Goal: Transaction & Acquisition: Purchase product/service

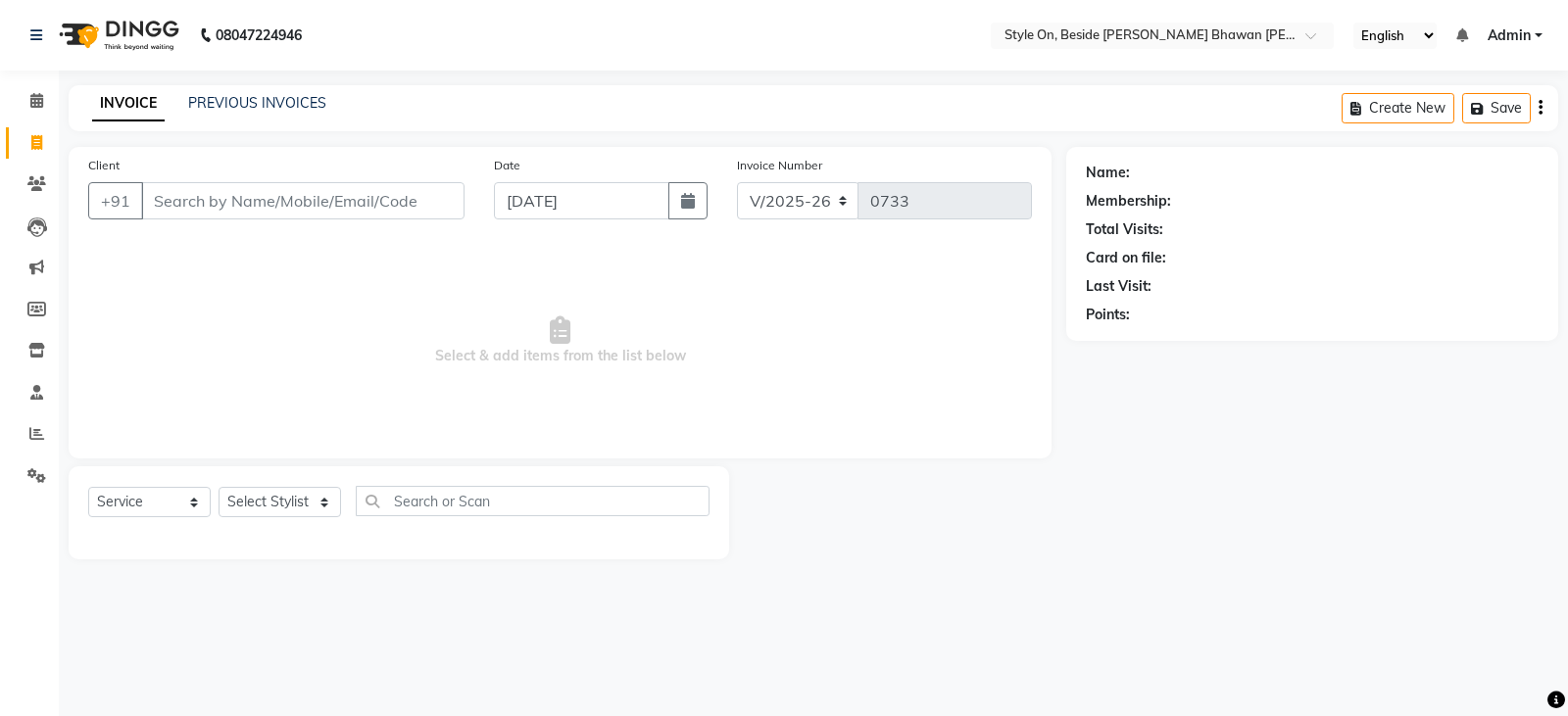
select select "4700"
select select "service"
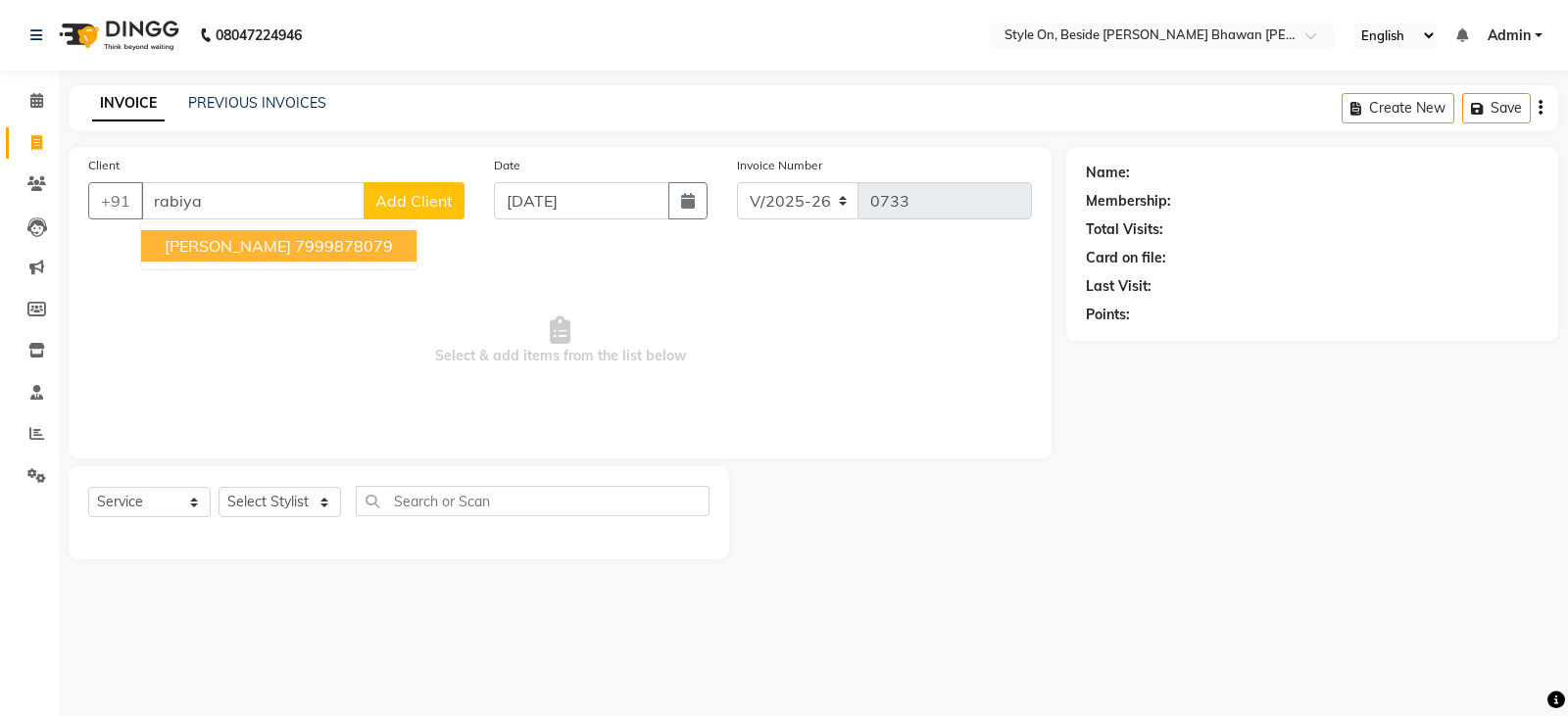
click at [238, 252] on span "[PERSON_NAME]" at bounding box center [228, 246] width 126 height 20
type input "7999878079"
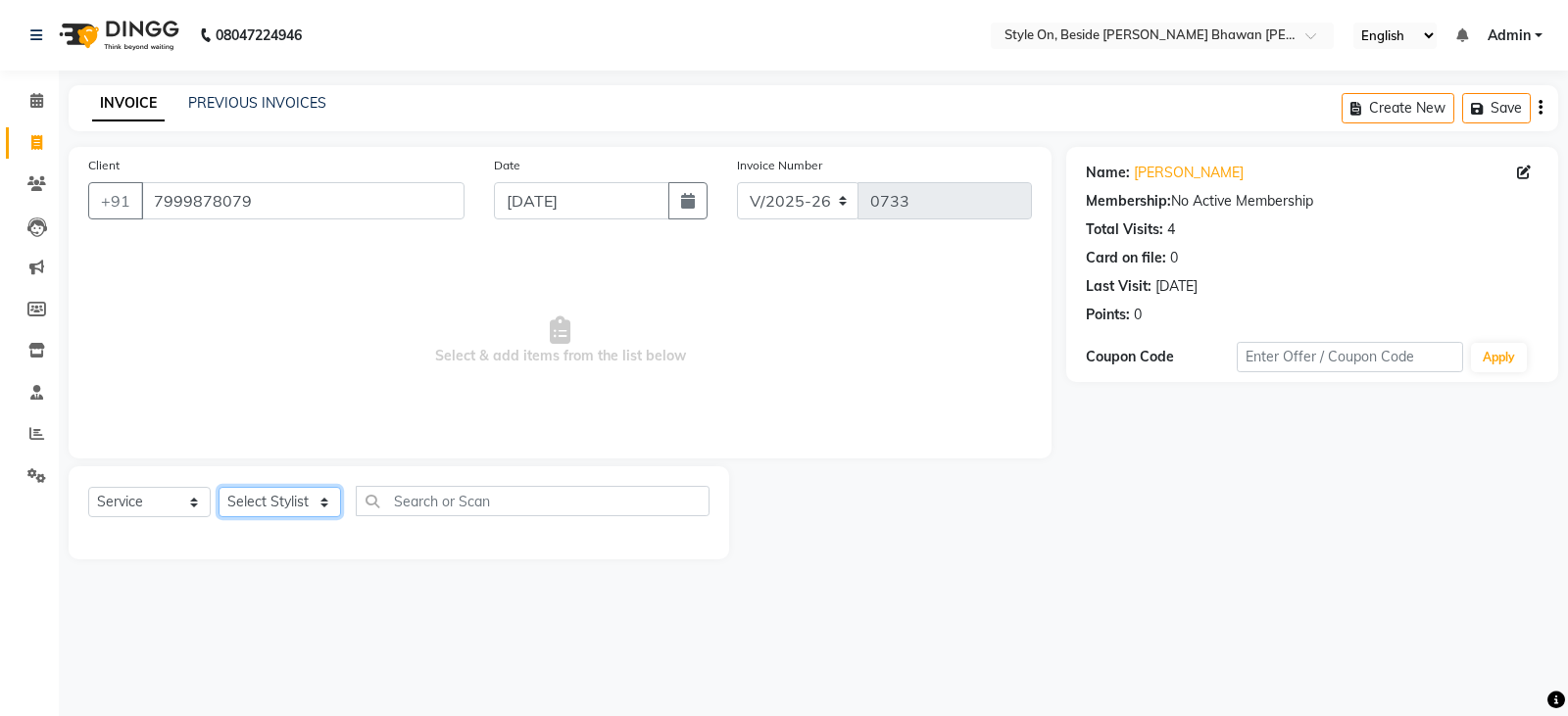
click at [307, 502] on select "Select Stylist [PERSON_NAME] Anju [PERSON_NAME] [PERSON_NAME] [PERSON_NAME] [PE…" at bounding box center [280, 502] width 122 height 31
select select "27826"
click at [219, 487] on select "Select Stylist [PERSON_NAME] Anju [PERSON_NAME] [PERSON_NAME] [PERSON_NAME] [PE…" at bounding box center [280, 502] width 122 height 31
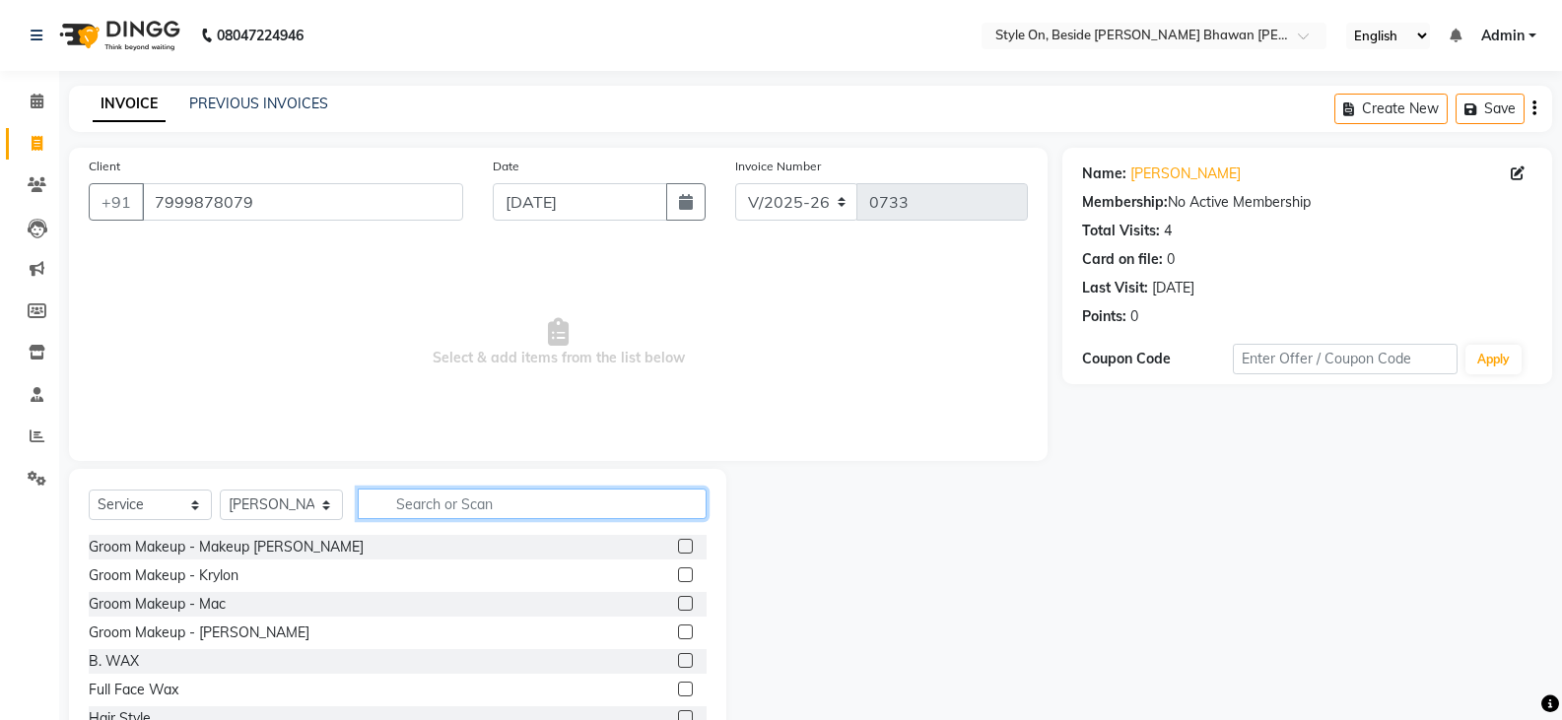
click at [489, 505] on input "text" at bounding box center [532, 504] width 349 height 31
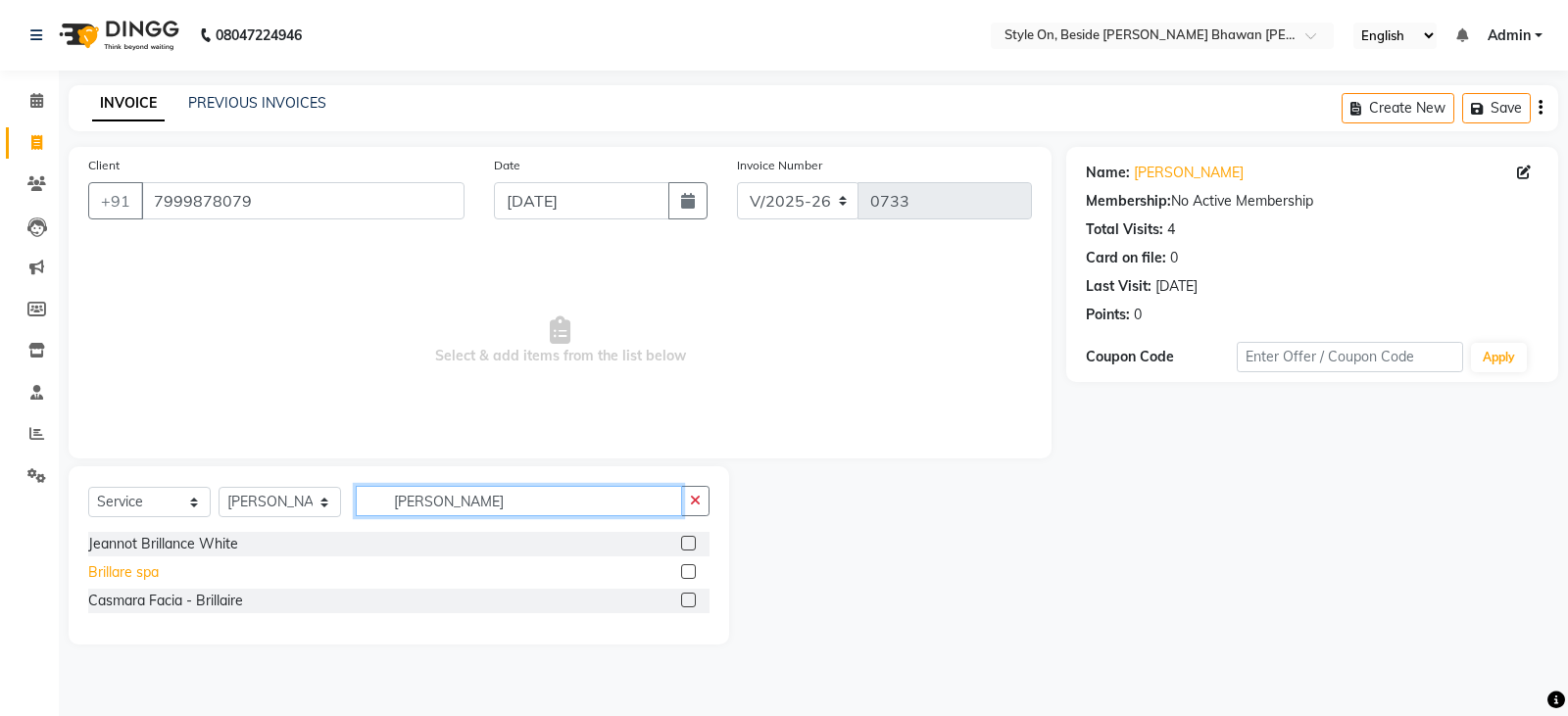
type input "[PERSON_NAME]"
click at [144, 573] on div "Brillare spa" at bounding box center [123, 573] width 71 height 21
checkbox input "false"
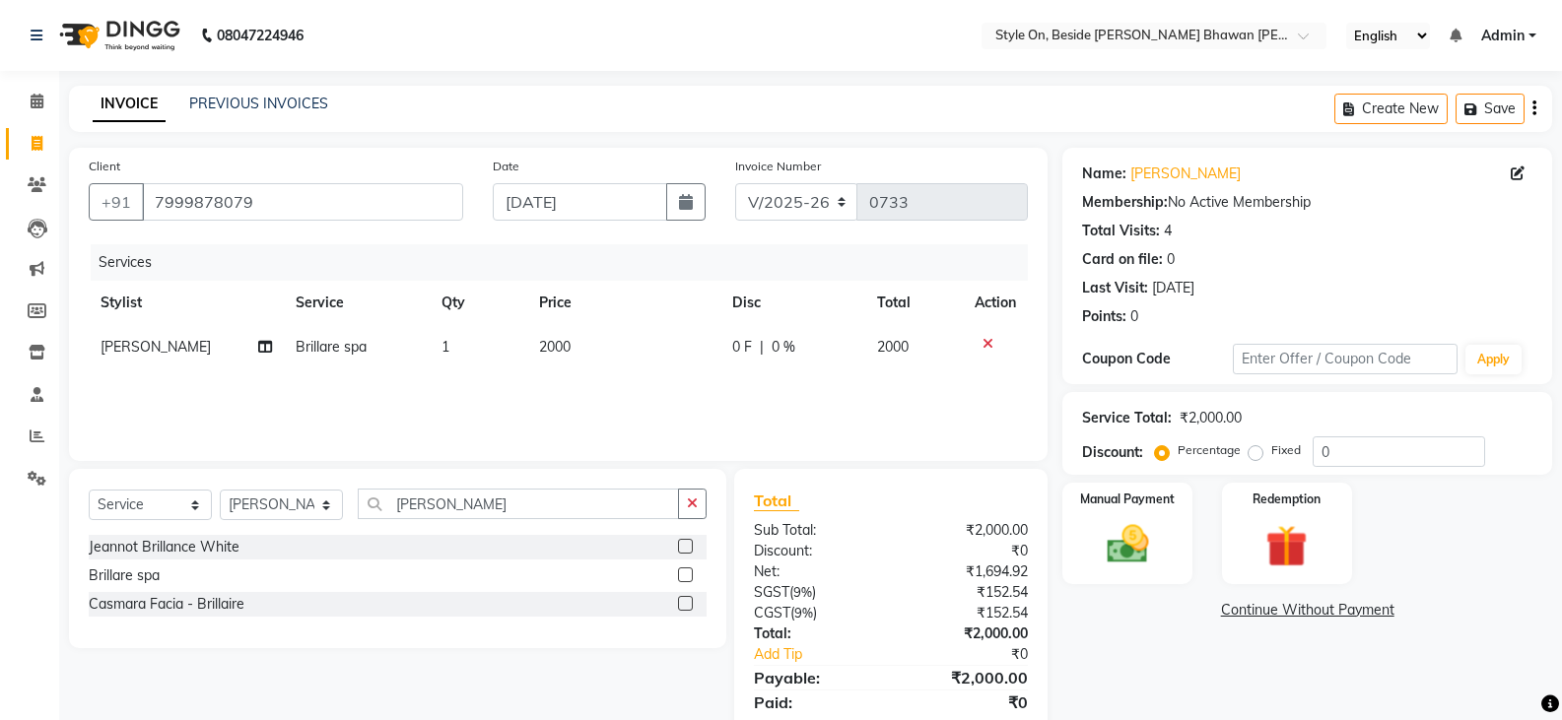
click at [578, 354] on td "2000" at bounding box center [623, 347] width 193 height 44
select select "27826"
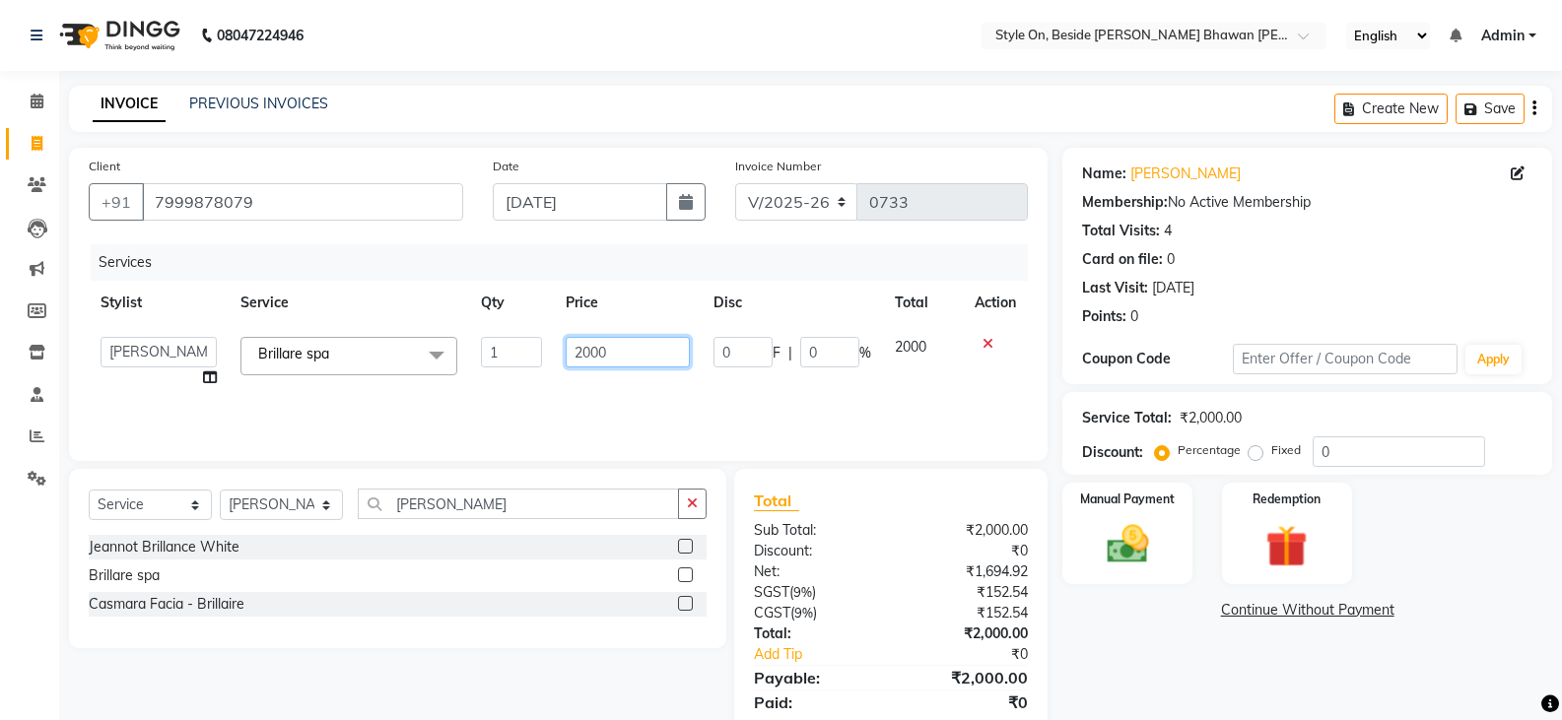
click at [593, 353] on input "2000" at bounding box center [627, 352] width 123 height 31
type input "2500"
click at [607, 400] on div "Services Stylist Service Qty Price Disc Total Action [PERSON_NAME] Anju [PERSON…" at bounding box center [558, 342] width 939 height 197
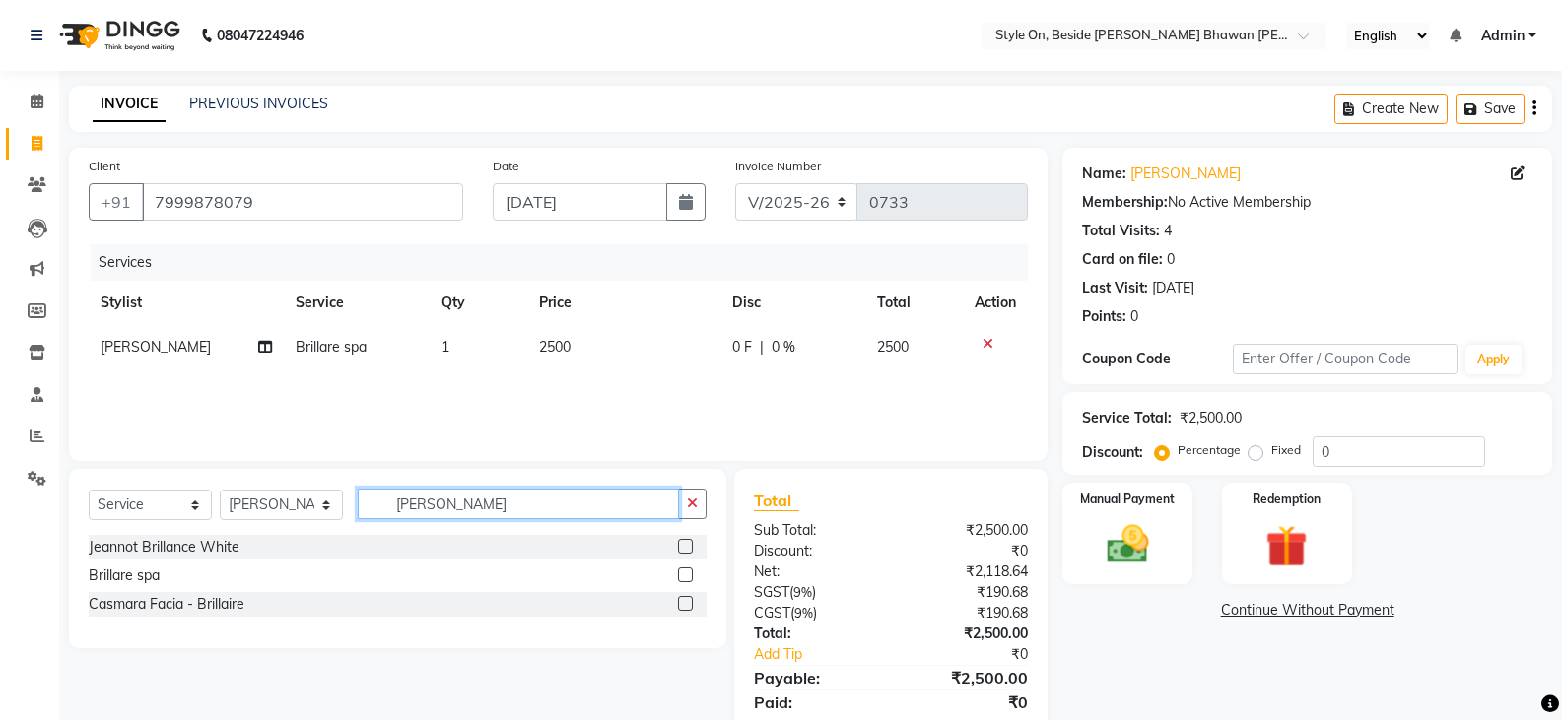
drag, startPoint x: 464, startPoint y: 505, endPoint x: 315, endPoint y: 507, distance: 148.8
click at [315, 507] on div "Select Service Product Membership Package Voucher Prepaid Gift Card Select Styl…" at bounding box center [398, 512] width 618 height 46
type input "Boto"
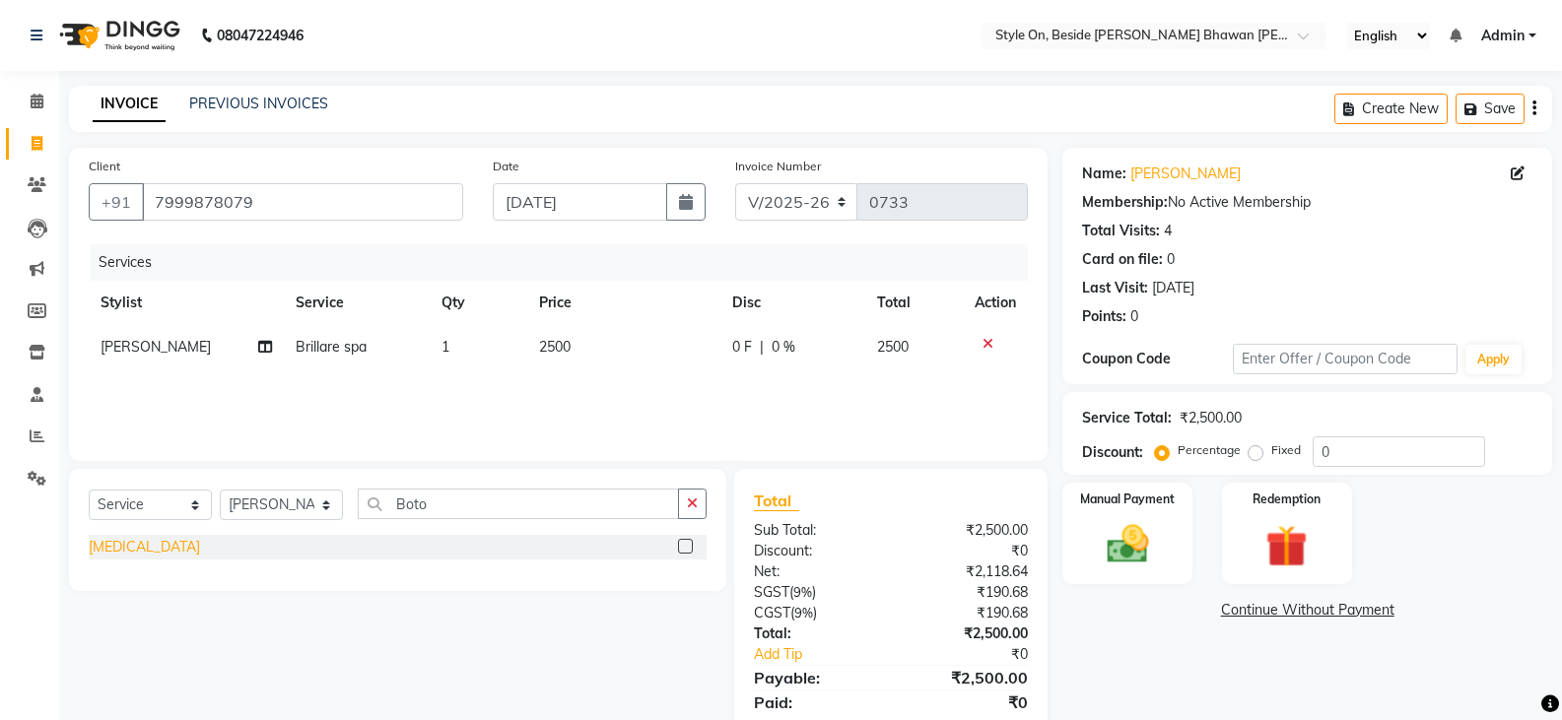
click at [110, 547] on div "[MEDICAL_DATA]" at bounding box center [144, 547] width 111 height 21
checkbox input "false"
click at [578, 395] on td "4500" at bounding box center [623, 391] width 193 height 44
select select "27826"
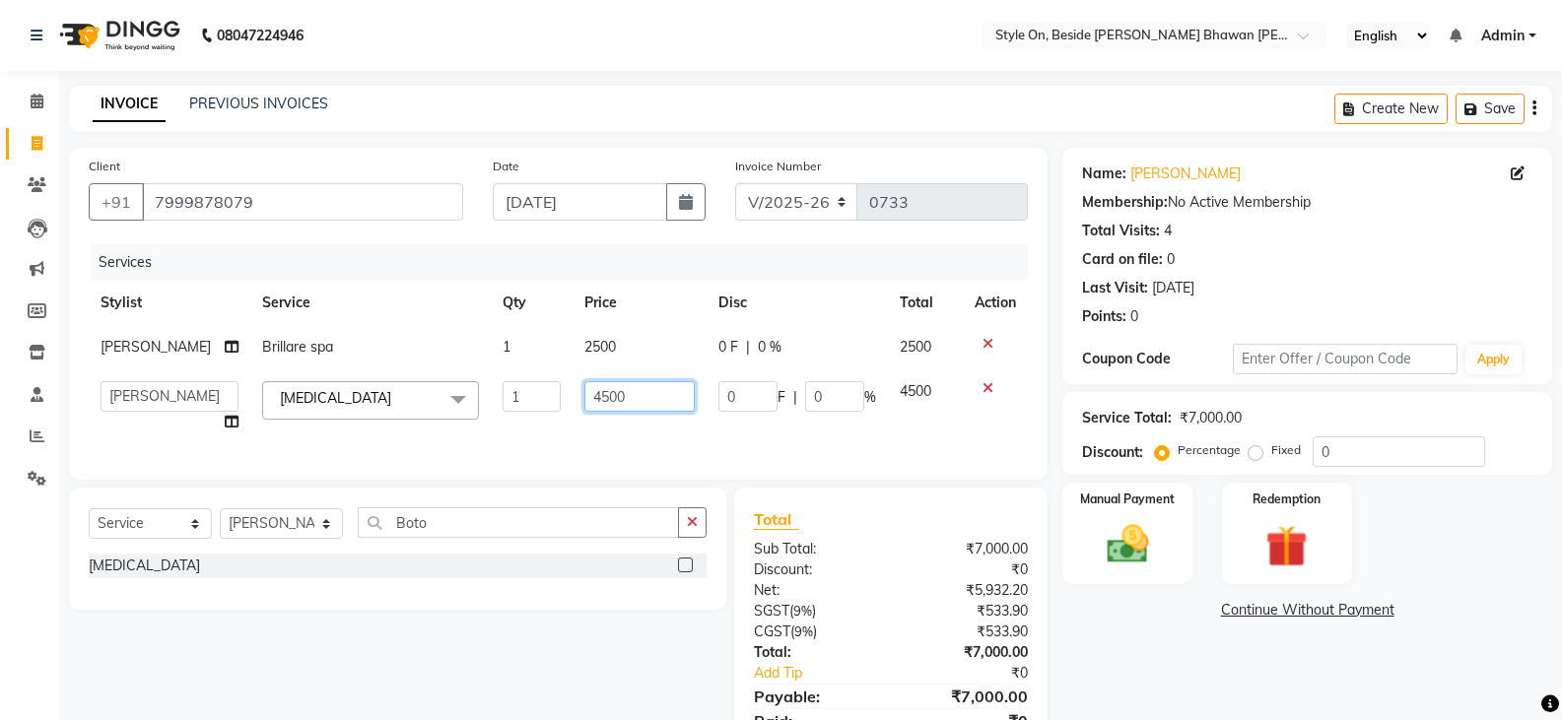
drag, startPoint x: 589, startPoint y: 399, endPoint x: 559, endPoint y: 414, distance: 33.9
click at [572, 414] on td "4500" at bounding box center [639, 406] width 134 height 75
type input "7000"
click at [620, 426] on div "Services Stylist Service Qty Price Disc Total Action [PERSON_NAME] Brillare spa…" at bounding box center [558, 352] width 939 height 216
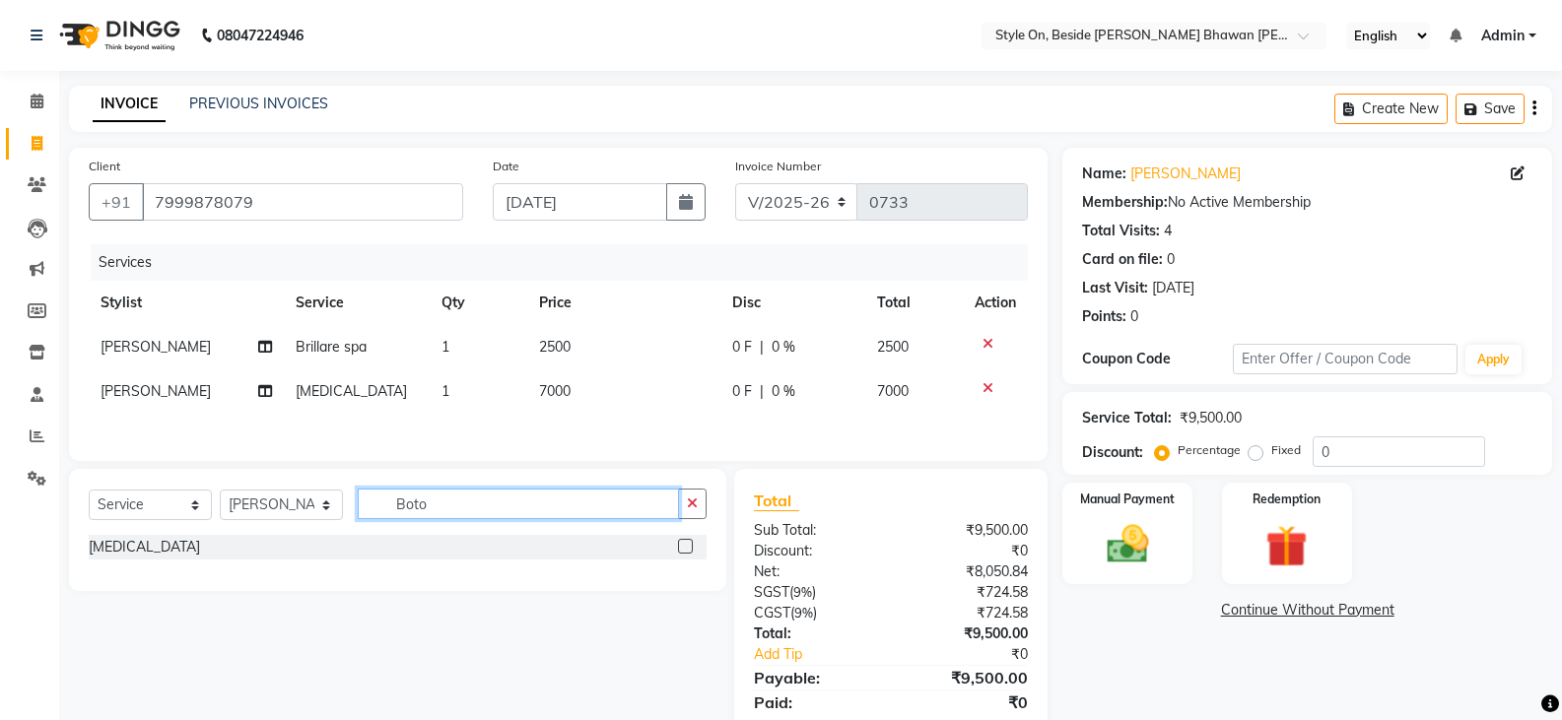
drag, startPoint x: 390, startPoint y: 510, endPoint x: 328, endPoint y: 506, distance: 62.2
click at [326, 509] on div "Select Service Product Membership Package Voucher Prepaid Gift Card Select Styl…" at bounding box center [398, 512] width 618 height 46
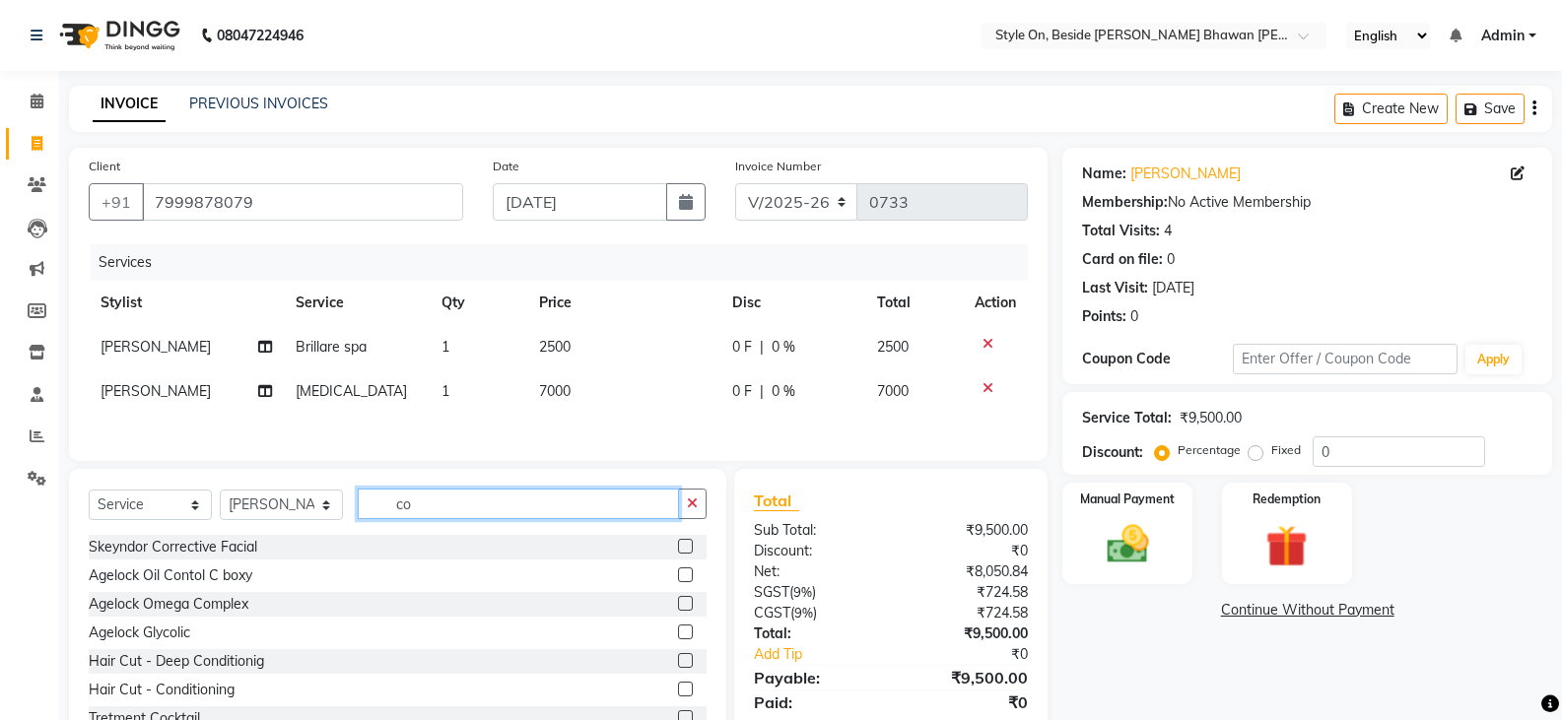
type input "c"
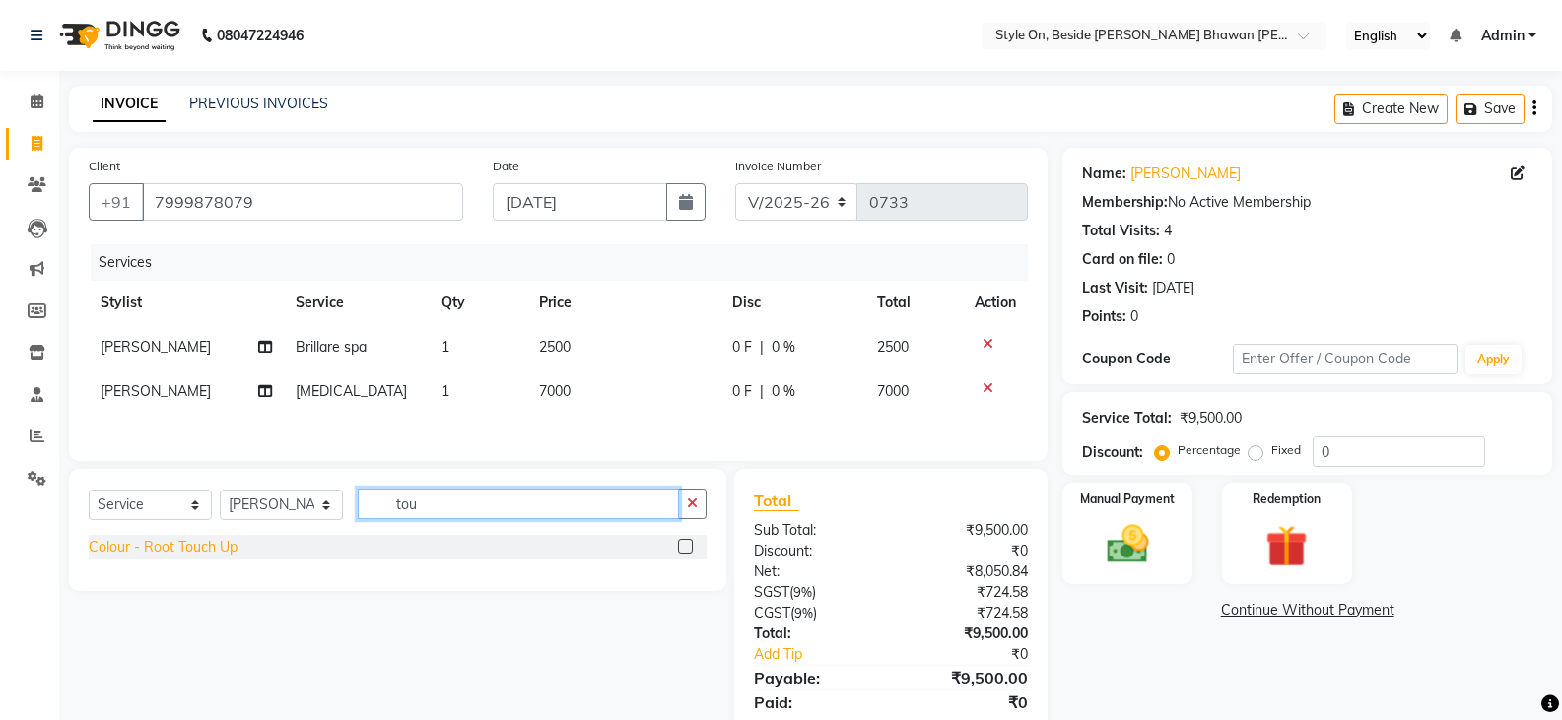
type input "tou"
click at [161, 551] on div "Colour - Root Touch Up" at bounding box center [163, 547] width 149 height 21
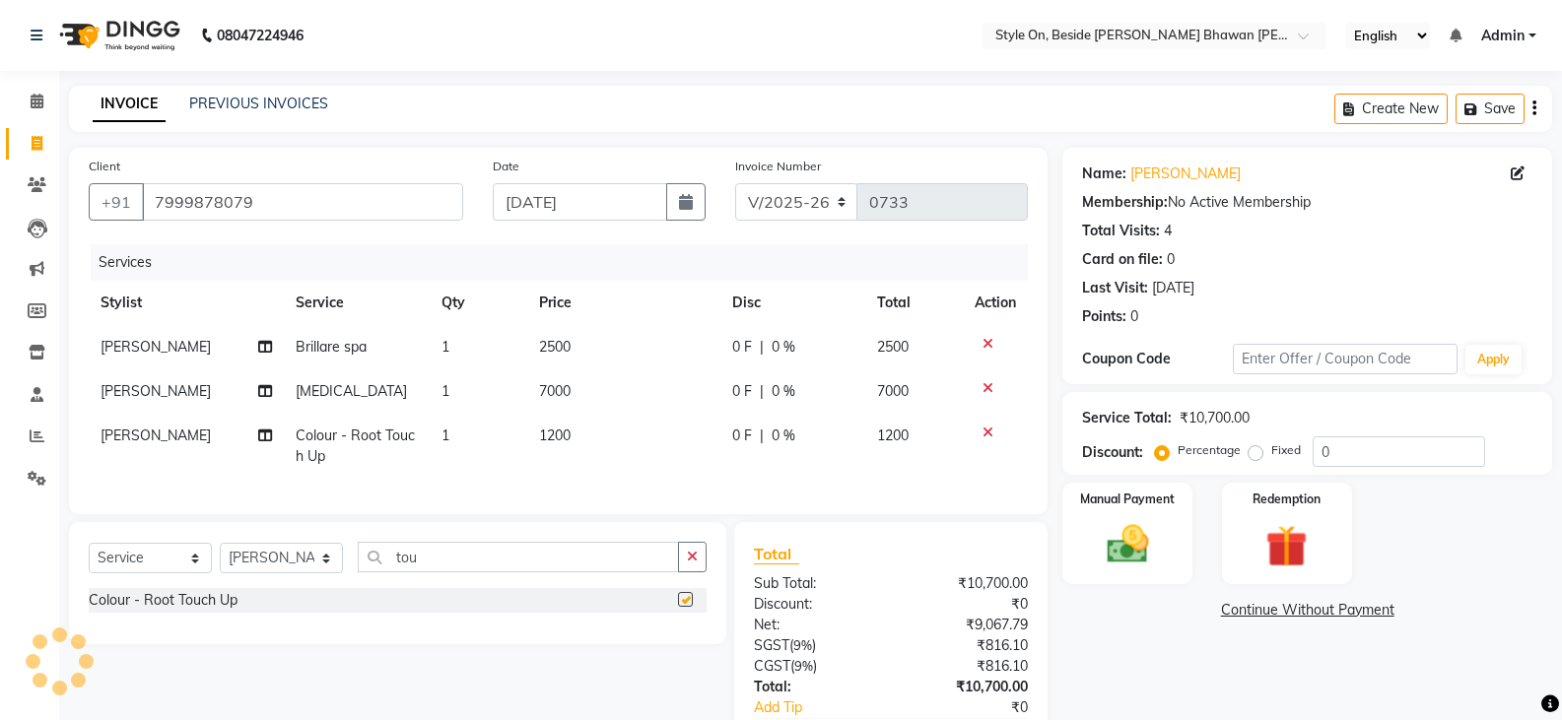
checkbox input "false"
click at [568, 434] on span "1200" at bounding box center [555, 436] width 32 height 18
select select "27826"
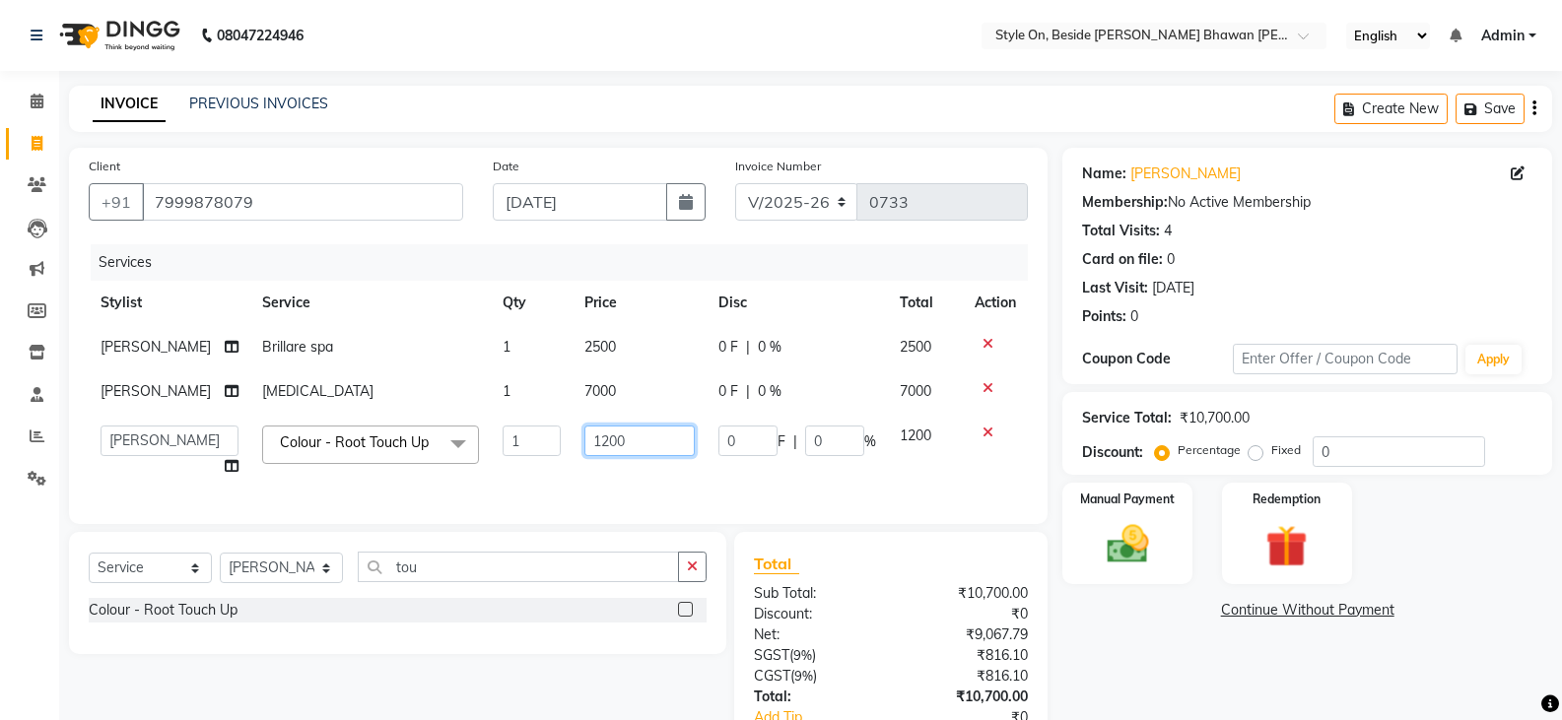
drag, startPoint x: 579, startPoint y: 442, endPoint x: 543, endPoint y: 456, distance: 39.0
click at [548, 455] on tr "[PERSON_NAME] Anju [PERSON_NAME] [PERSON_NAME] [PERSON_NAME] [PERSON_NAME] [PER…" at bounding box center [558, 451] width 939 height 75
click at [623, 431] on input "0200" at bounding box center [639, 441] width 110 height 31
type input "02000"
click at [632, 475] on td "02000" at bounding box center [639, 451] width 134 height 75
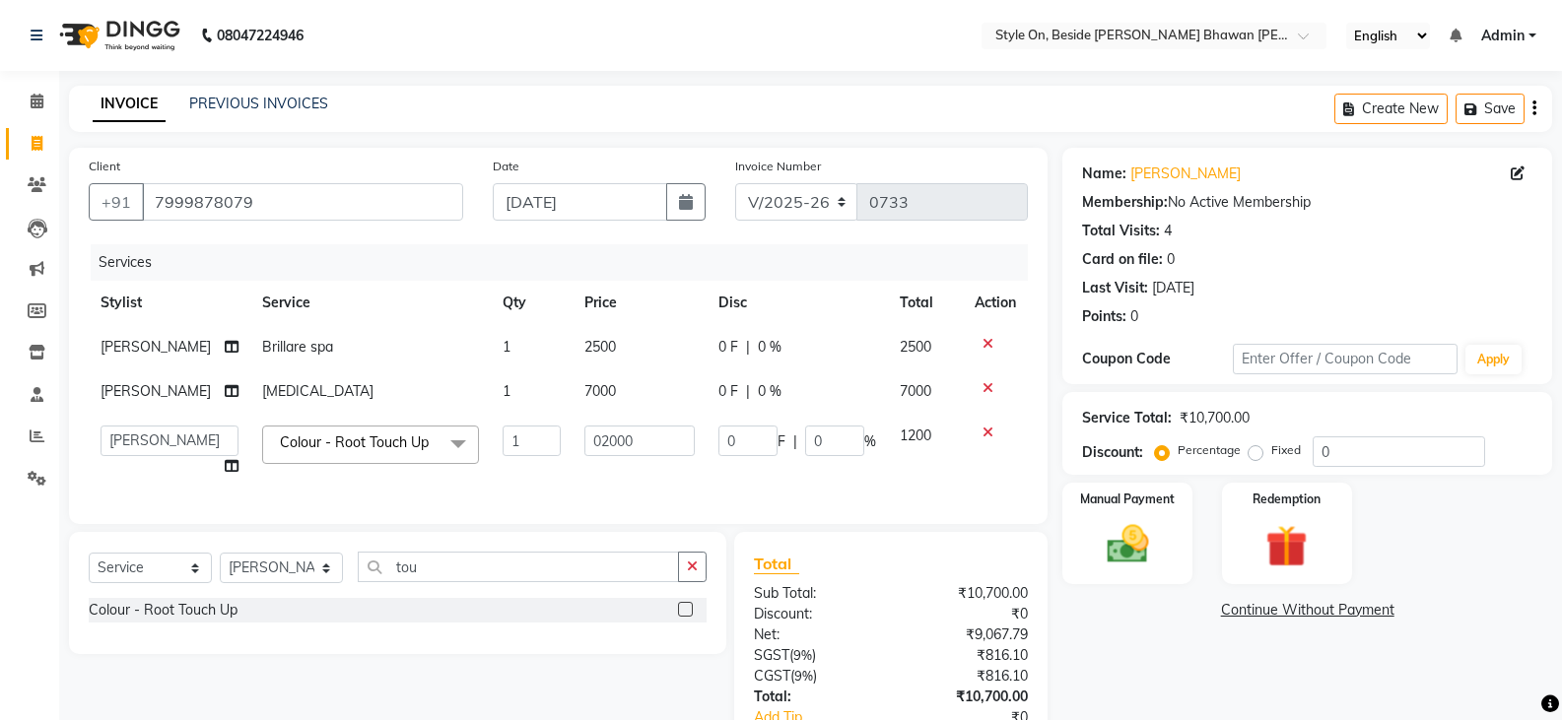
select select "27826"
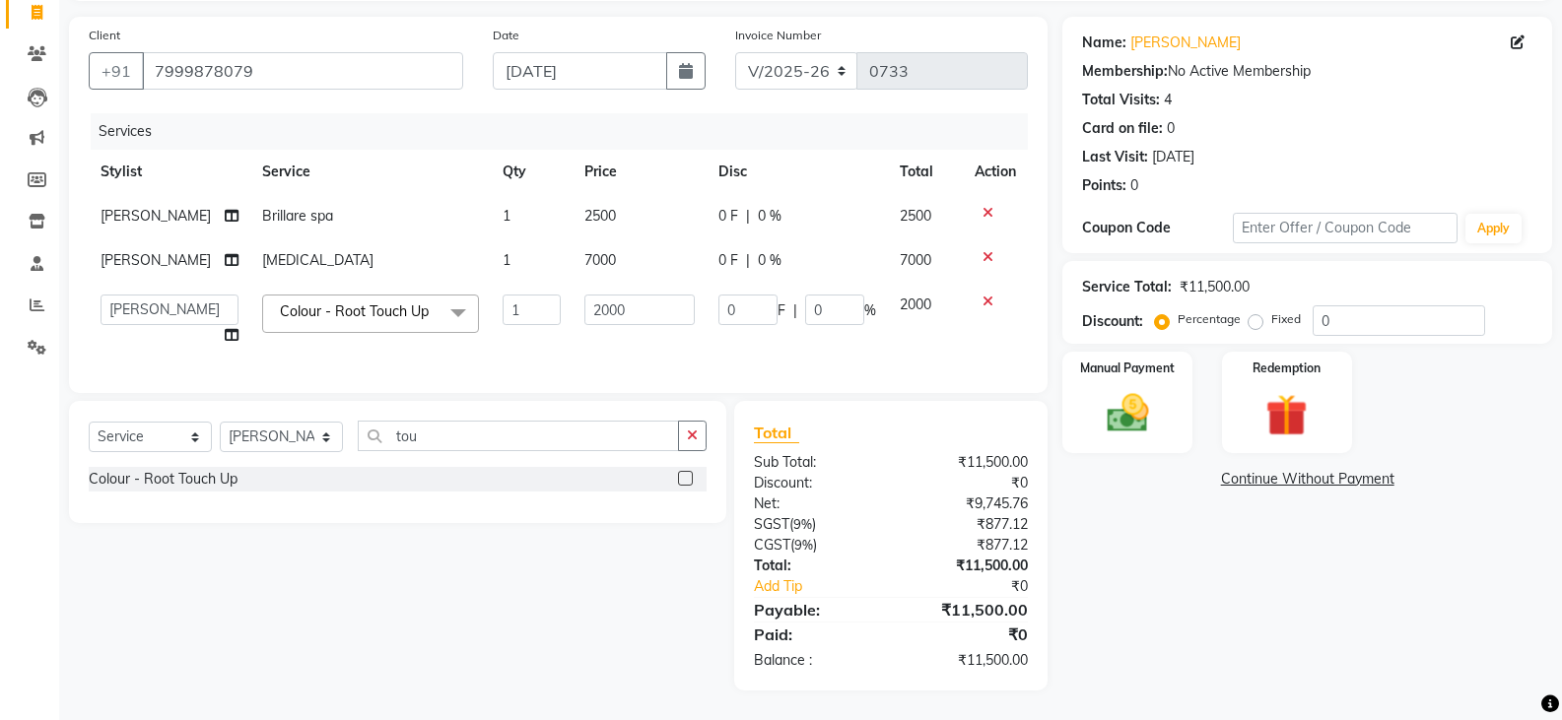
scroll to position [146, 0]
click at [274, 440] on select "Select Stylist [PERSON_NAME] Anju [PERSON_NAME] [PERSON_NAME] [PERSON_NAME] [PE…" at bounding box center [281, 437] width 123 height 31
click at [294, 434] on select "Select Stylist [PERSON_NAME] Anju [PERSON_NAME] [PERSON_NAME] [PERSON_NAME] [PE…" at bounding box center [281, 437] width 123 height 31
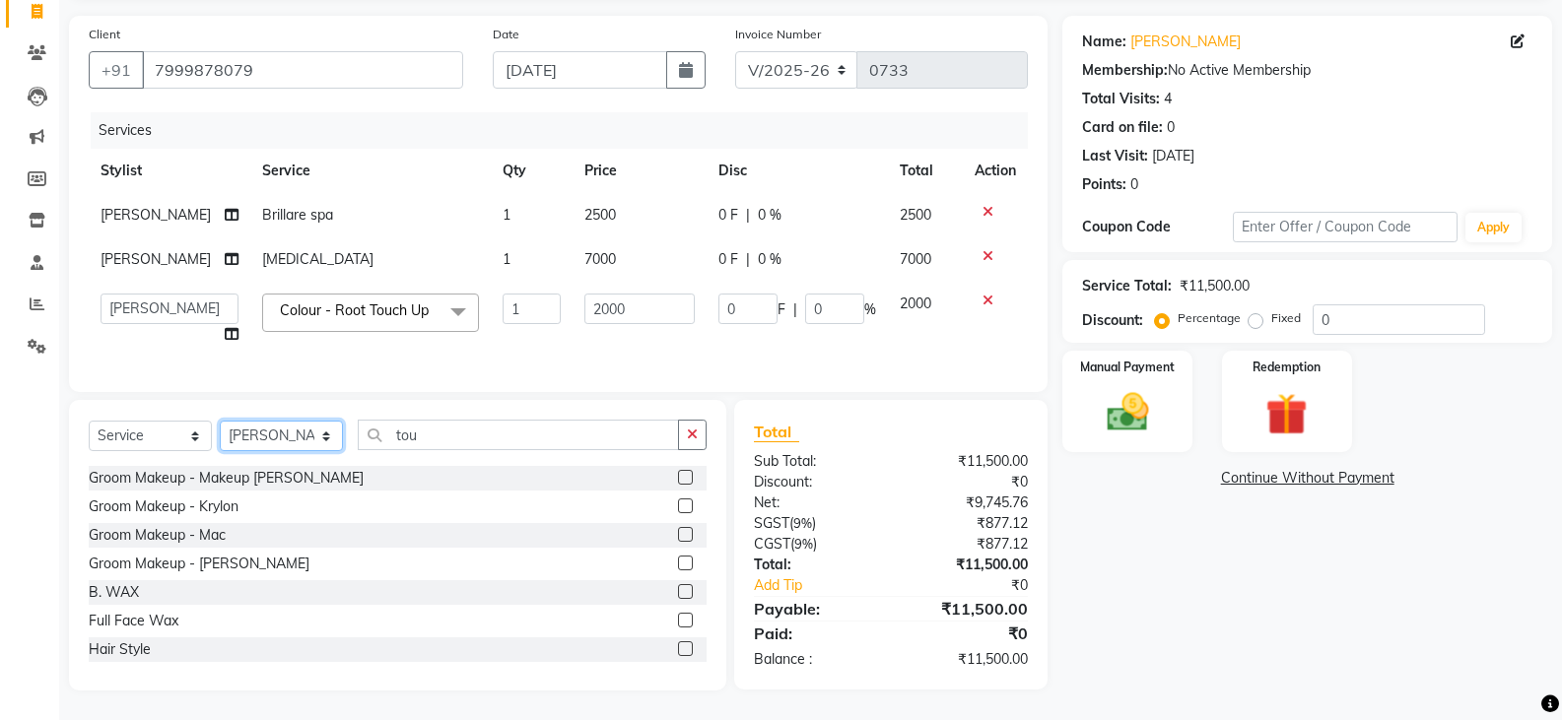
drag, startPoint x: 228, startPoint y: 433, endPoint x: 239, endPoint y: 429, distance: 12.5
click at [228, 433] on select "Select Stylist [PERSON_NAME] Anju [PERSON_NAME] [PERSON_NAME] [PERSON_NAME] [PE…" at bounding box center [281, 436] width 123 height 31
select select "62111"
click at [220, 422] on select "Select Stylist [PERSON_NAME] Anju [PERSON_NAME] [PERSON_NAME] [PERSON_NAME] [PE…" at bounding box center [281, 436] width 123 height 31
drag, startPoint x: 431, startPoint y: 429, endPoint x: 375, endPoint y: 459, distance: 63.1
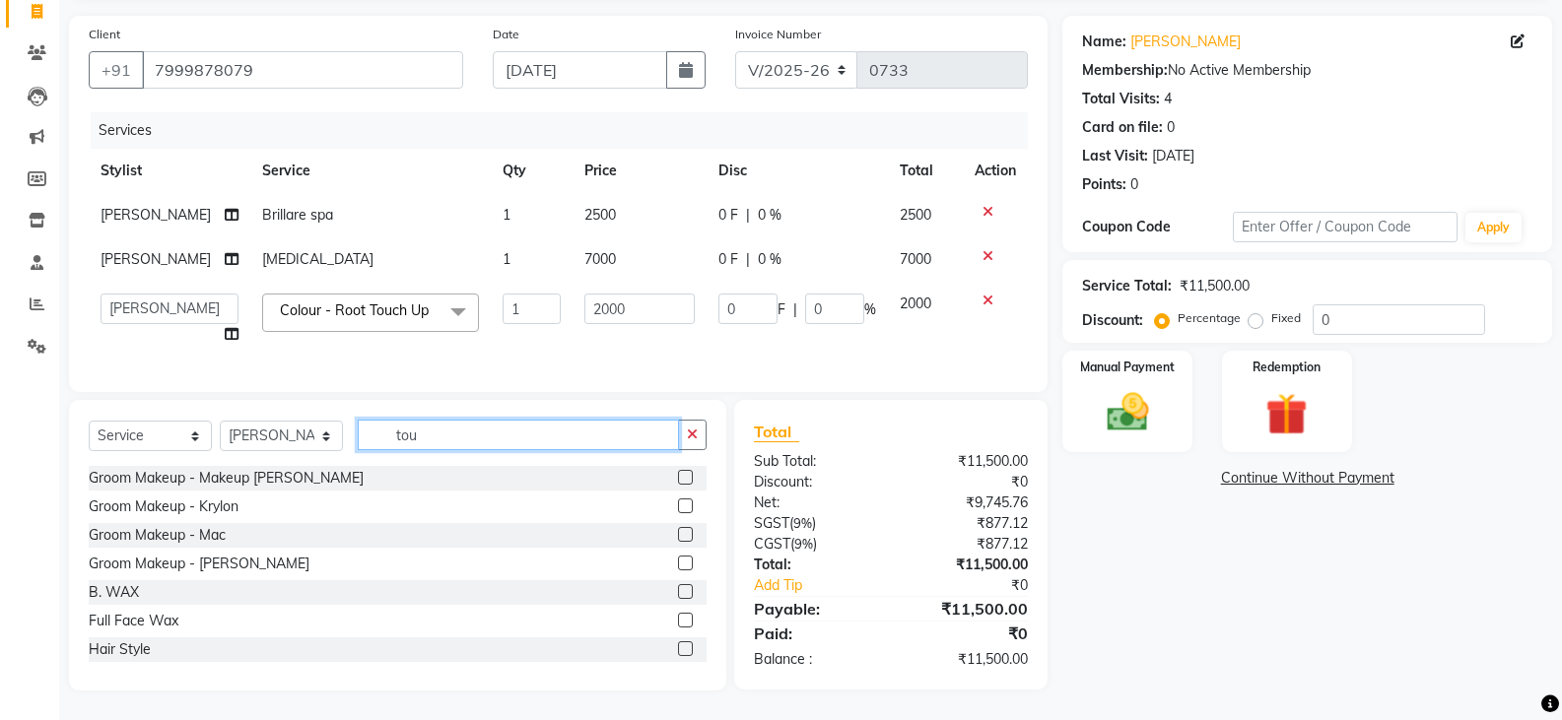
click at [375, 459] on div "Select Service Product Membership Package Voucher Prepaid Gift Card Select Styl…" at bounding box center [398, 443] width 618 height 46
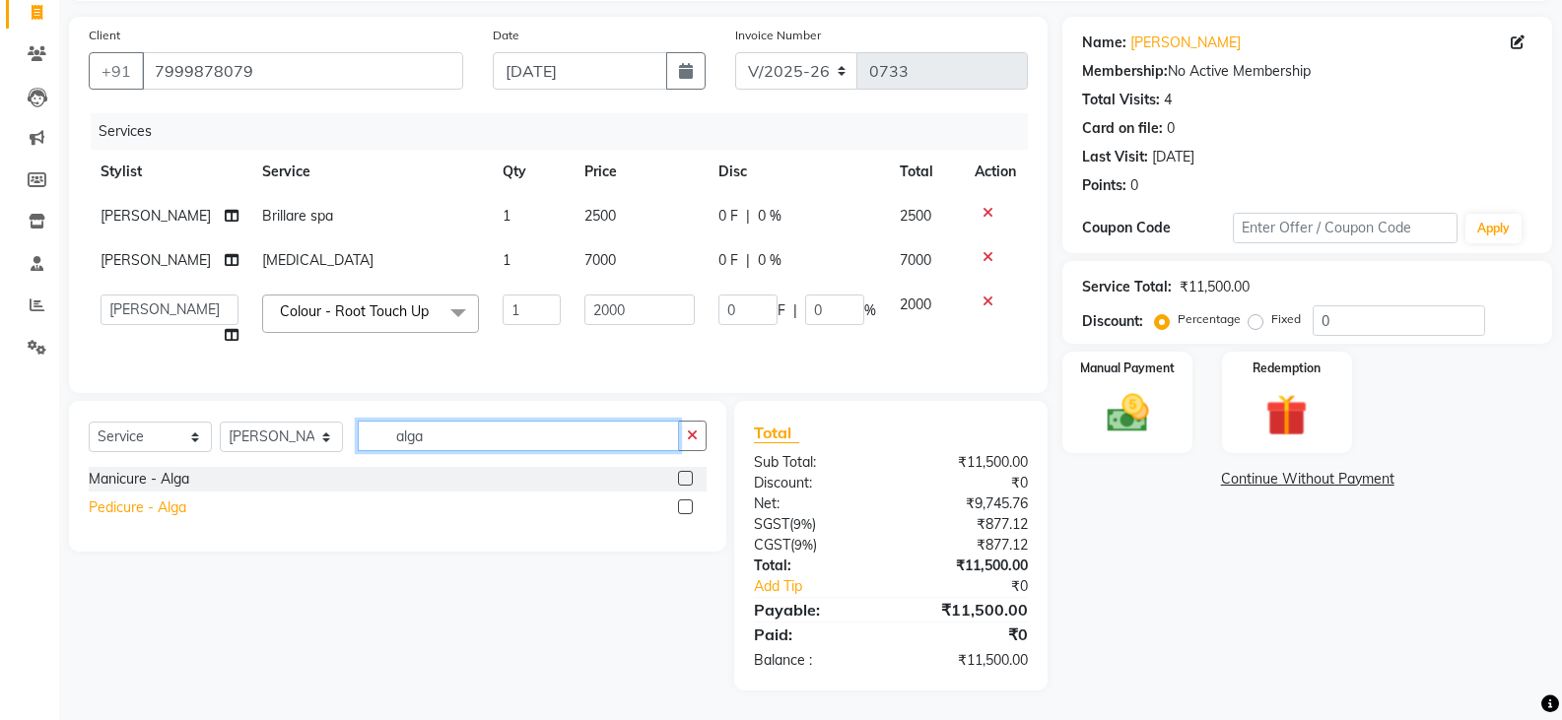
type input "alga"
click at [173, 507] on div "Pedicure - Alga" at bounding box center [138, 508] width 98 height 21
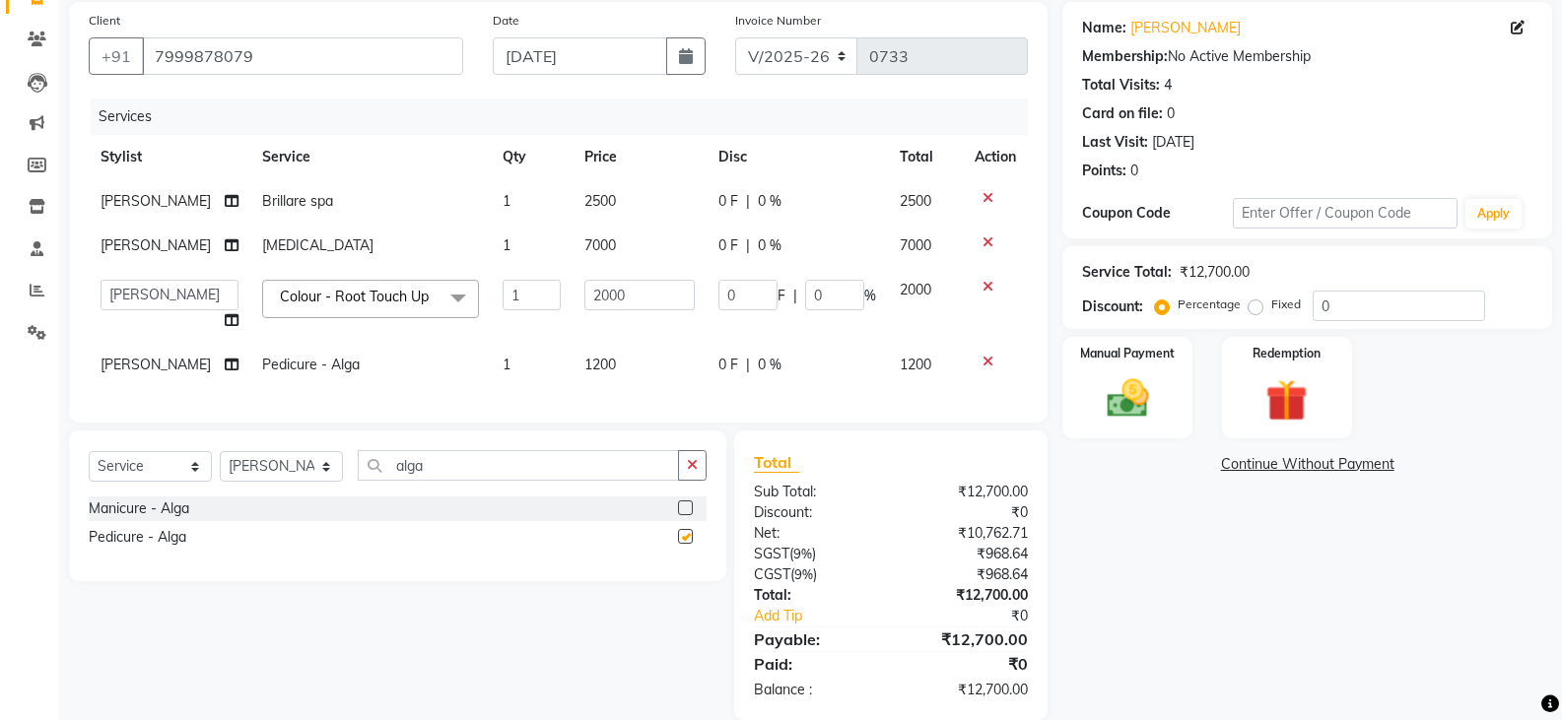
checkbox input "false"
click at [1129, 401] on img at bounding box center [1127, 398] width 70 height 50
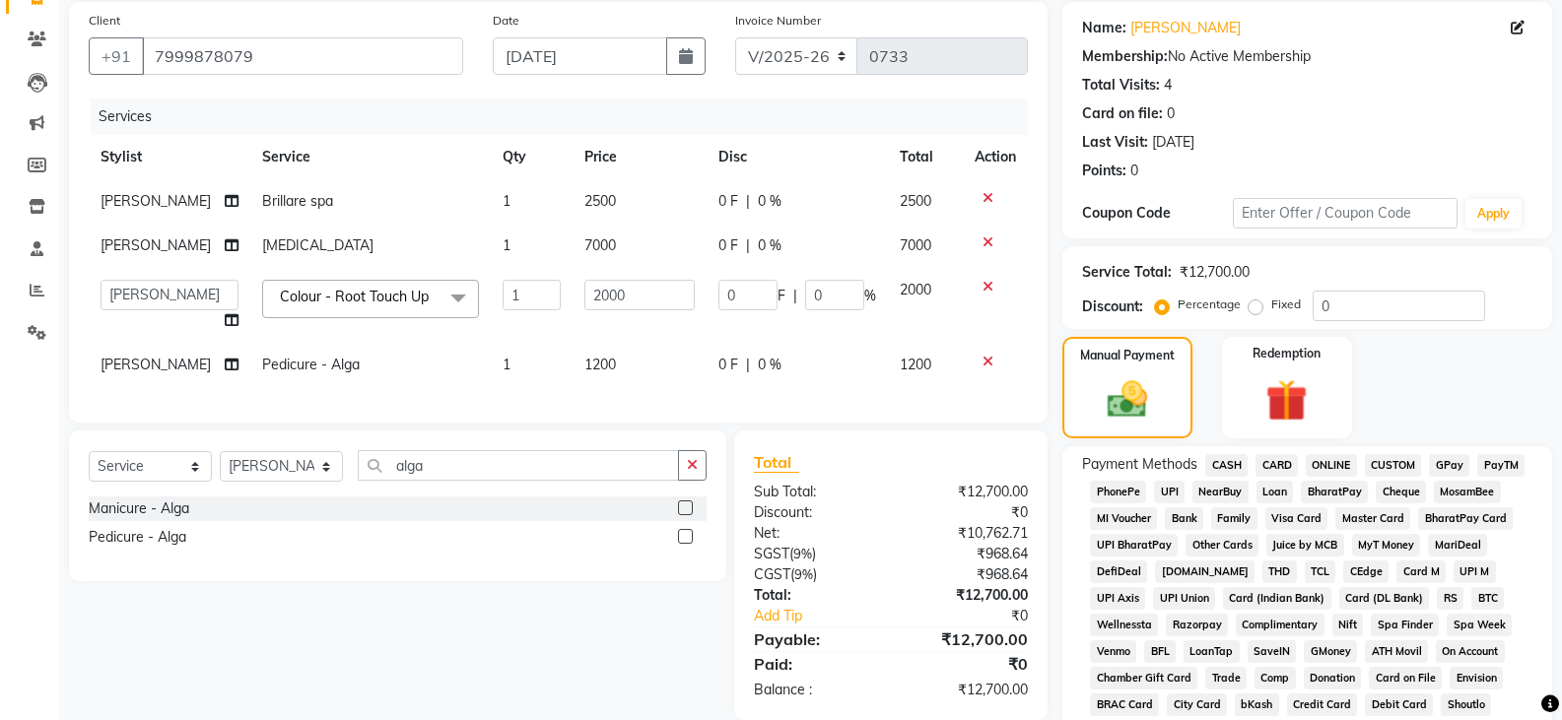
click at [1225, 466] on span "CASH" at bounding box center [1226, 465] width 42 height 23
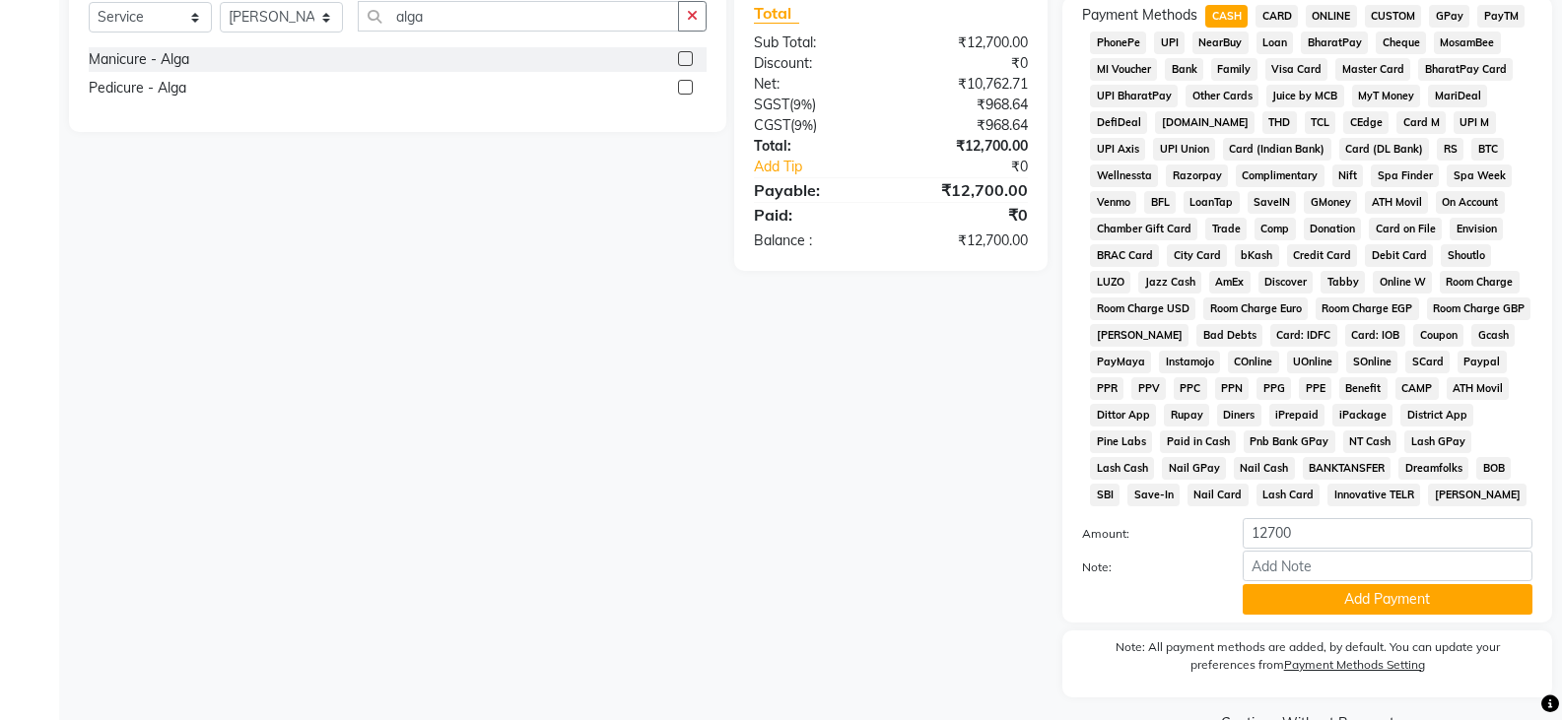
scroll to position [642, 0]
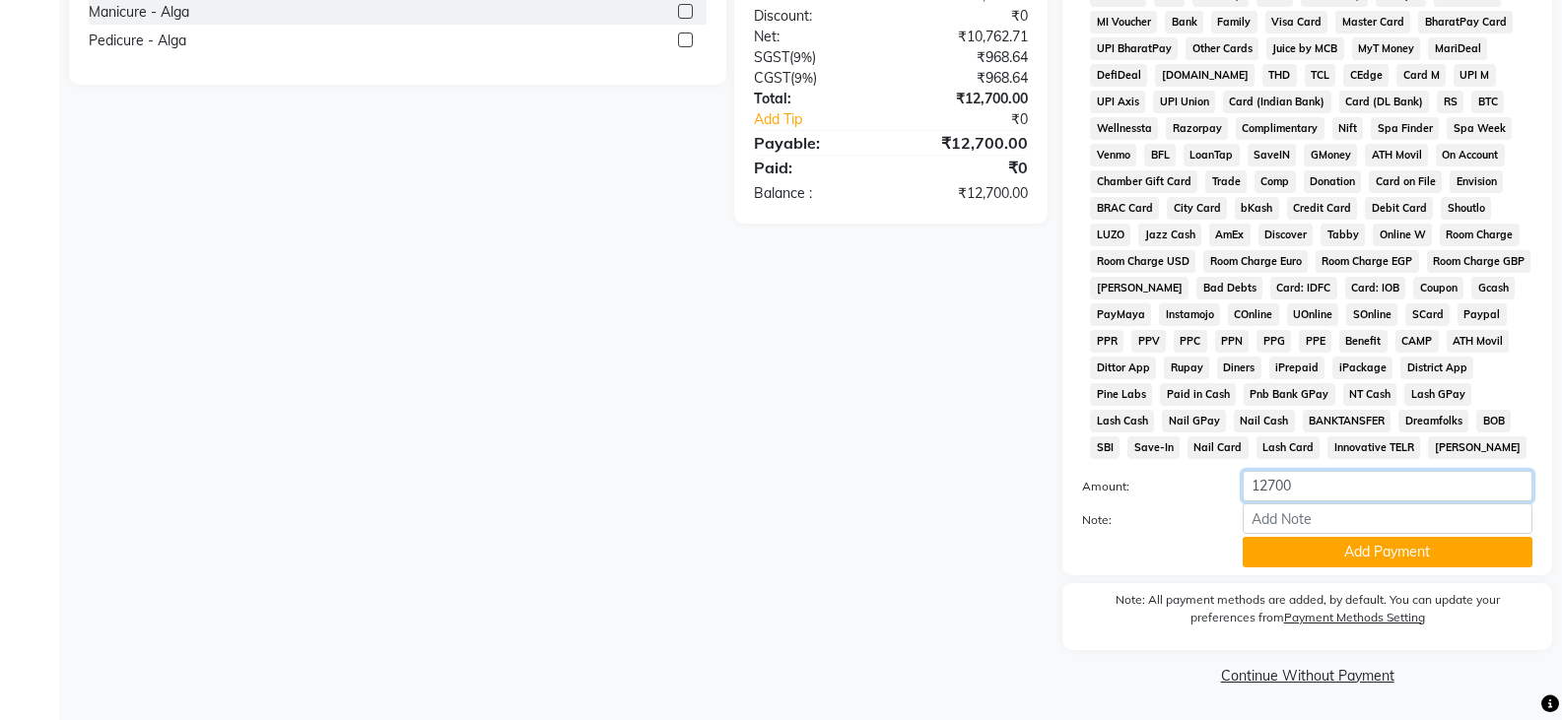
drag, startPoint x: 1322, startPoint y: 486, endPoint x: 1204, endPoint y: 507, distance: 120.2
click at [1212, 505] on div "Amount: 12700 Note: Add Payment" at bounding box center [1307, 519] width 450 height 97
type input "9000"
click at [1306, 558] on button "Add Payment" at bounding box center [1387, 552] width 290 height 31
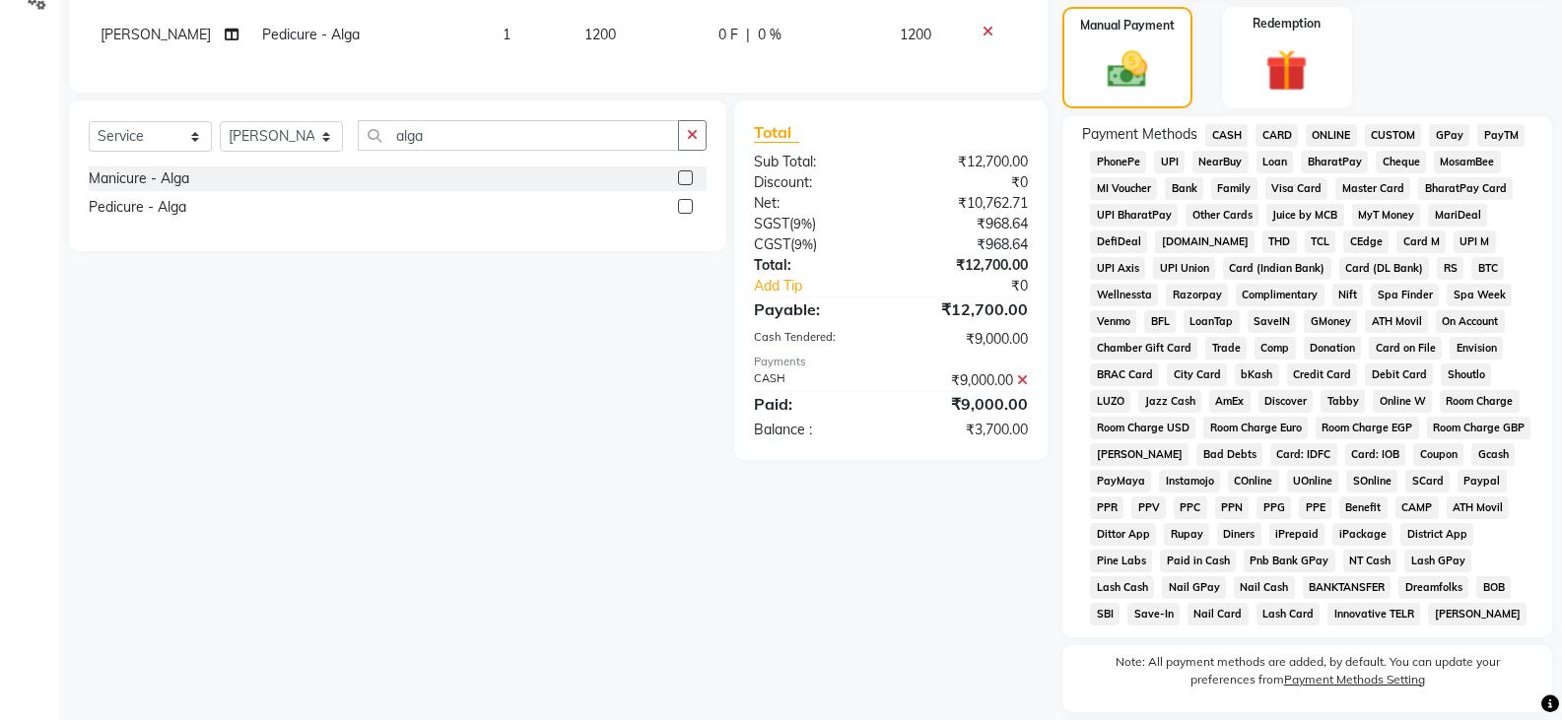
scroll to position [445, 0]
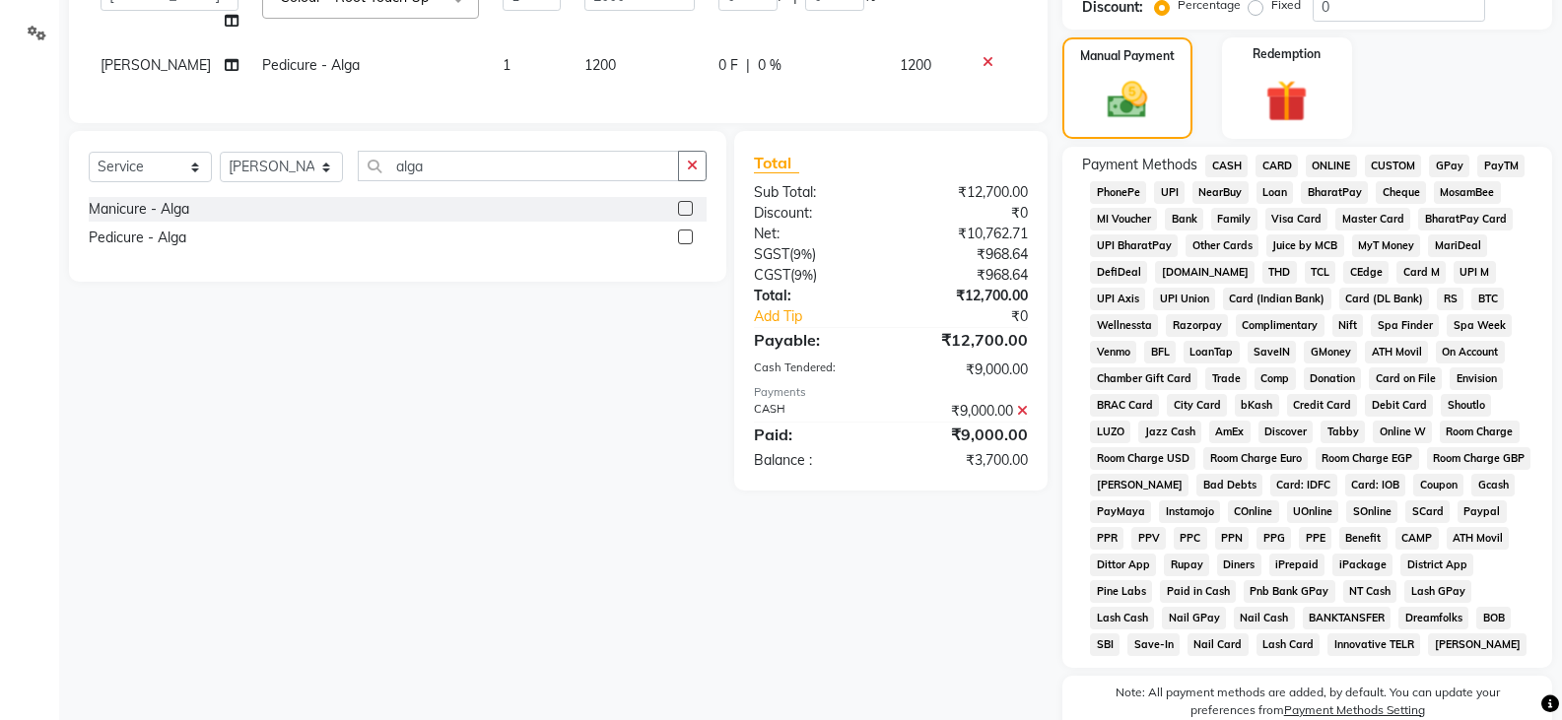
click at [1500, 165] on span "PayTM" at bounding box center [1500, 166] width 47 height 23
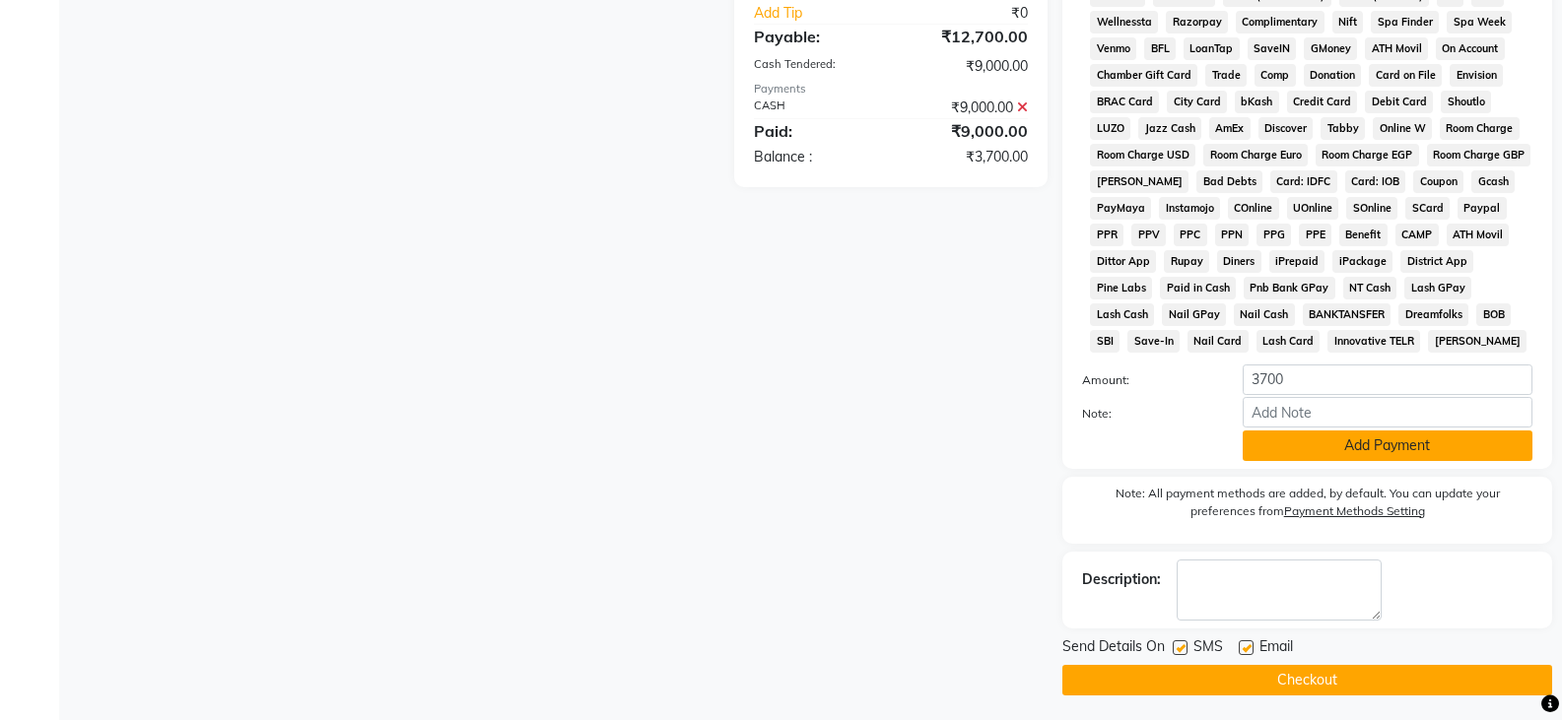
scroll to position [754, 0]
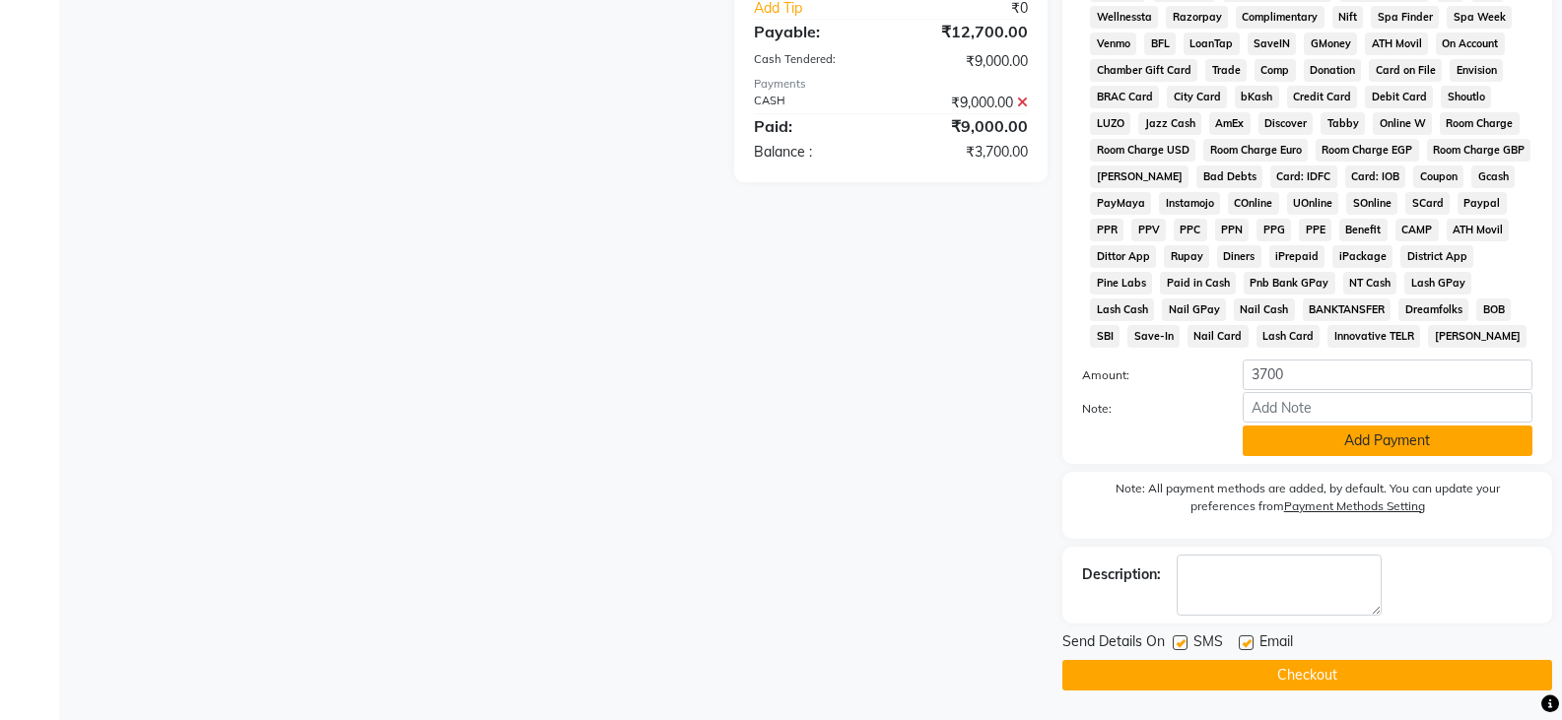
click at [1310, 441] on button "Add Payment" at bounding box center [1387, 441] width 290 height 31
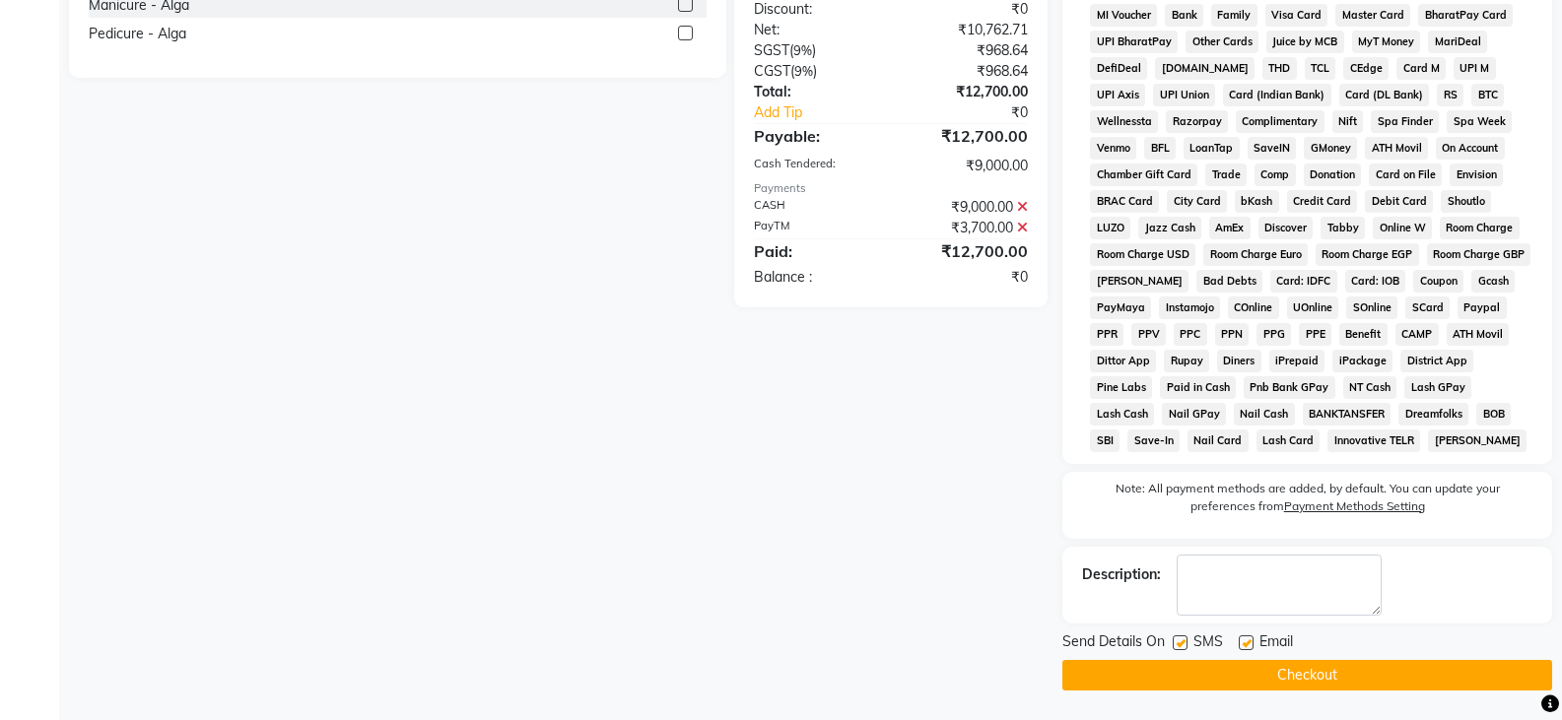
scroll to position [649, 0]
click at [1238, 677] on button "Checkout" at bounding box center [1307, 675] width 490 height 31
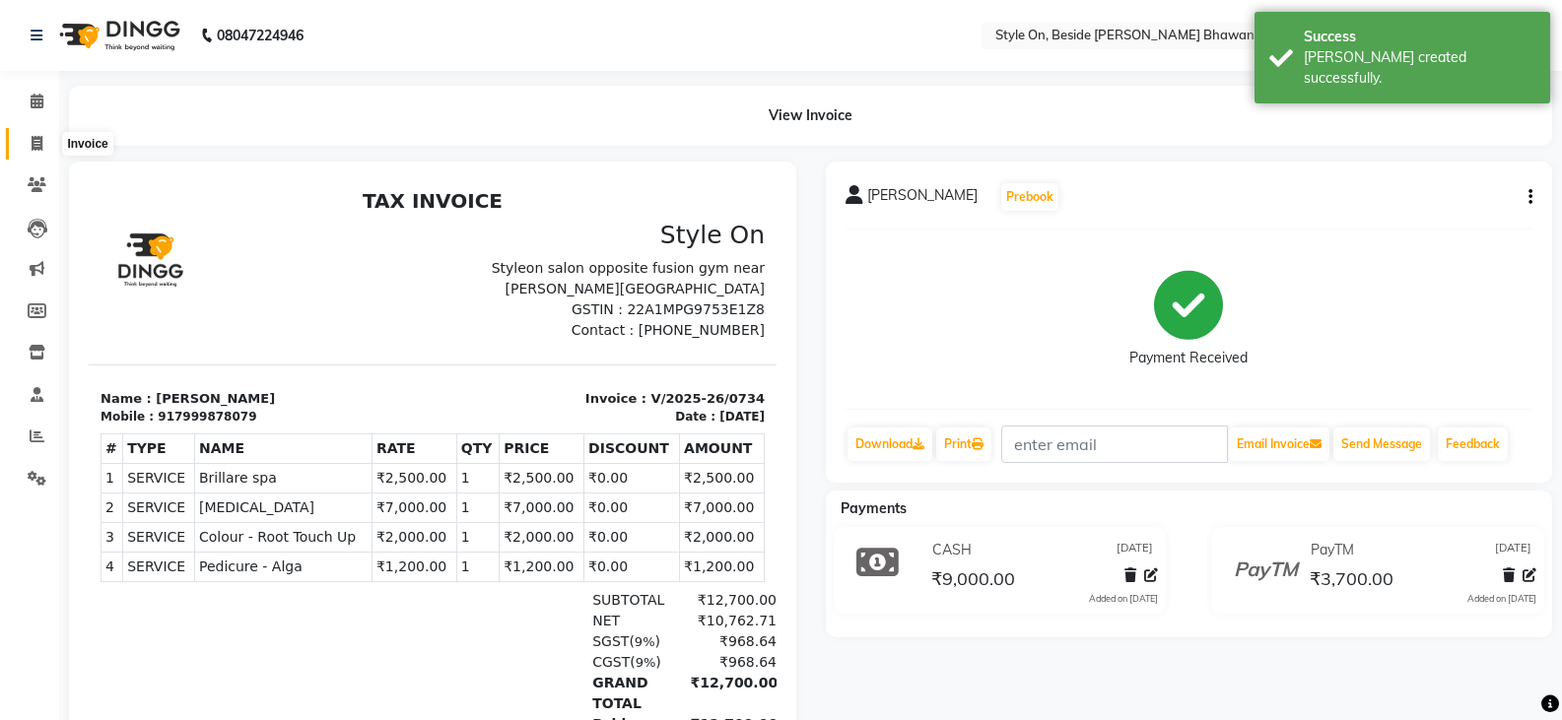
click at [33, 141] on icon at bounding box center [37, 143] width 11 height 15
select select "4700"
select select "service"
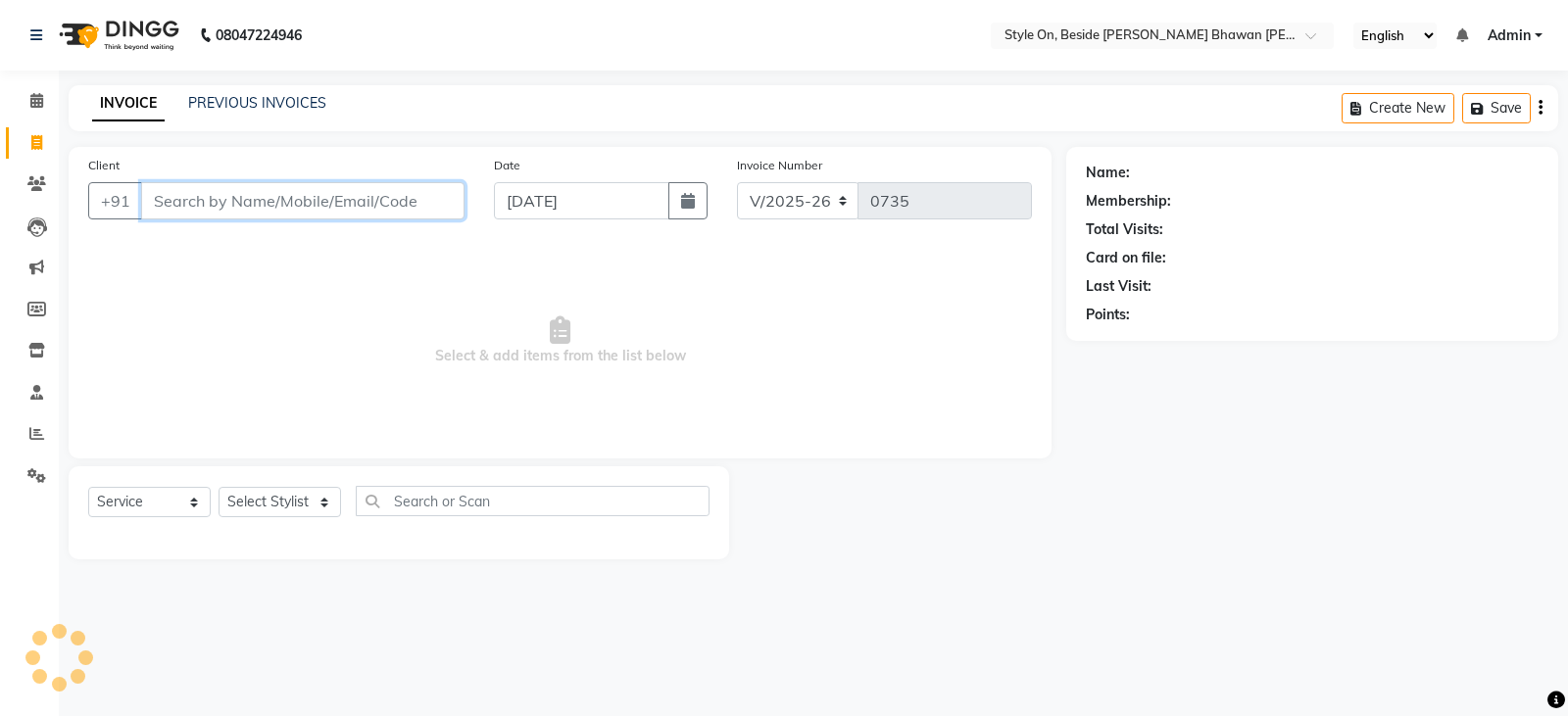
click at [336, 206] on input "Client" at bounding box center [302, 200] width 323 height 37
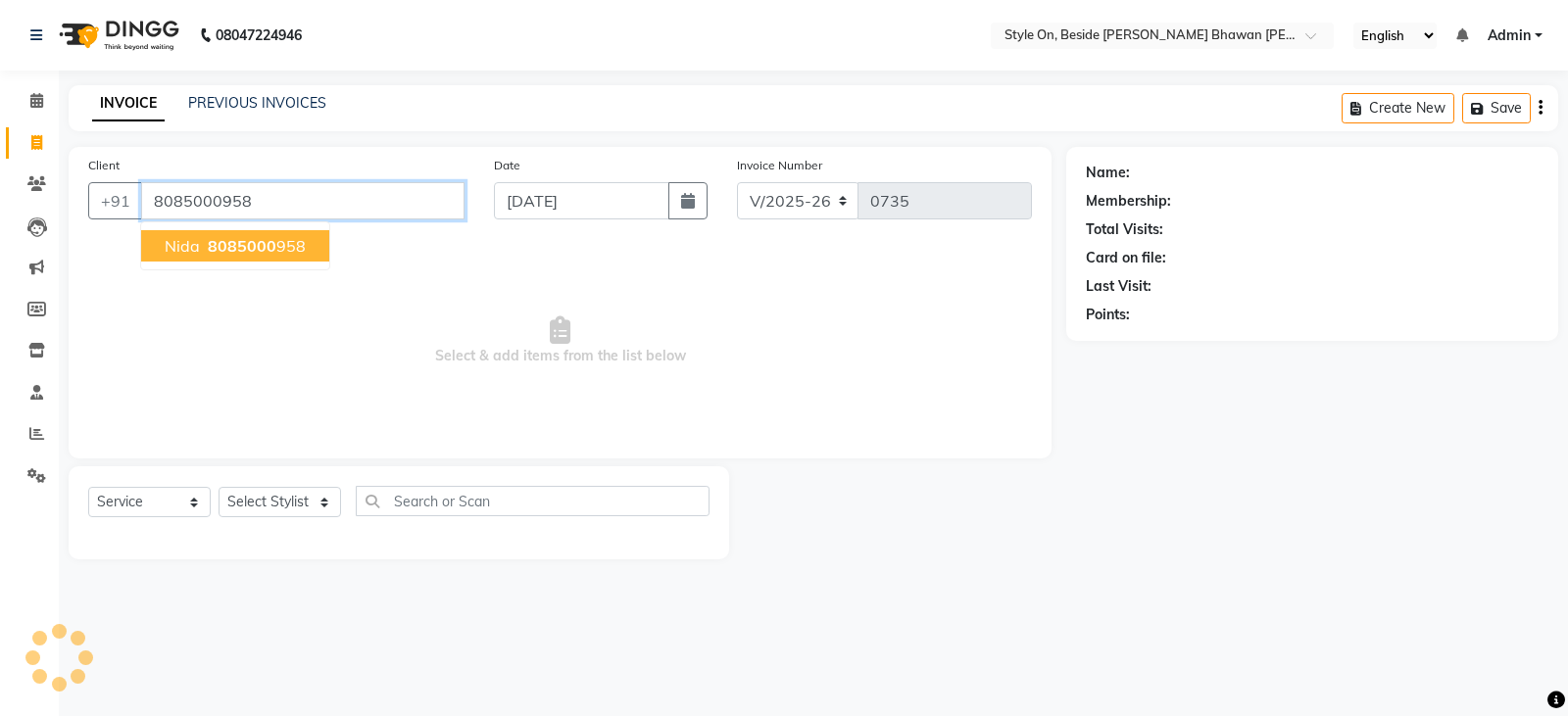
type input "8085000958"
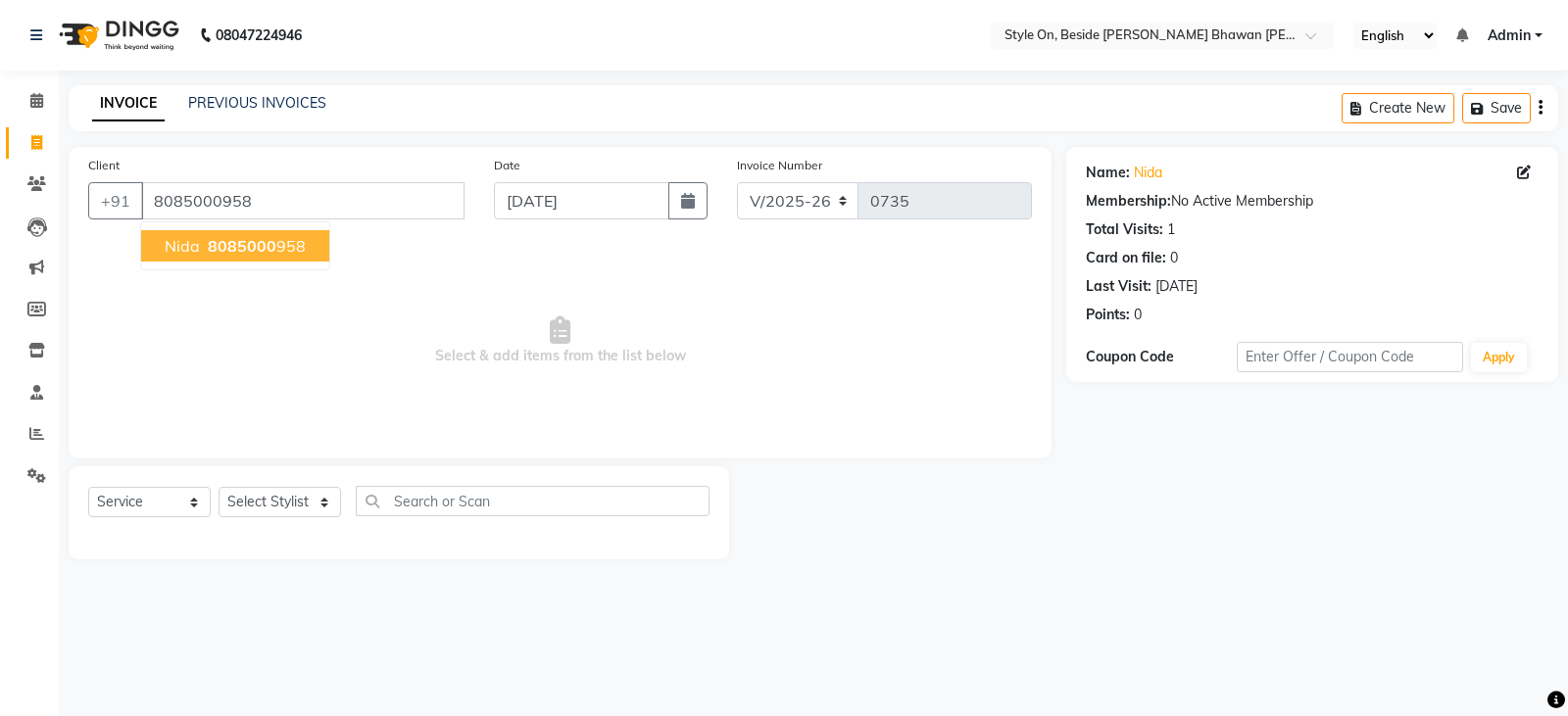
click at [292, 248] on ngb-highlight "8085000 958" at bounding box center [255, 246] width 101 height 20
click at [1530, 178] on icon at bounding box center [1524, 173] width 14 height 14
select select "[DEMOGRAPHIC_DATA]"
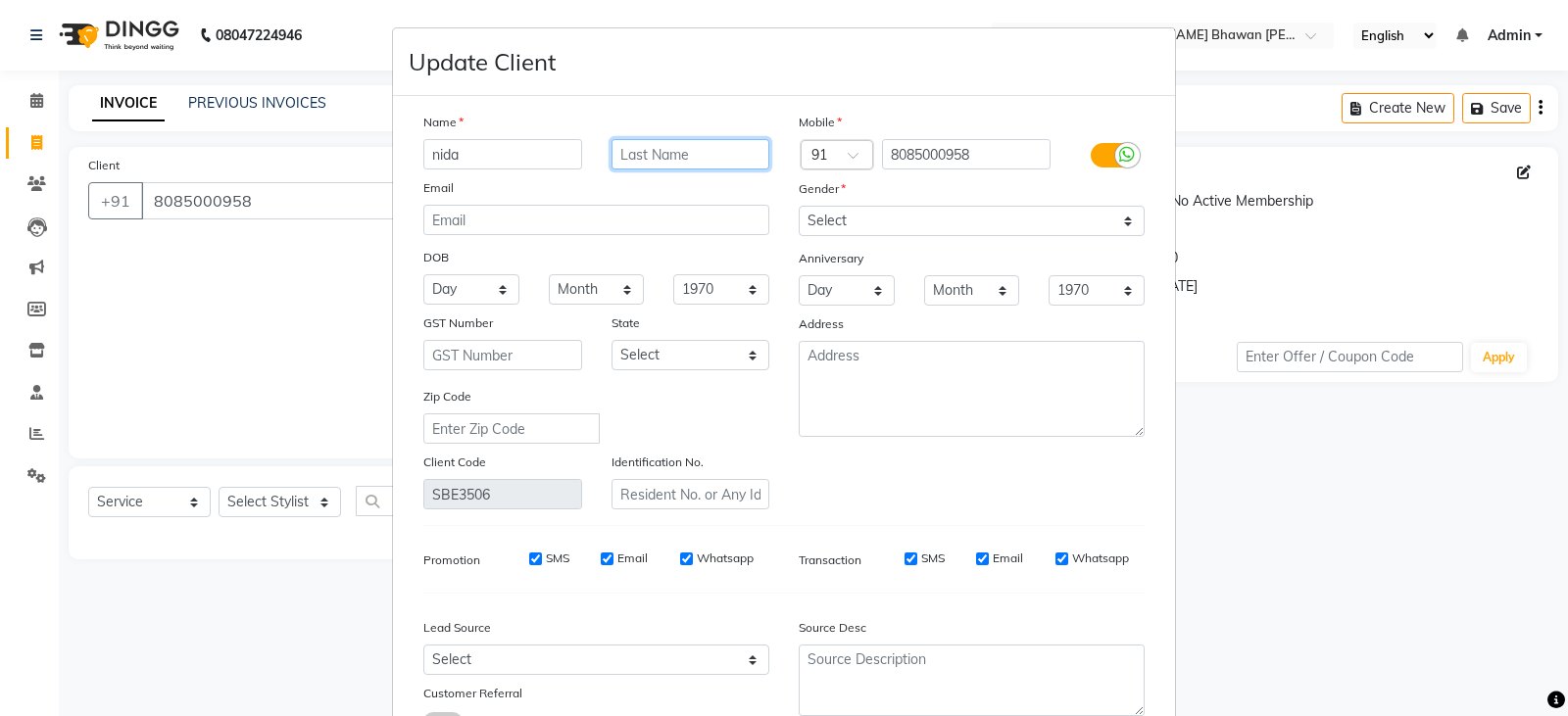
click at [674, 151] on input "text" at bounding box center [691, 154] width 159 height 31
type input "[PERSON_NAME]"
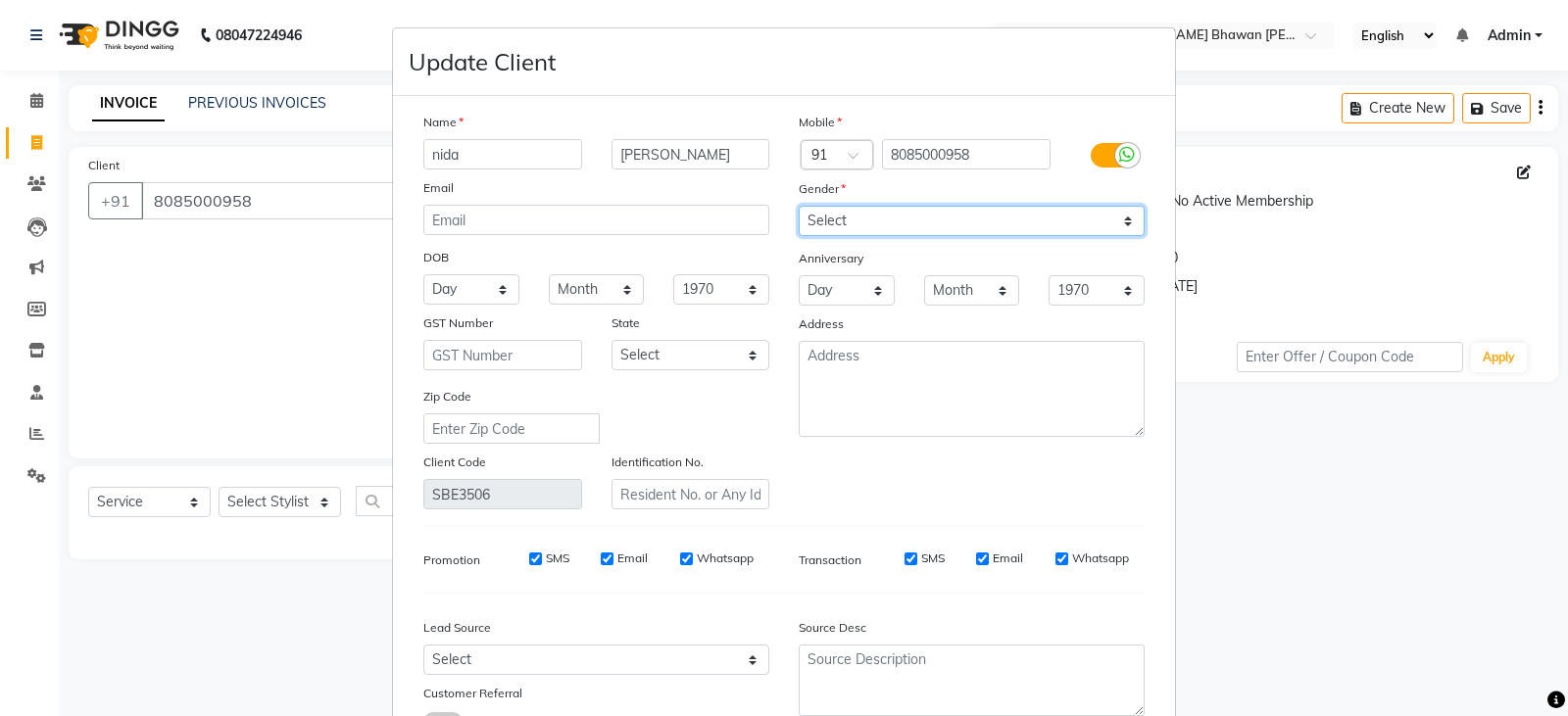
click at [820, 225] on select "Select [DEMOGRAPHIC_DATA] [DEMOGRAPHIC_DATA] Other Prefer Not To Say" at bounding box center [972, 221] width 346 height 31
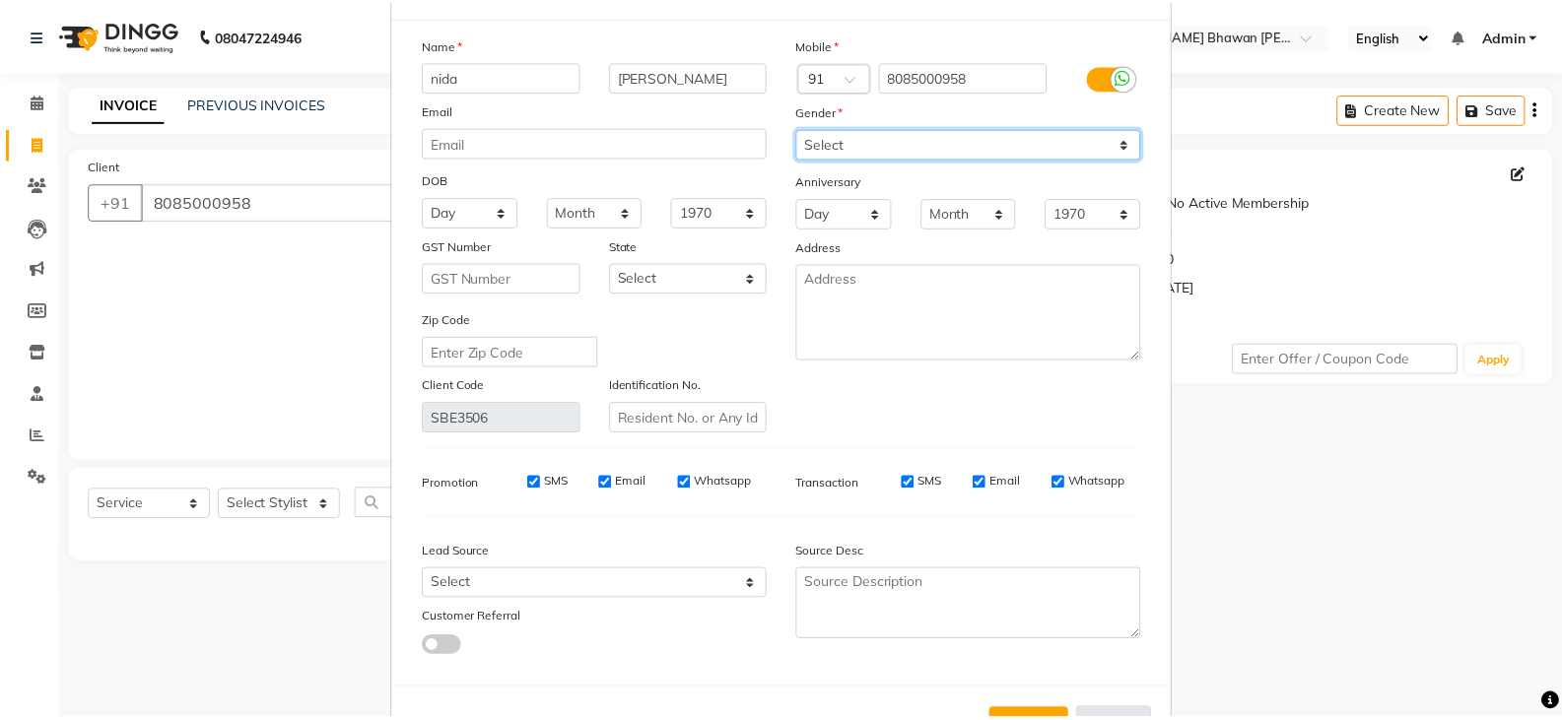
scroll to position [154, 0]
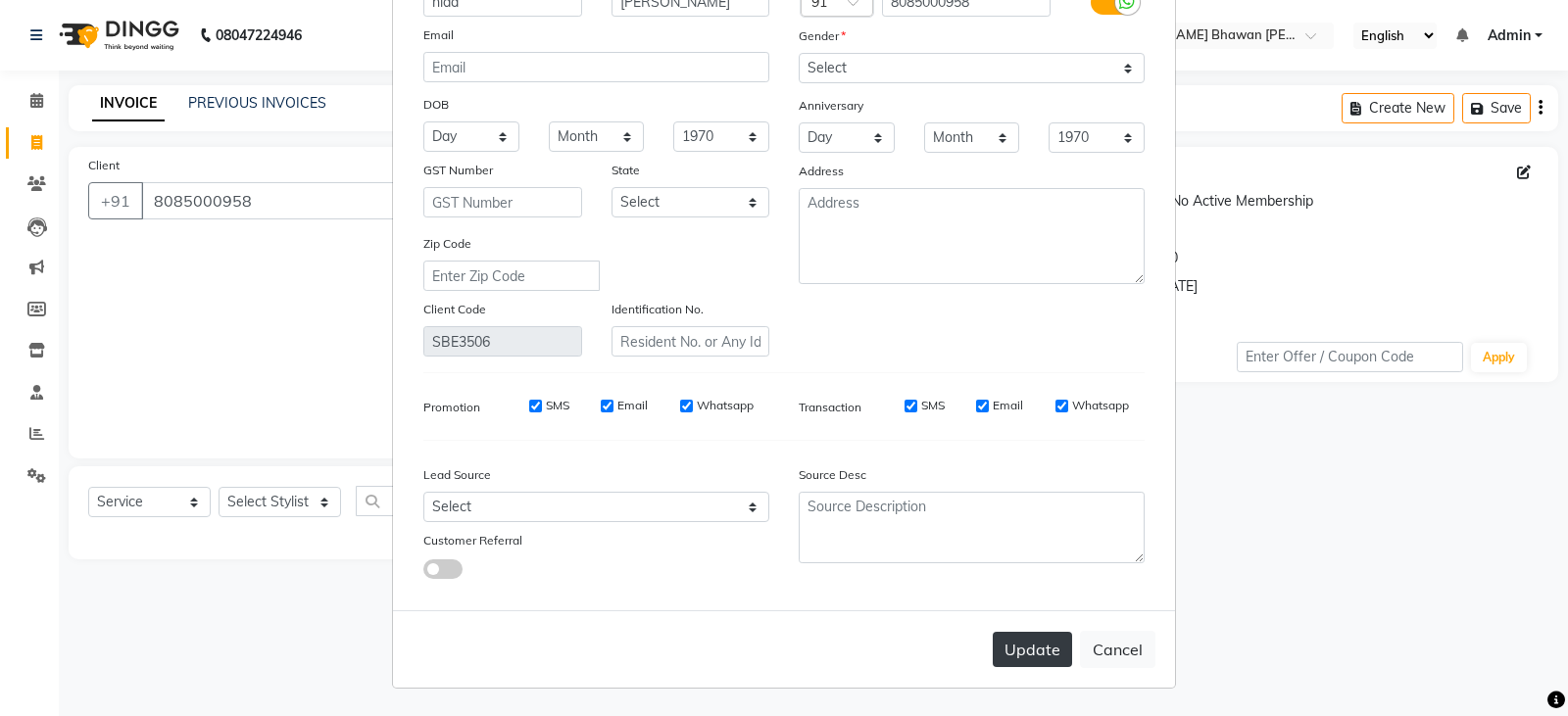
click at [1039, 652] on button "Update" at bounding box center [1033, 648] width 80 height 35
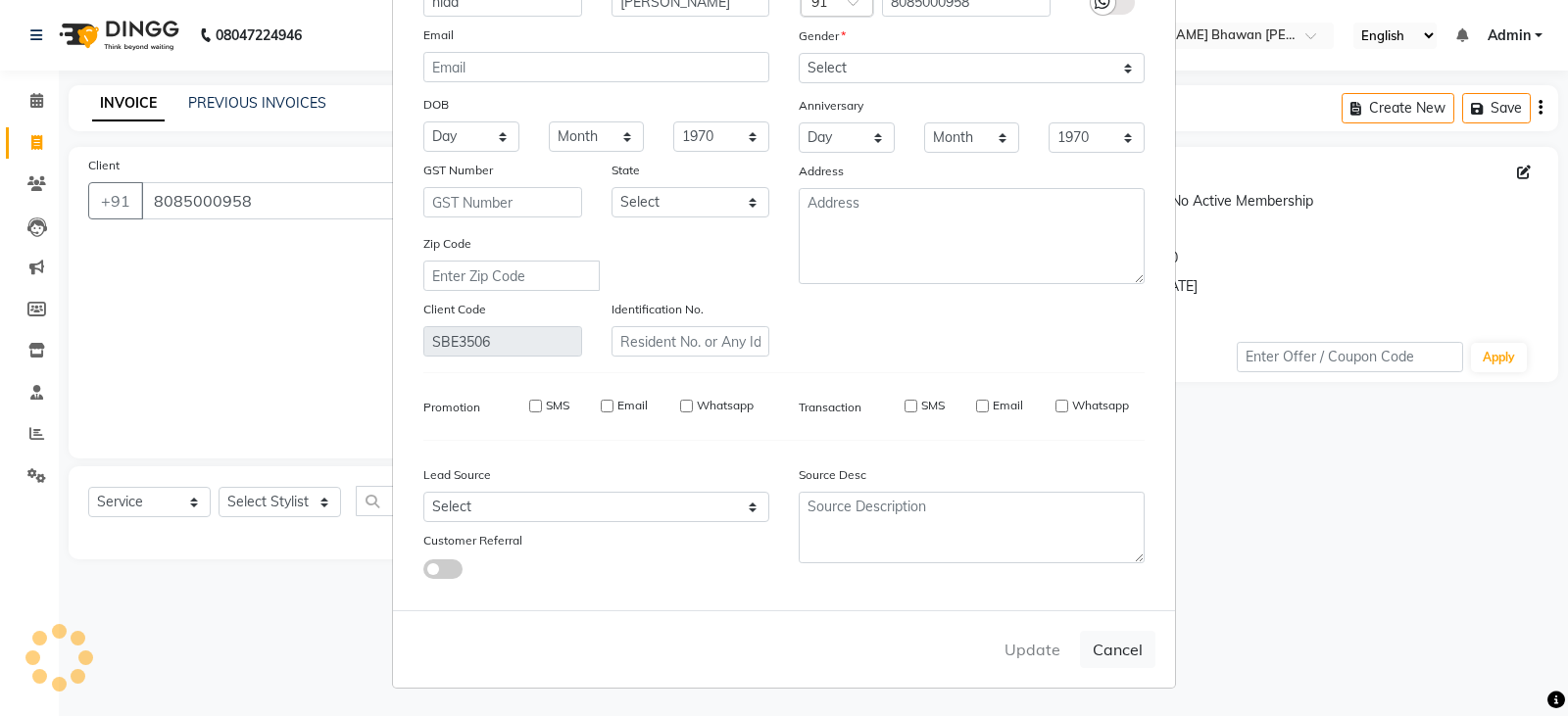
select select
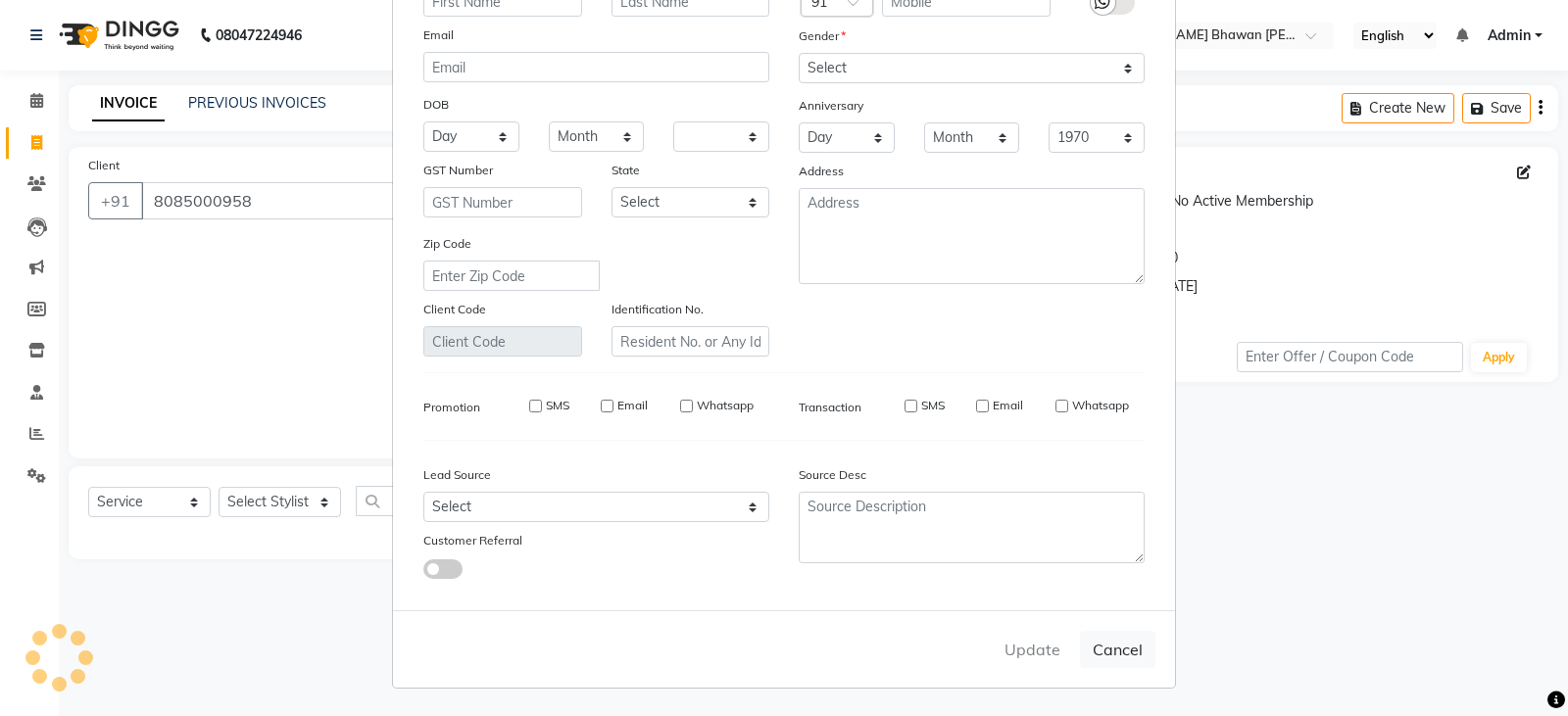
select select
checkbox input "false"
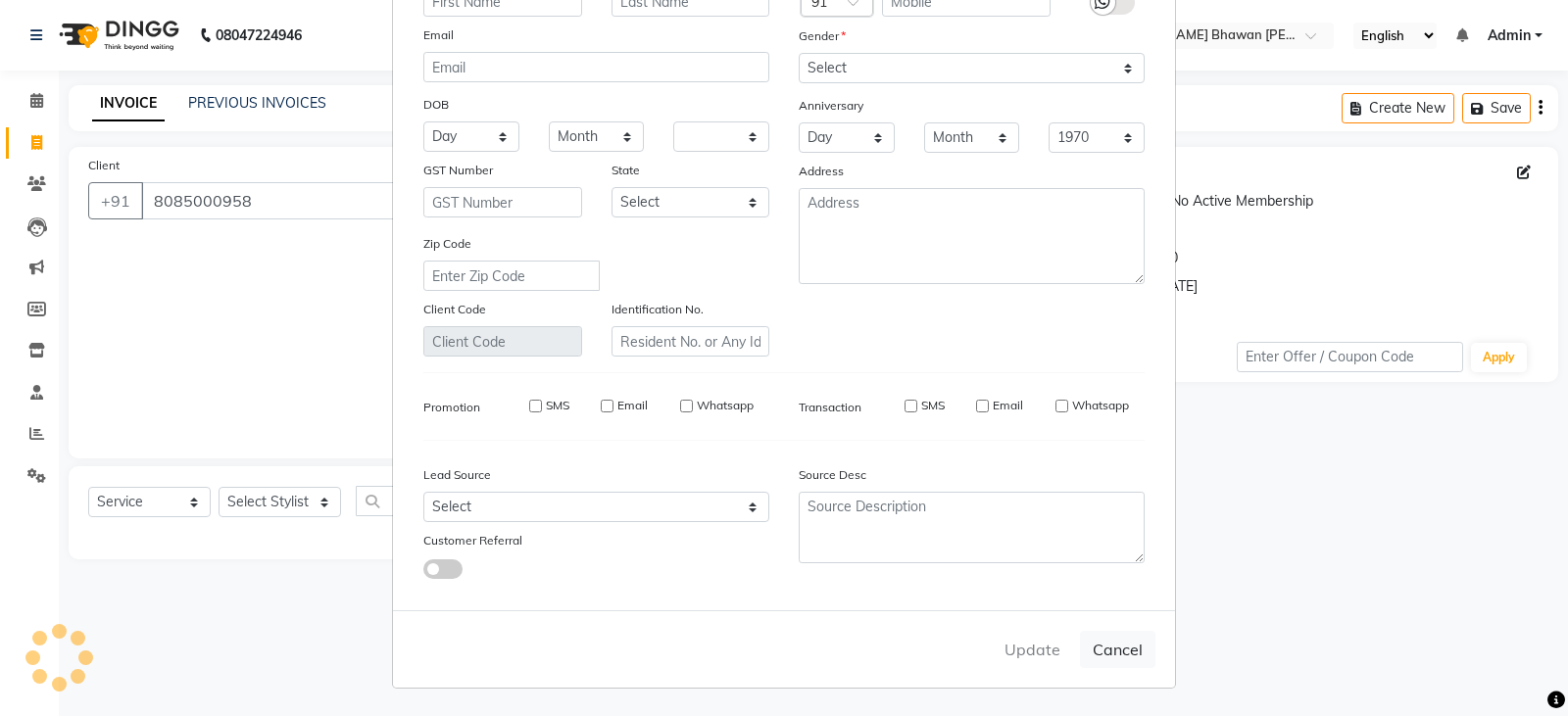
checkbox input "false"
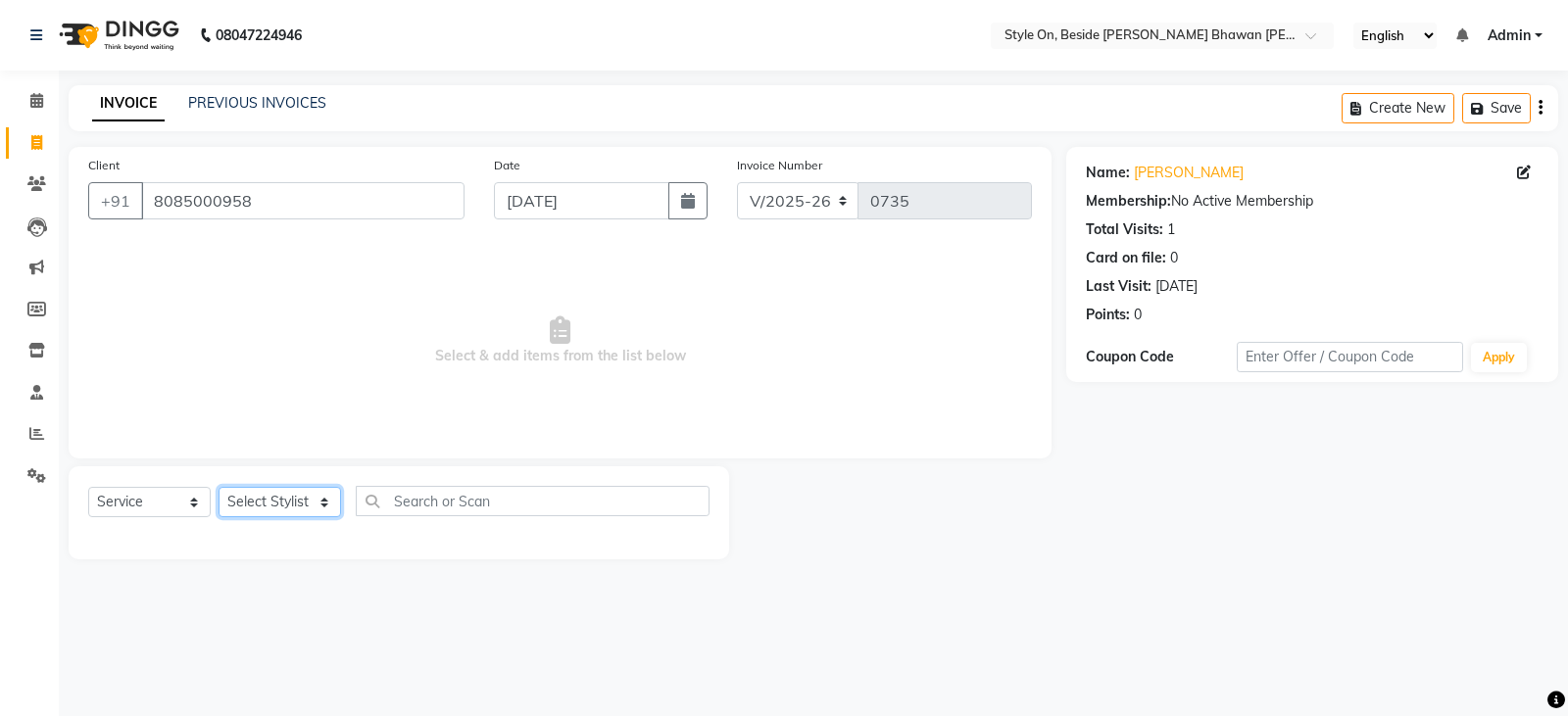
click at [302, 512] on select "Select Stylist [PERSON_NAME] Anju [PERSON_NAME] [PERSON_NAME] [PERSON_NAME] [PE…" at bounding box center [280, 502] width 122 height 31
select select "27825"
click at [219, 487] on select "Select Stylist [PERSON_NAME] Anju [PERSON_NAME] [PERSON_NAME] [PERSON_NAME] [PE…" at bounding box center [280, 502] width 122 height 31
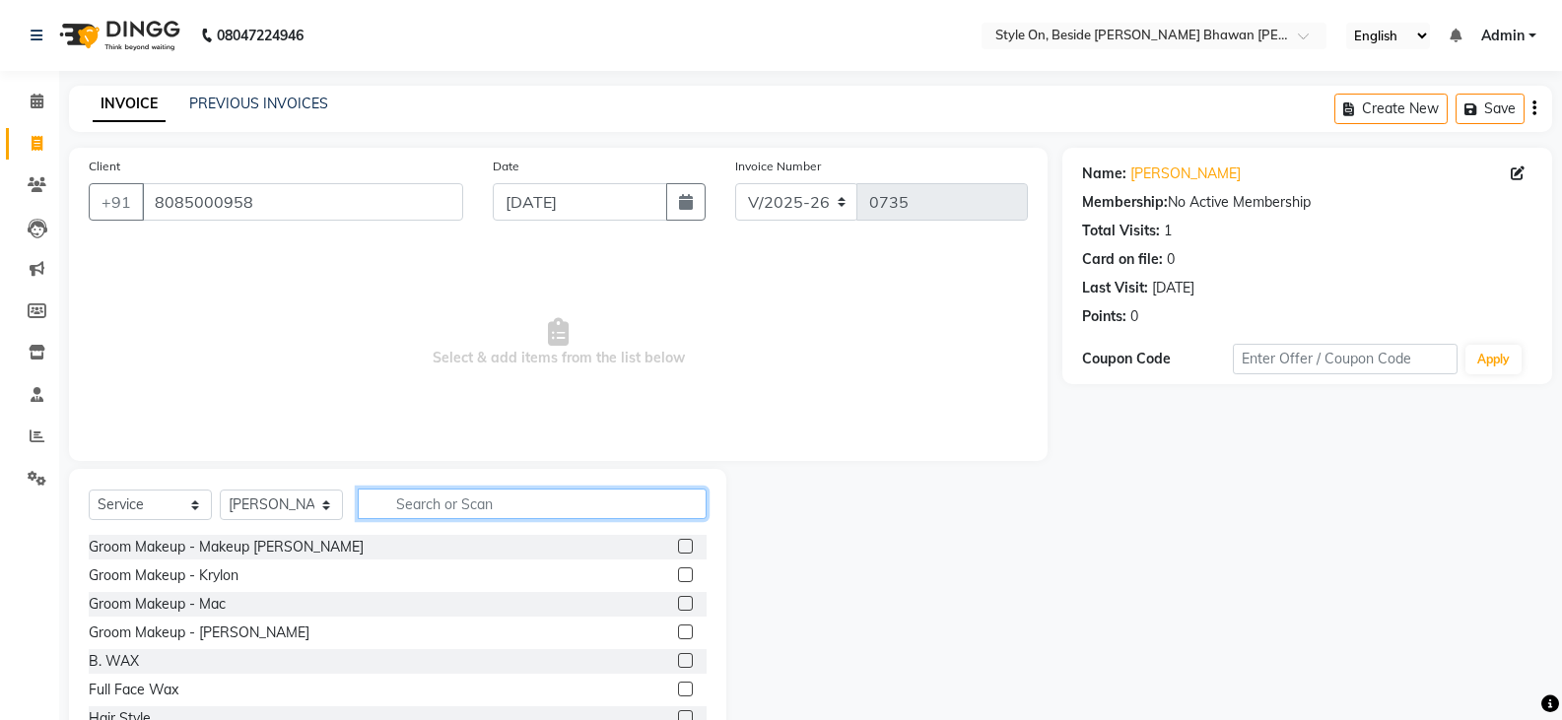
click at [461, 502] on input "text" at bounding box center [532, 504] width 349 height 31
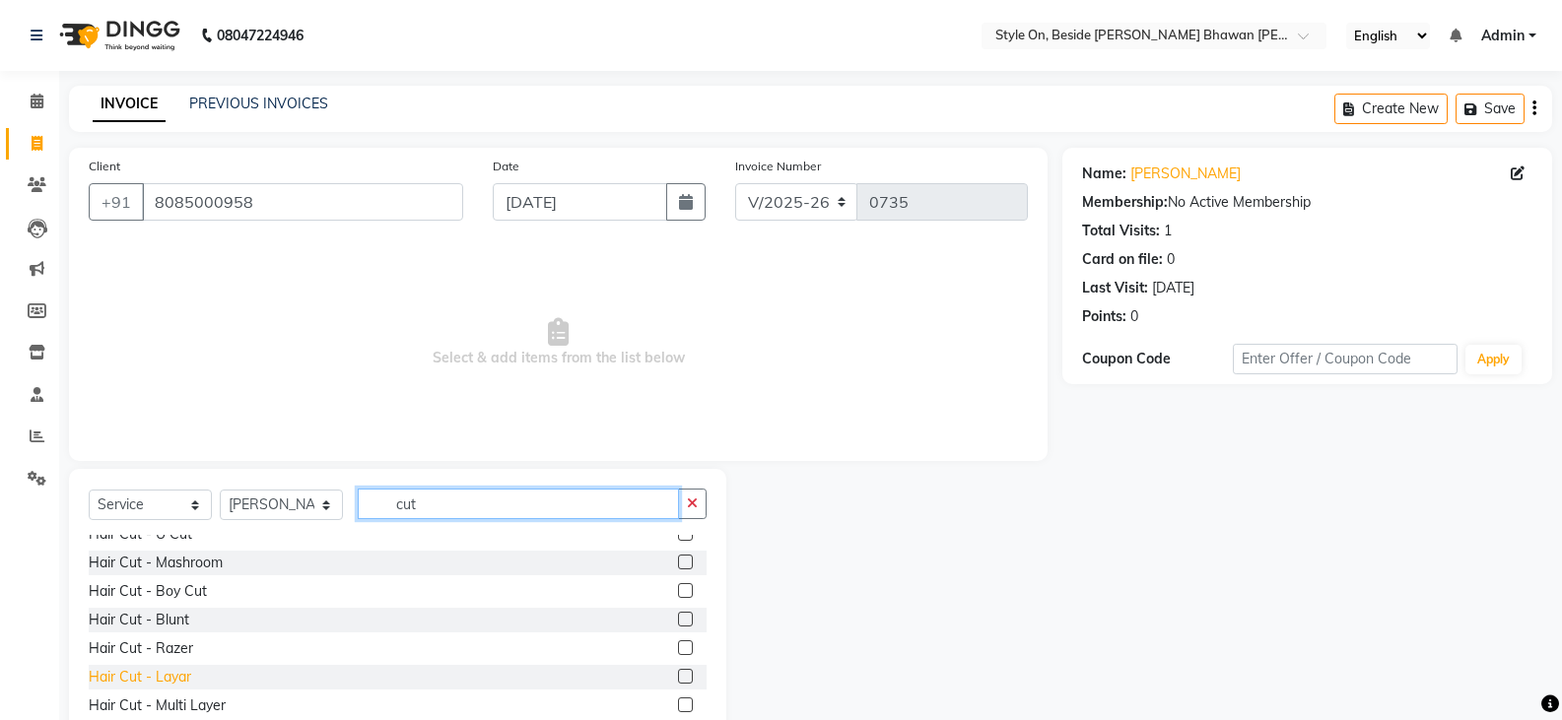
scroll to position [197, 0]
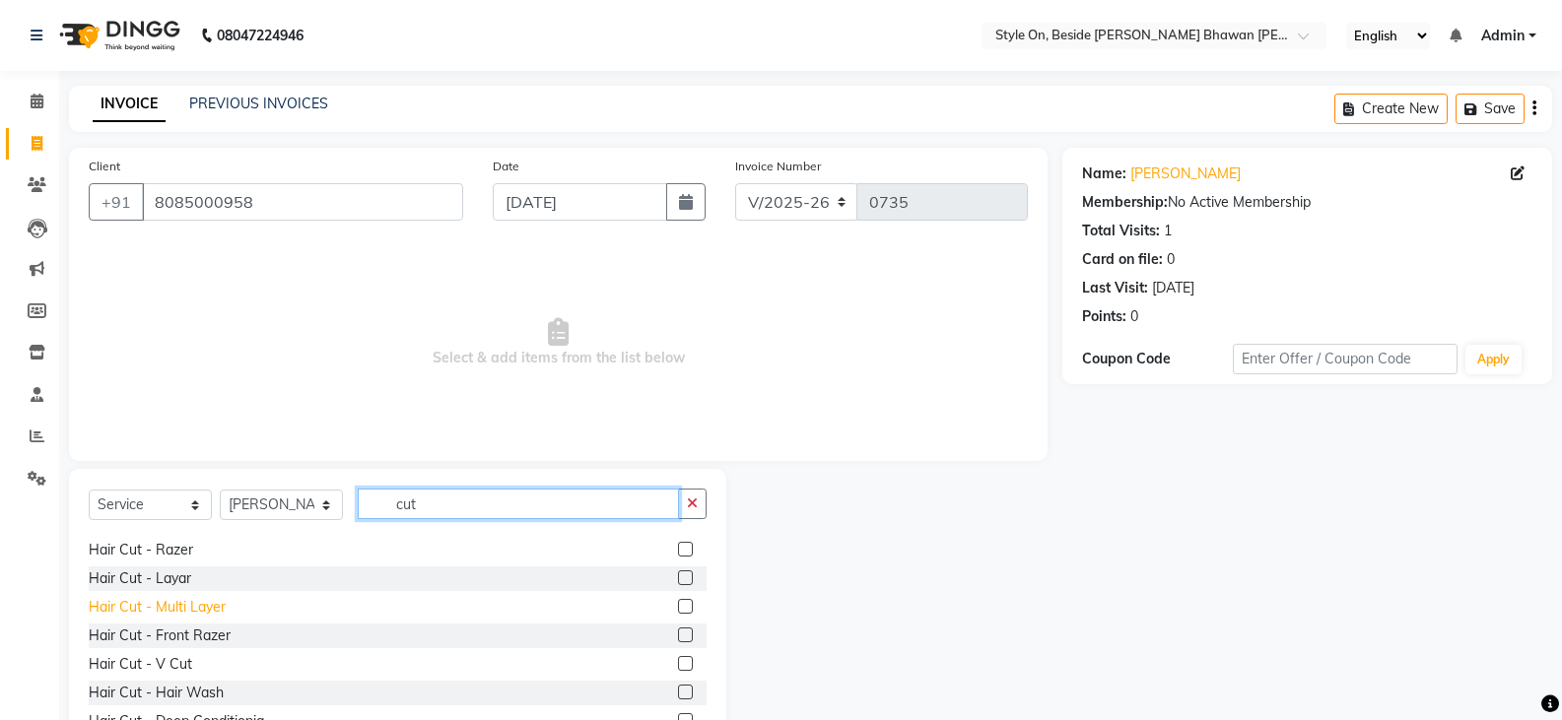
type input "cut"
click at [208, 608] on div "Hair Cut - Multi Layer" at bounding box center [157, 607] width 137 height 21
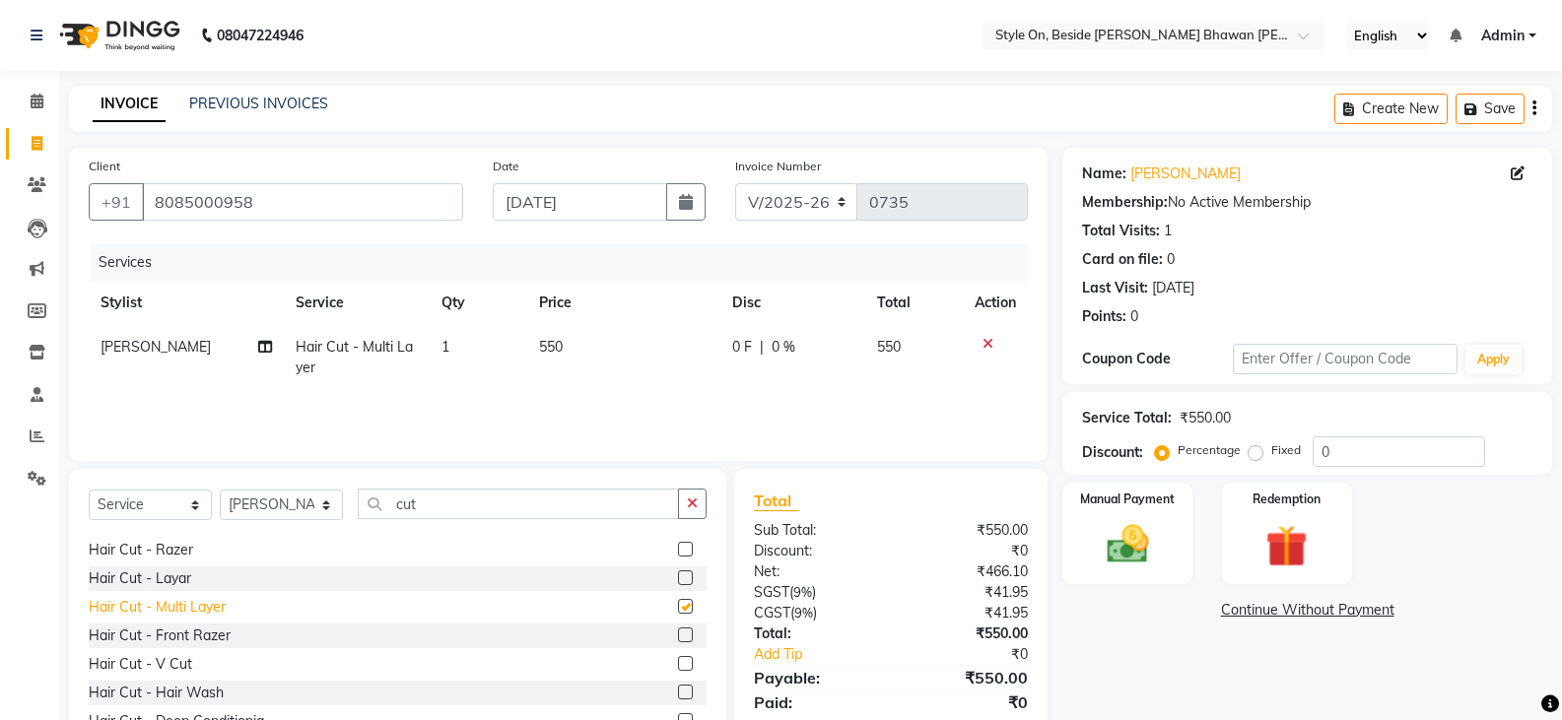
checkbox input "false"
click at [269, 498] on select "Select Stylist [PERSON_NAME] Anju [PERSON_NAME] [PERSON_NAME] [PERSON_NAME] [PE…" at bounding box center [281, 505] width 123 height 31
select select "36149"
click at [270, 498] on select "Select Stylist [PERSON_NAME] Anju [PERSON_NAME] [PERSON_NAME] [PERSON_NAME] [PE…" at bounding box center [281, 505] width 123 height 31
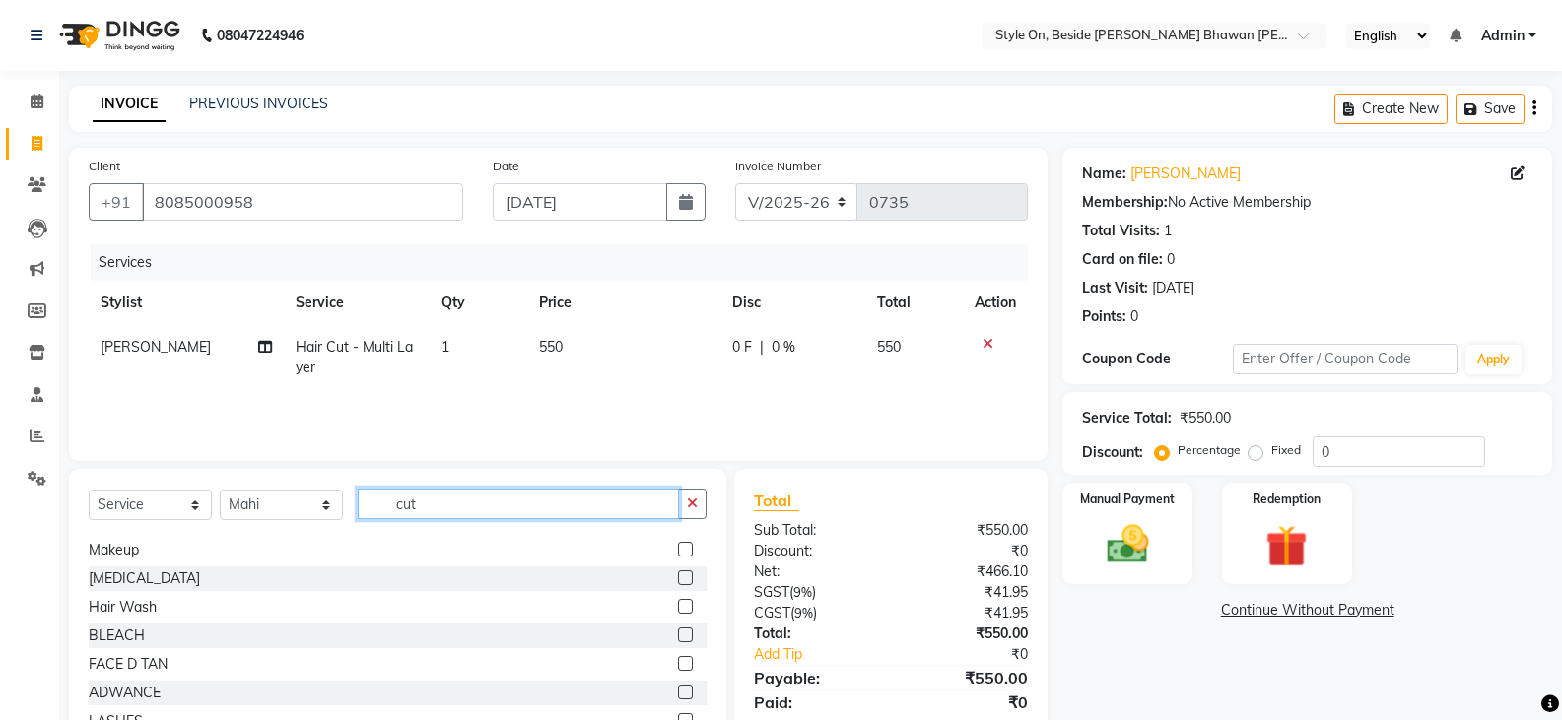
click at [379, 517] on input "cut" at bounding box center [518, 504] width 321 height 31
type input "c ut"
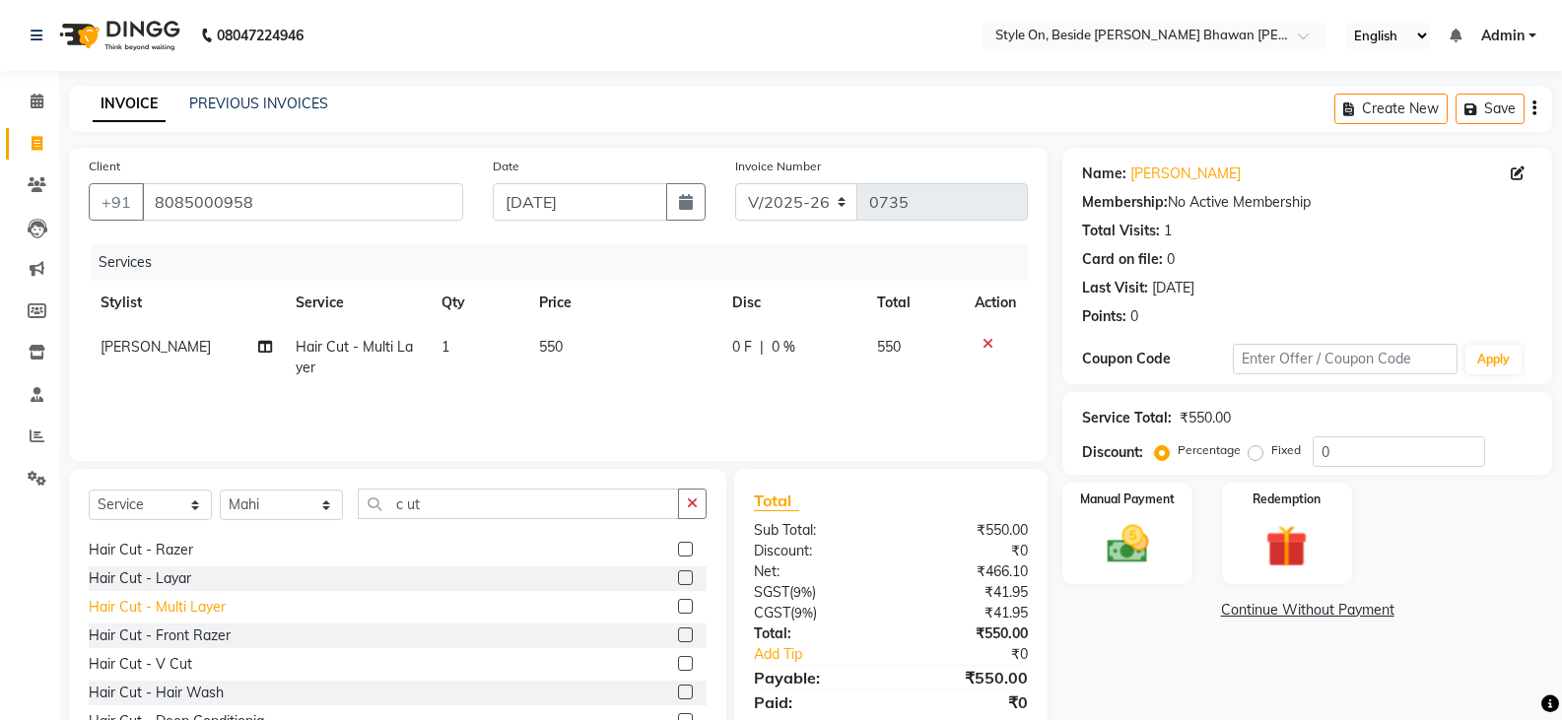
click at [210, 608] on div "Hair Cut - Multi Layer" at bounding box center [157, 607] width 137 height 21
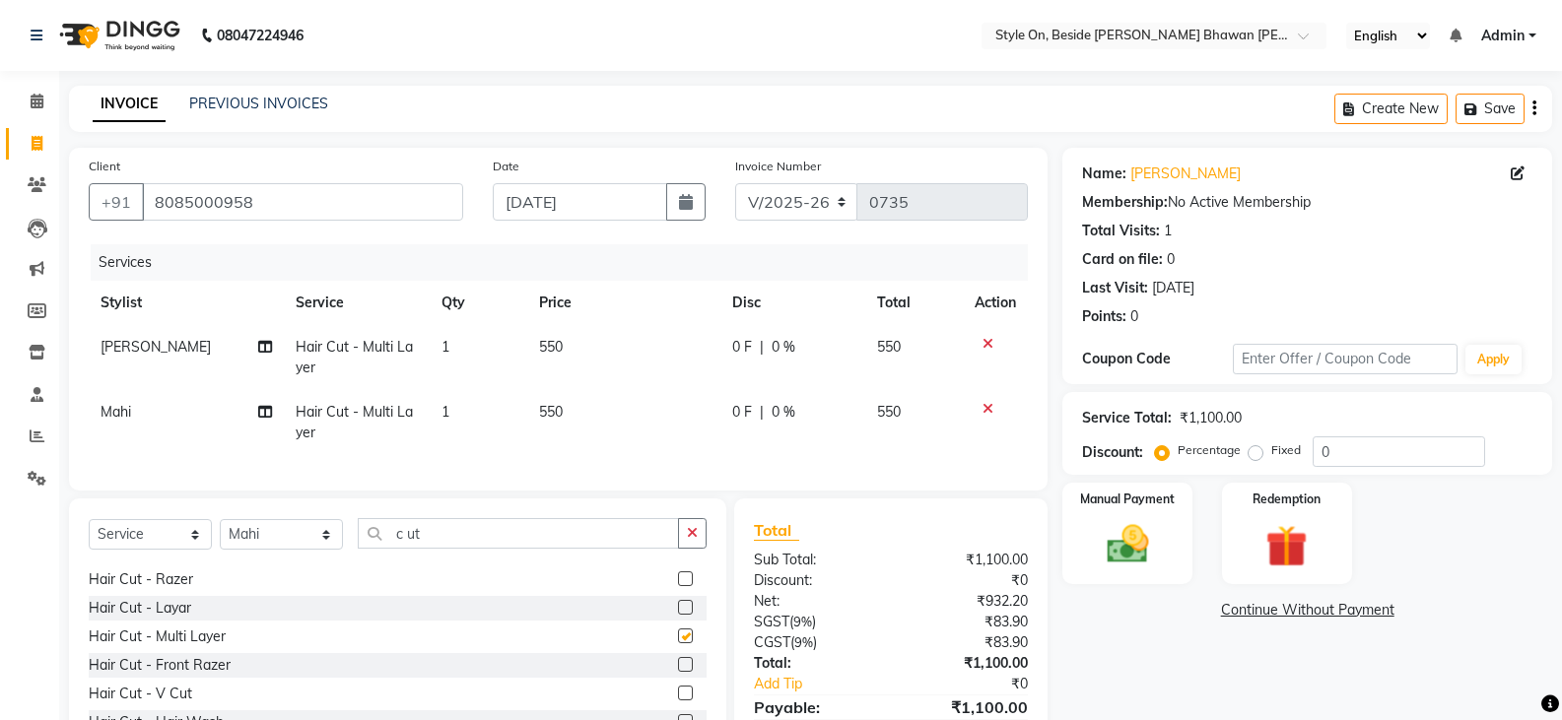
checkbox input "false"
click at [576, 406] on td "550" at bounding box center [623, 422] width 193 height 65
select select "36149"
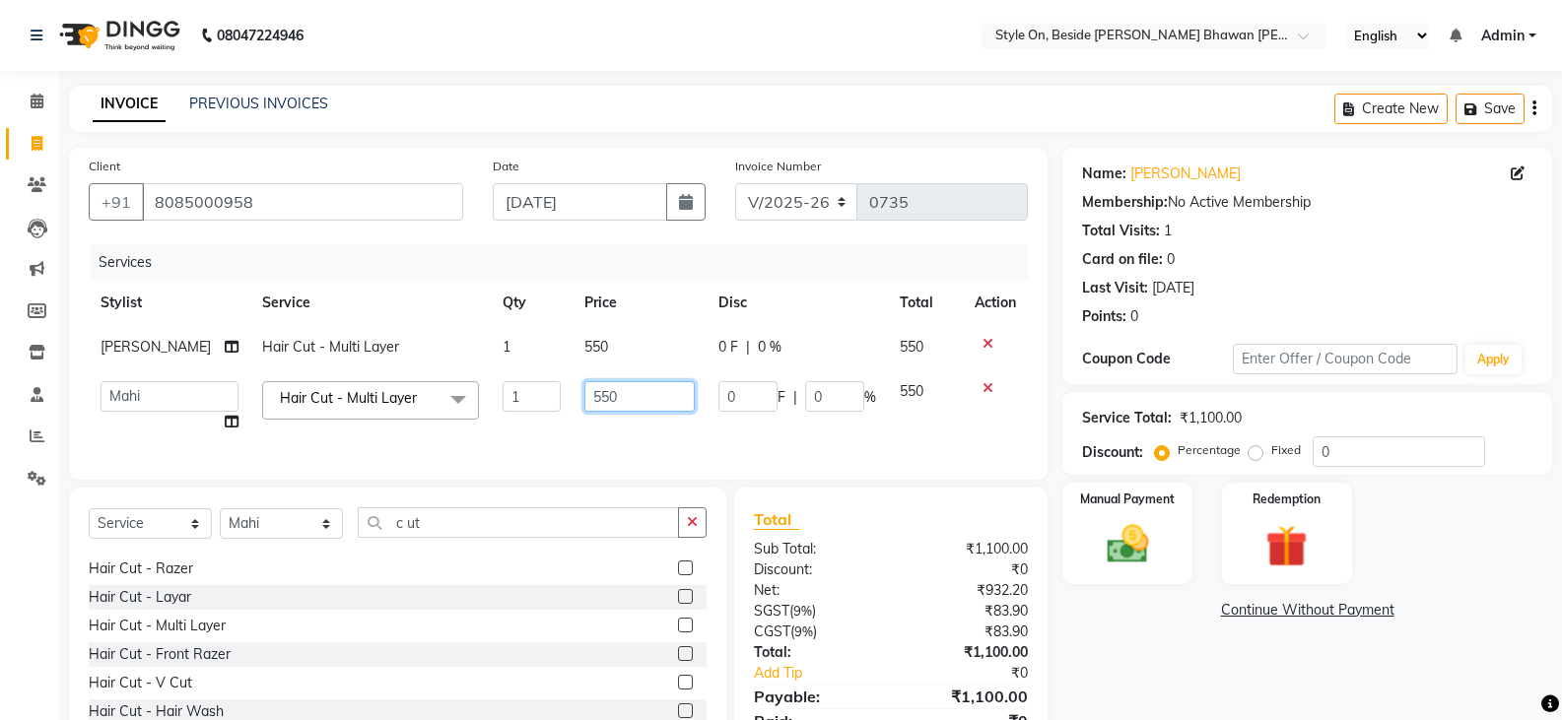
drag, startPoint x: 606, startPoint y: 395, endPoint x: 551, endPoint y: 409, distance: 56.9
click at [551, 409] on tr "[PERSON_NAME] Anju [PERSON_NAME] [PERSON_NAME] [PERSON_NAME] [PERSON_NAME] [PER…" at bounding box center [558, 406] width 939 height 75
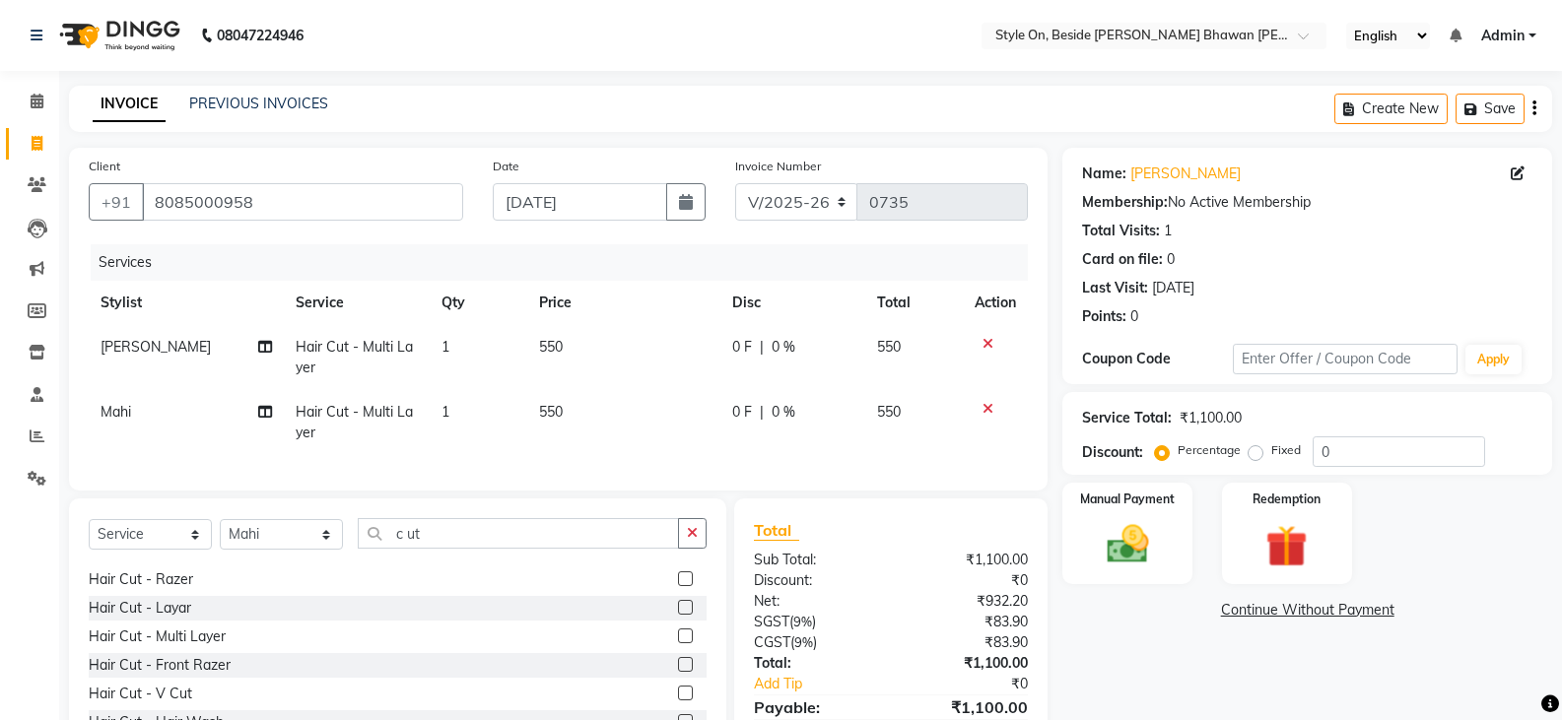
click at [570, 425] on td "550" at bounding box center [623, 422] width 193 height 65
select select "36149"
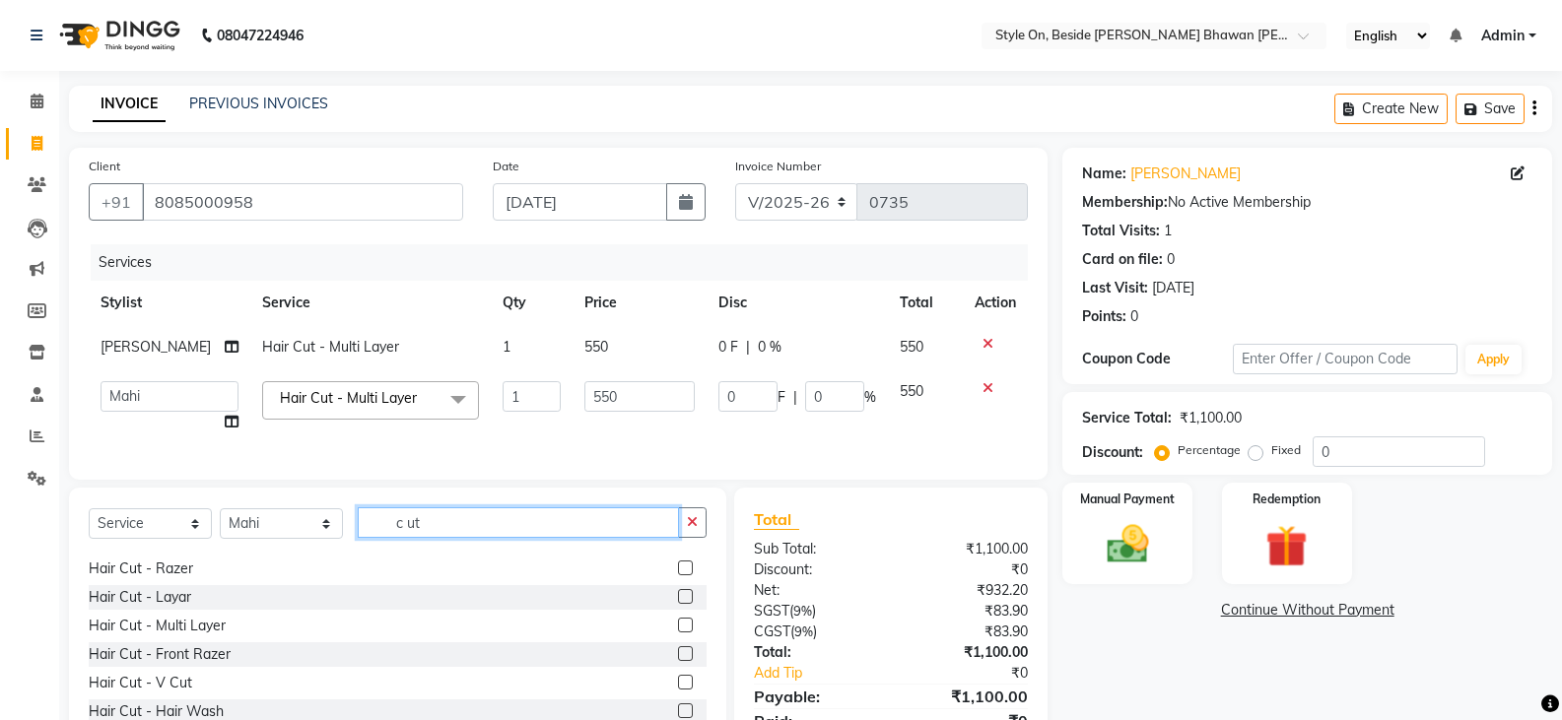
drag, startPoint x: 415, startPoint y: 537, endPoint x: 339, endPoint y: 544, distance: 76.2
click at [339, 544] on div "Select Service Product Membership Package Voucher Prepaid Gift Card Select Styl…" at bounding box center [398, 530] width 618 height 46
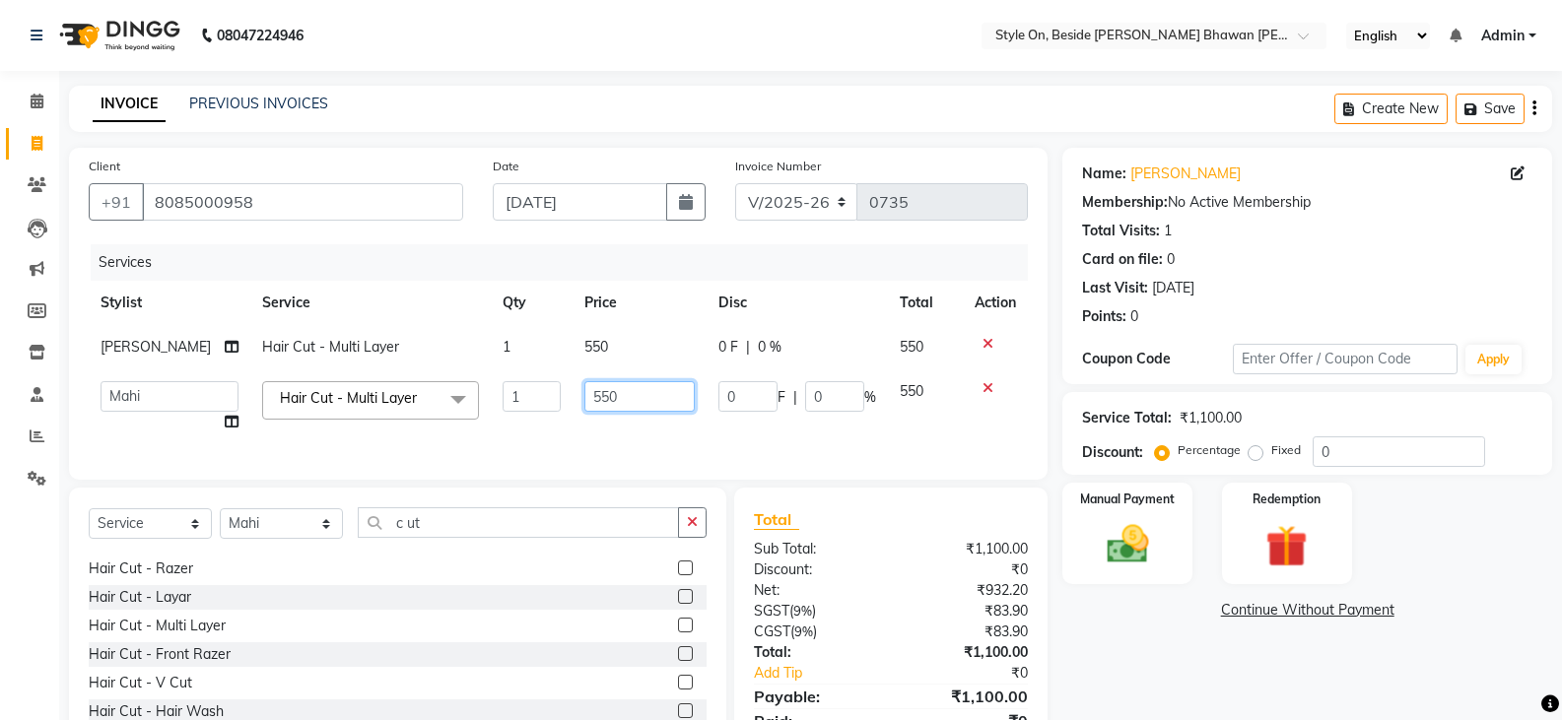
drag, startPoint x: 618, startPoint y: 395, endPoint x: 485, endPoint y: 415, distance: 134.5
click at [538, 402] on tr "[PERSON_NAME] Anju [PERSON_NAME] [PERSON_NAME] [PERSON_NAME] [PERSON_NAME] [PER…" at bounding box center [558, 406] width 939 height 75
type input "650"
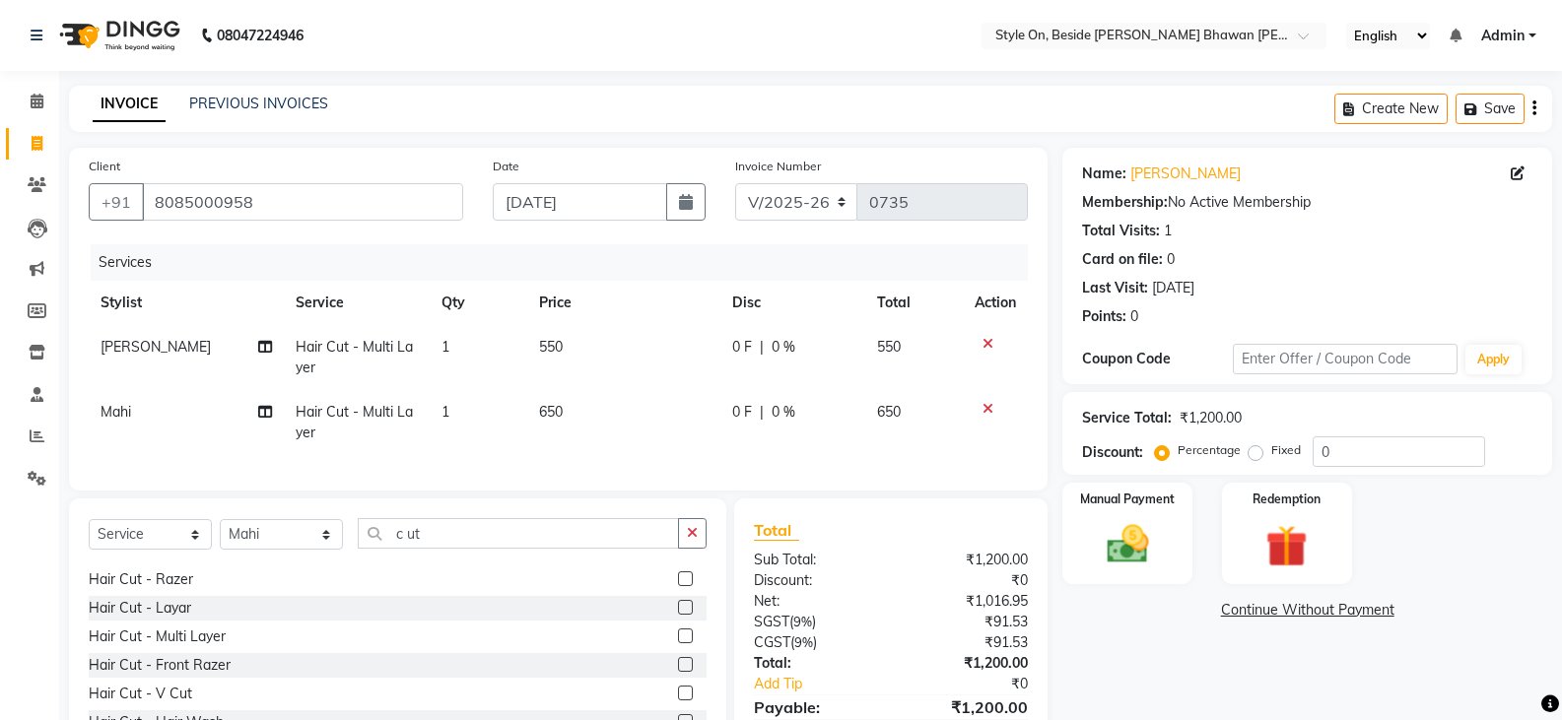
click at [556, 430] on td "650" at bounding box center [623, 422] width 193 height 65
select select "36149"
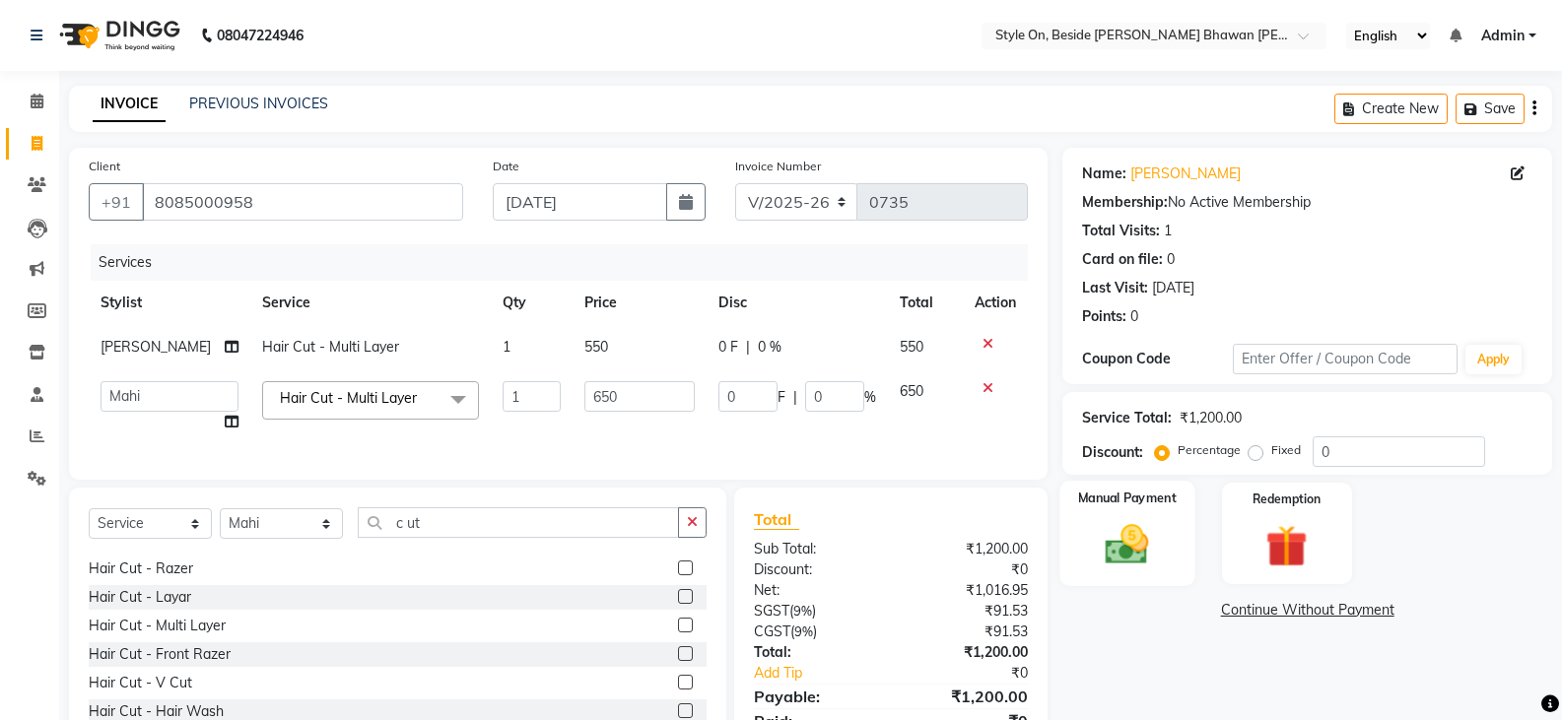
click at [1137, 548] on img at bounding box center [1127, 544] width 70 height 50
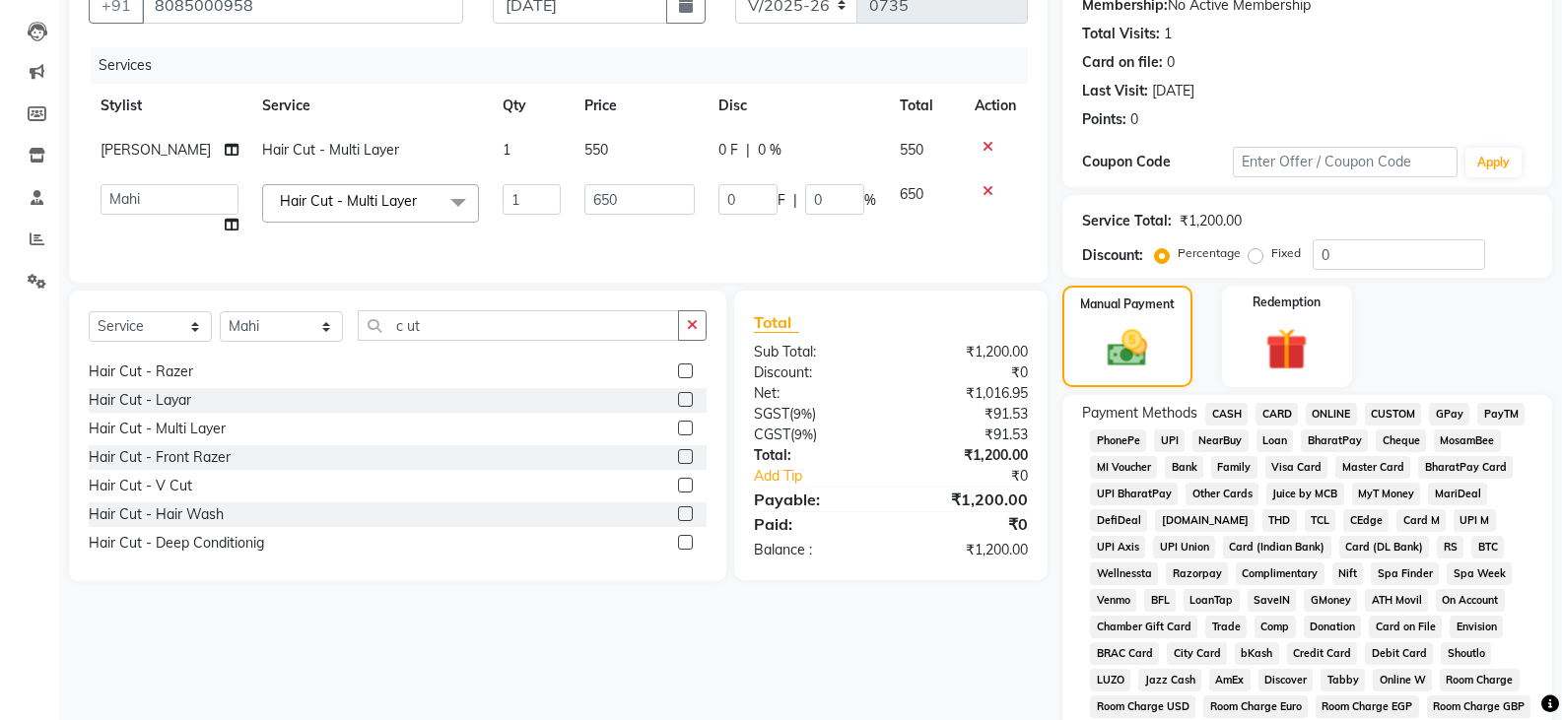
click at [1505, 414] on span "PayTM" at bounding box center [1500, 414] width 47 height 23
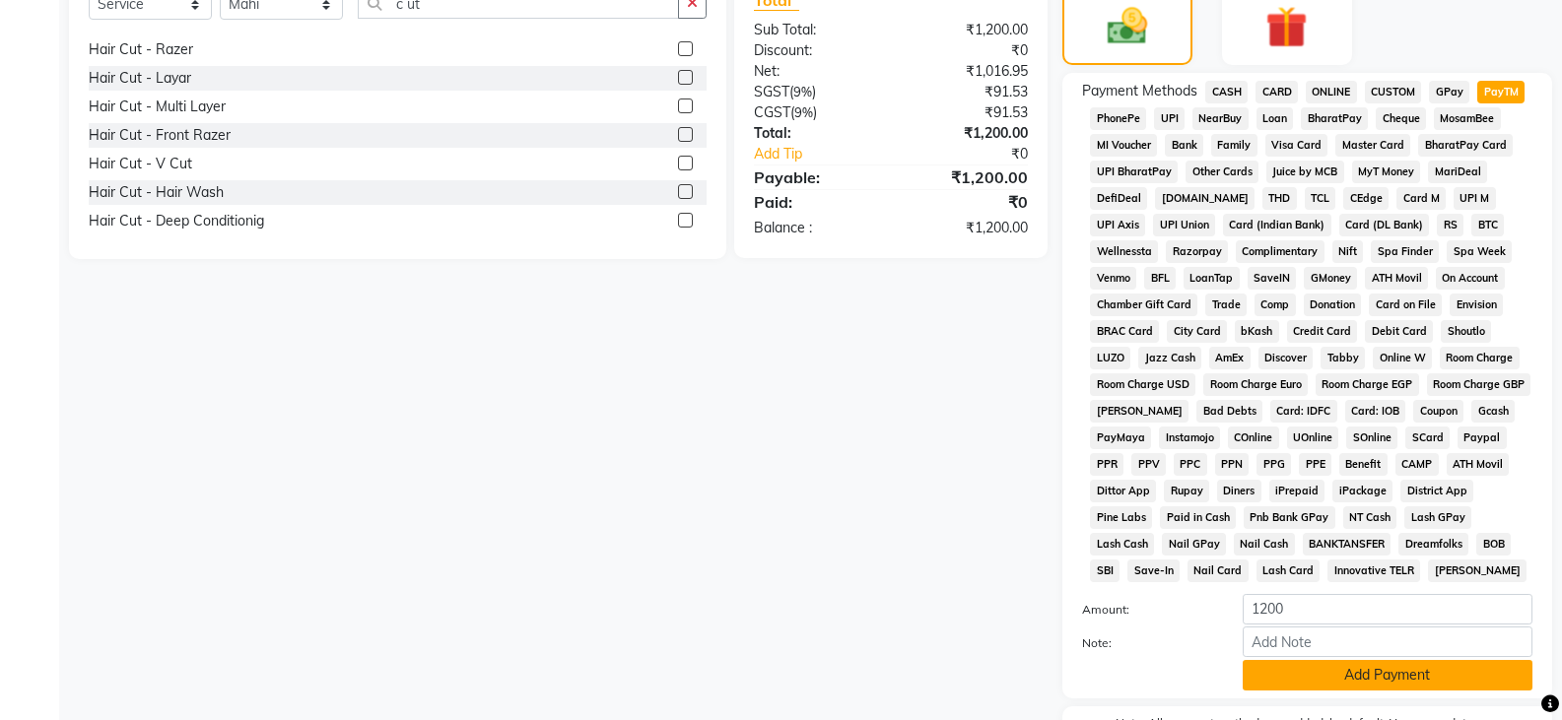
scroll to position [642, 0]
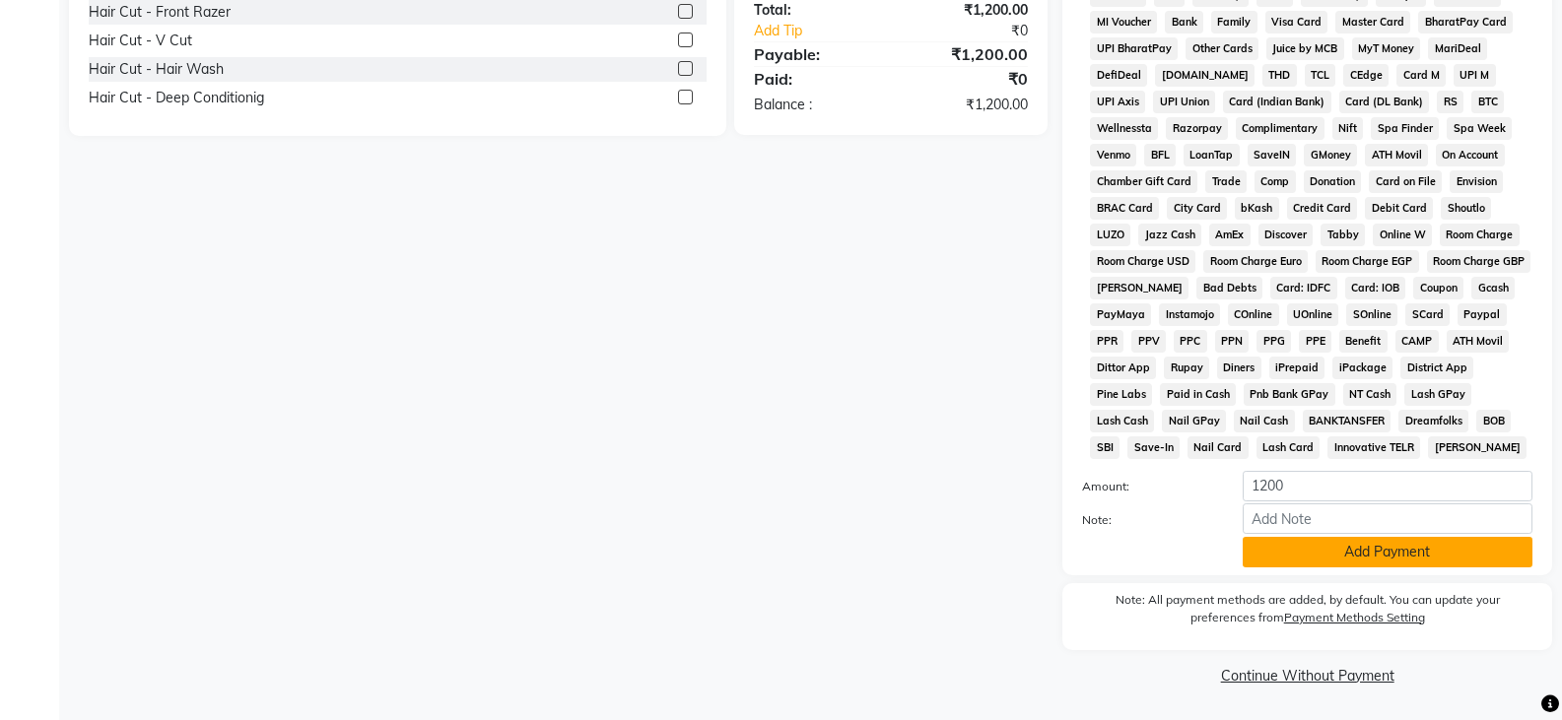
click at [1307, 550] on button "Add Payment" at bounding box center [1387, 552] width 290 height 31
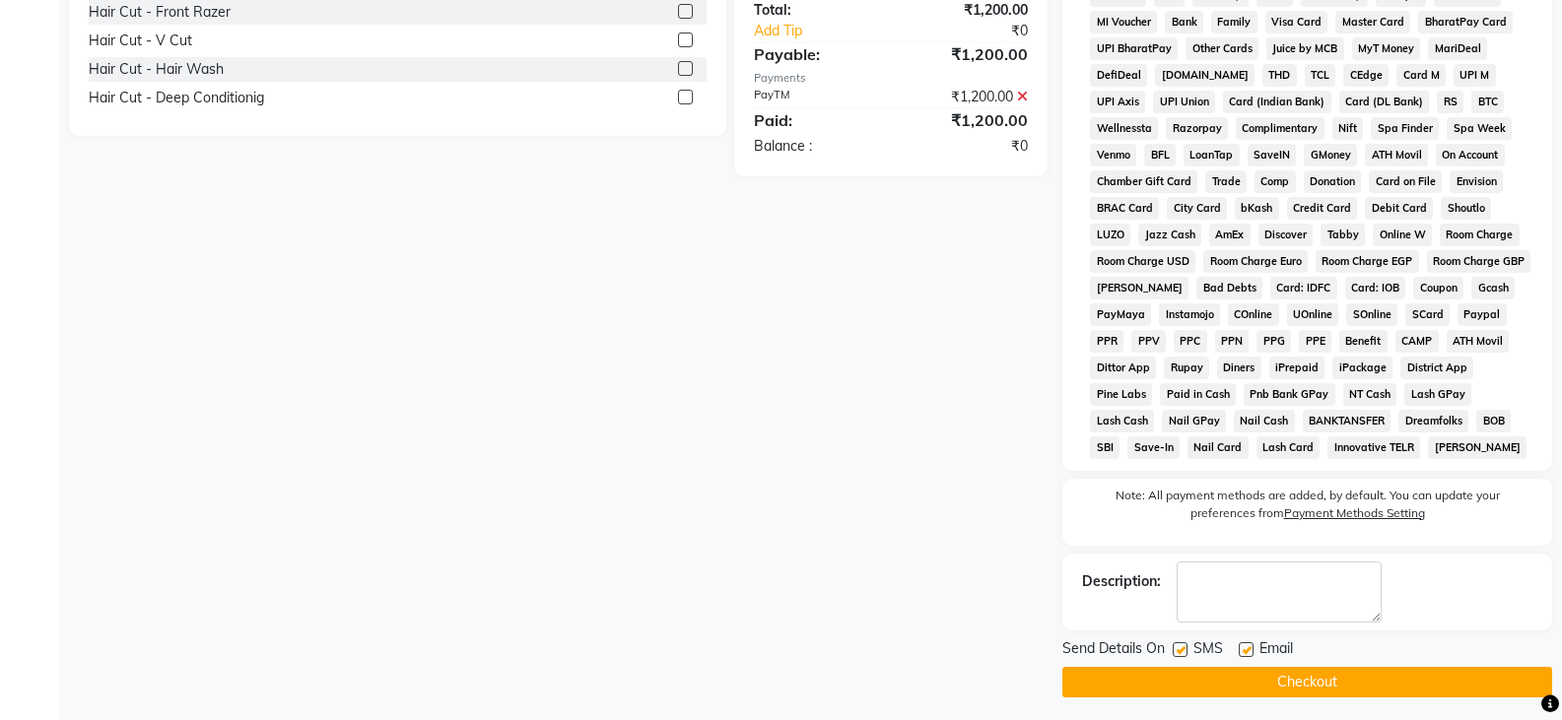
click at [1239, 679] on button "Checkout" at bounding box center [1307, 682] width 490 height 31
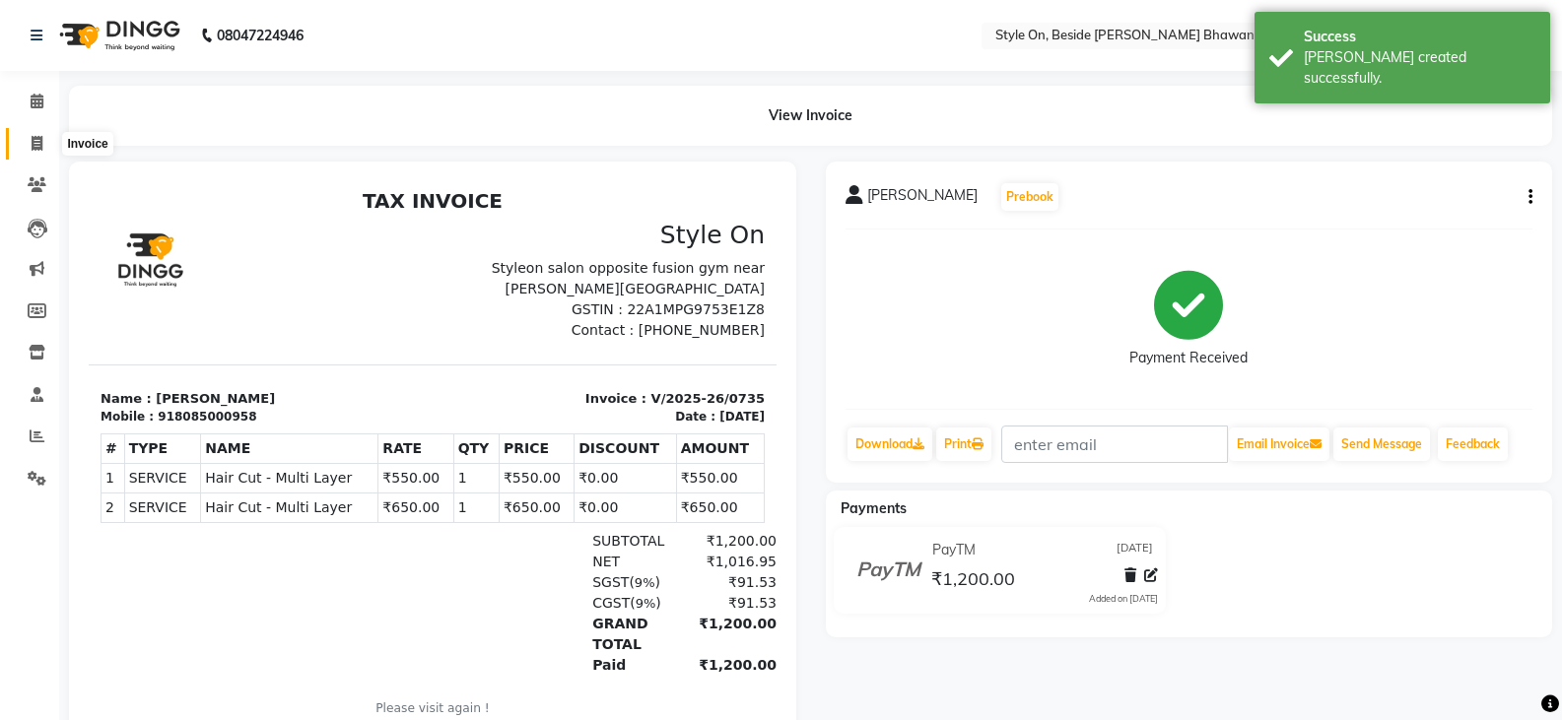
drag, startPoint x: 38, startPoint y: 147, endPoint x: 53, endPoint y: 143, distance: 15.3
click at [38, 147] on icon at bounding box center [37, 143] width 11 height 15
select select "service"
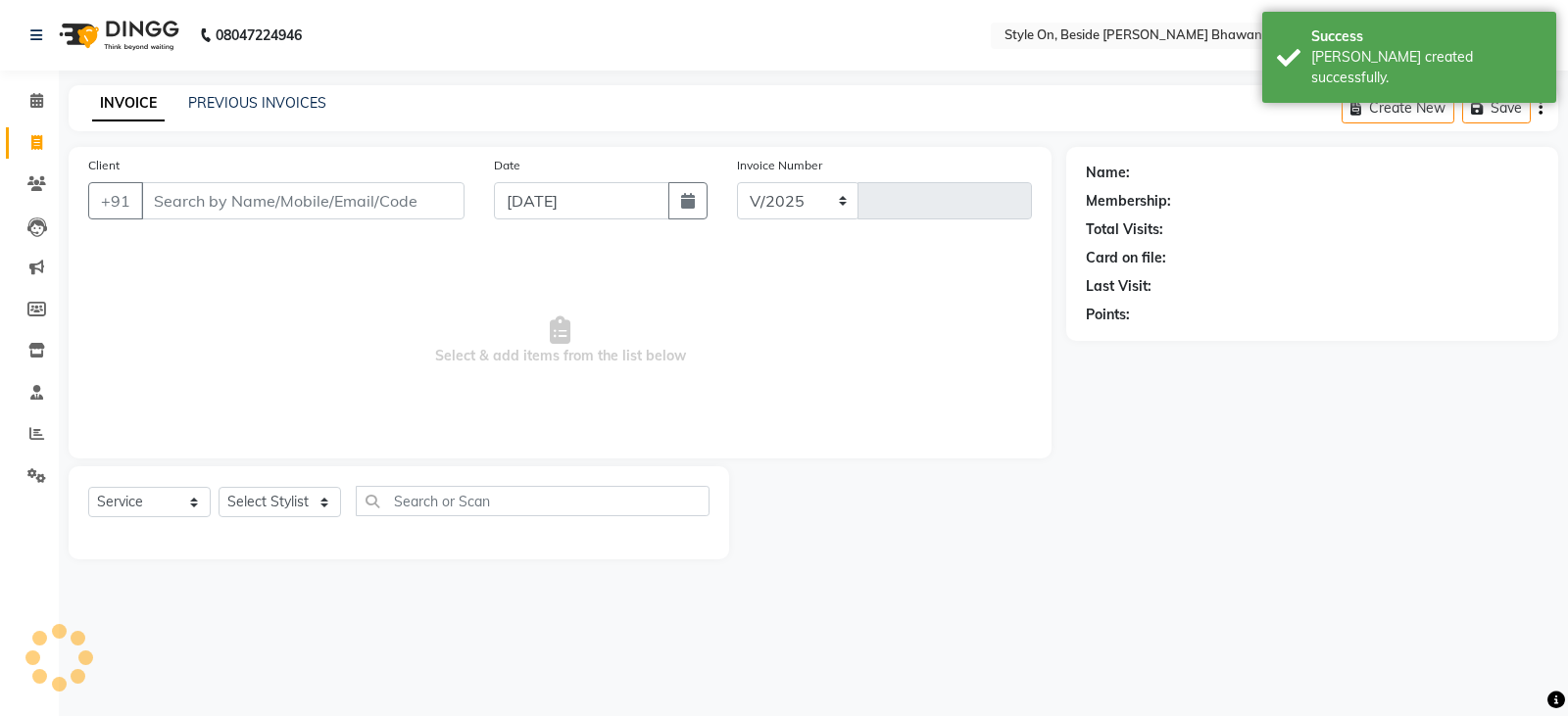
select select "4700"
type input "0736"
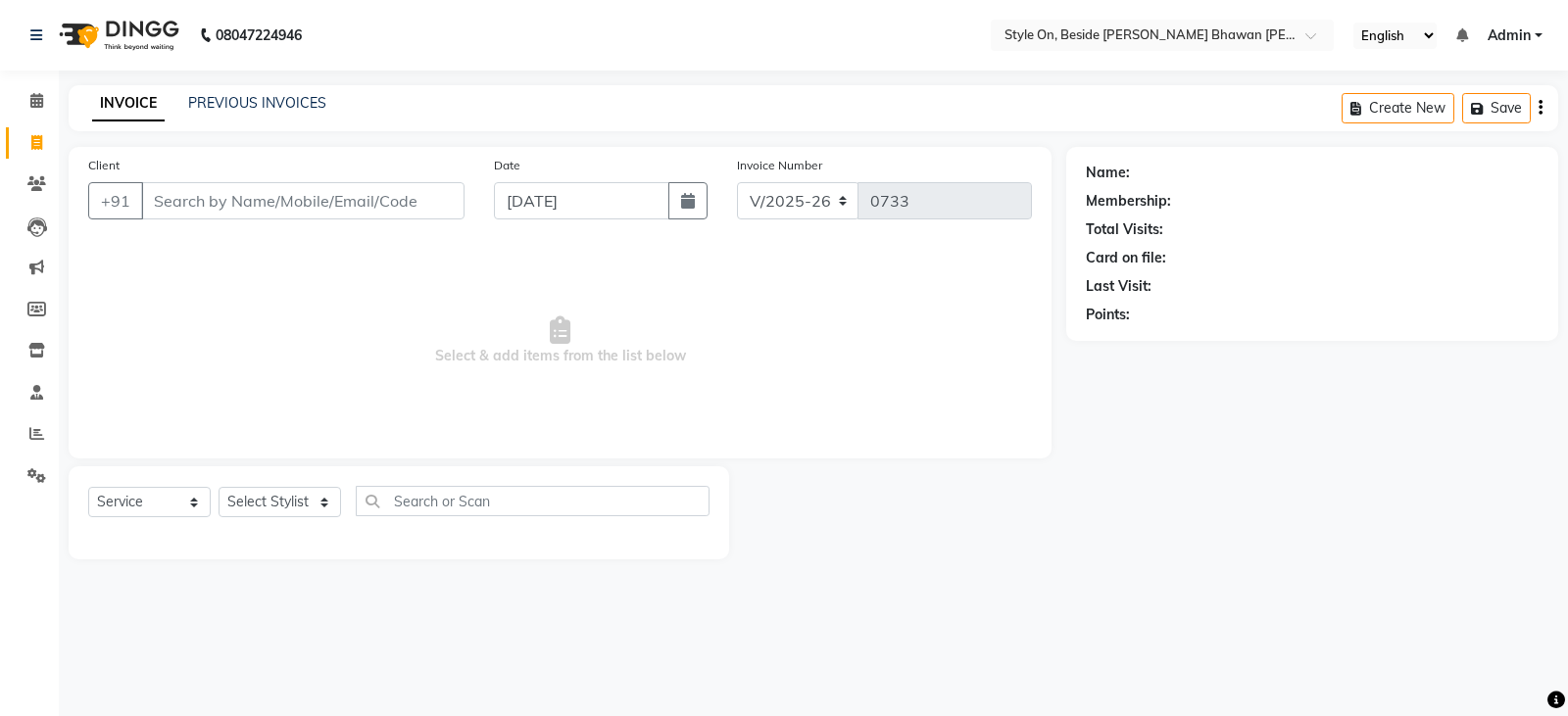
select select "4700"
select select "service"
click at [296, 211] on input "Client" at bounding box center [302, 200] width 323 height 37
type input "a"
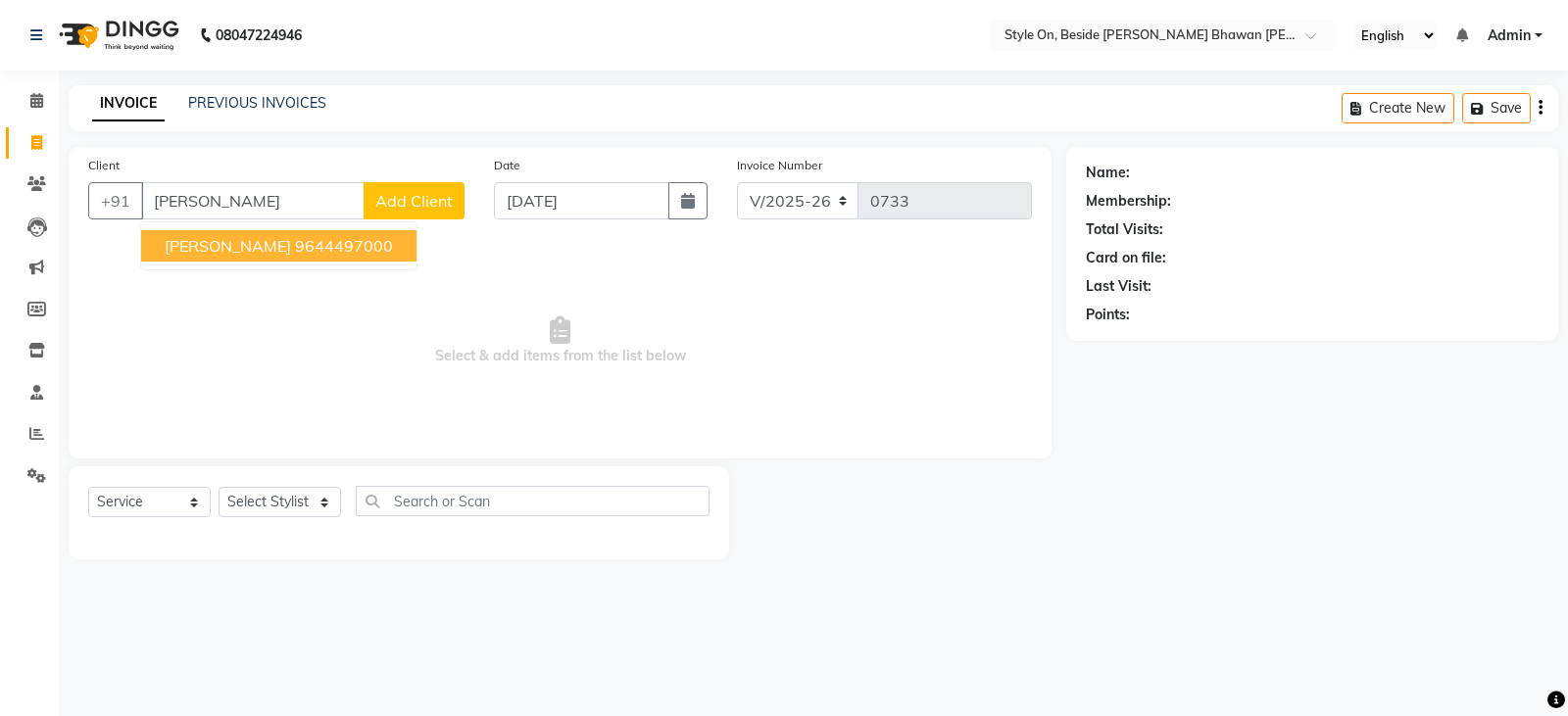
click at [318, 244] on ngb-highlight "9644497000" at bounding box center [344, 246] width 98 height 20
type input "9644497000"
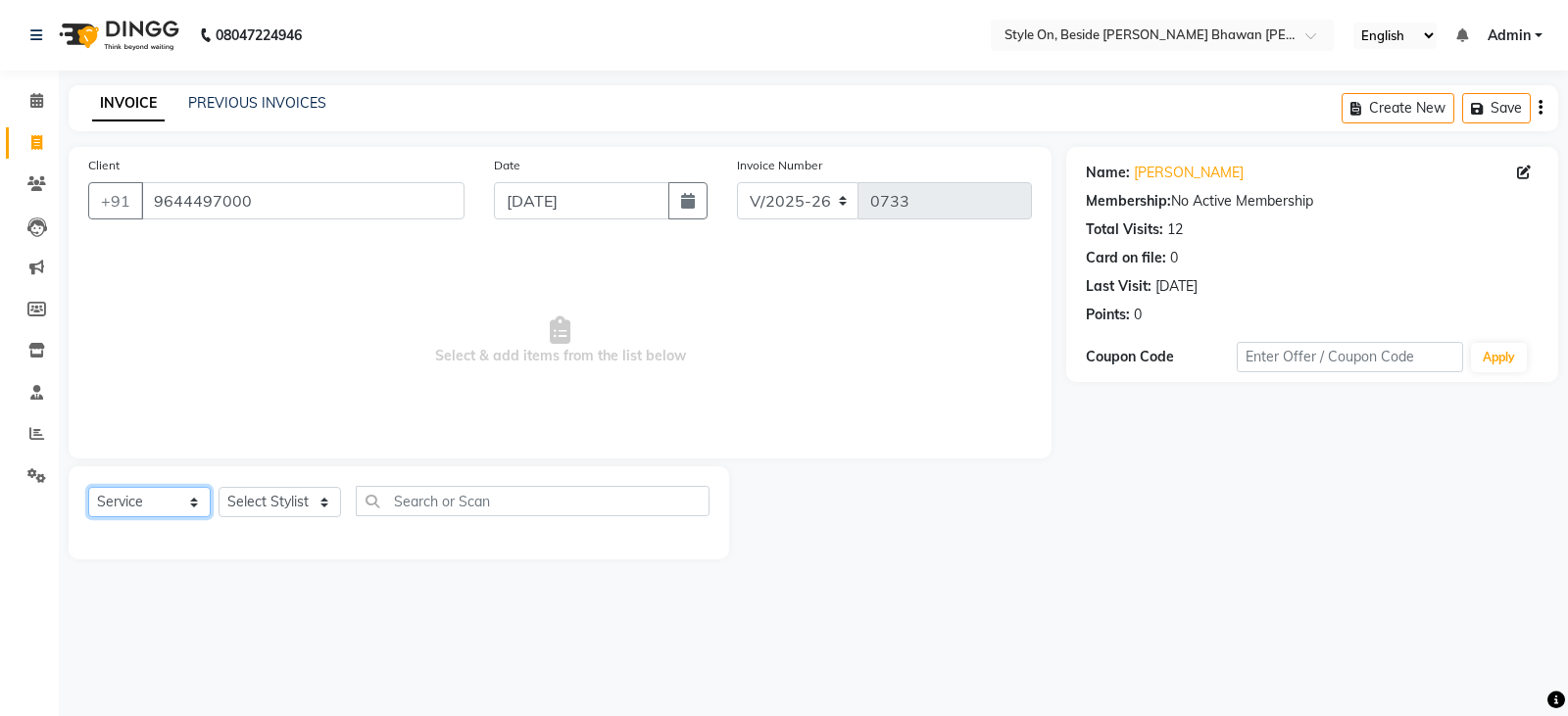
click at [145, 511] on select "Select Service Product Membership Package Voucher Prepaid Gift Card" at bounding box center [149, 502] width 122 height 31
select select "product"
click at [89, 487] on select "Select Service Product Membership Package Voucher Prepaid Gift Card" at bounding box center [149, 502] width 122 height 31
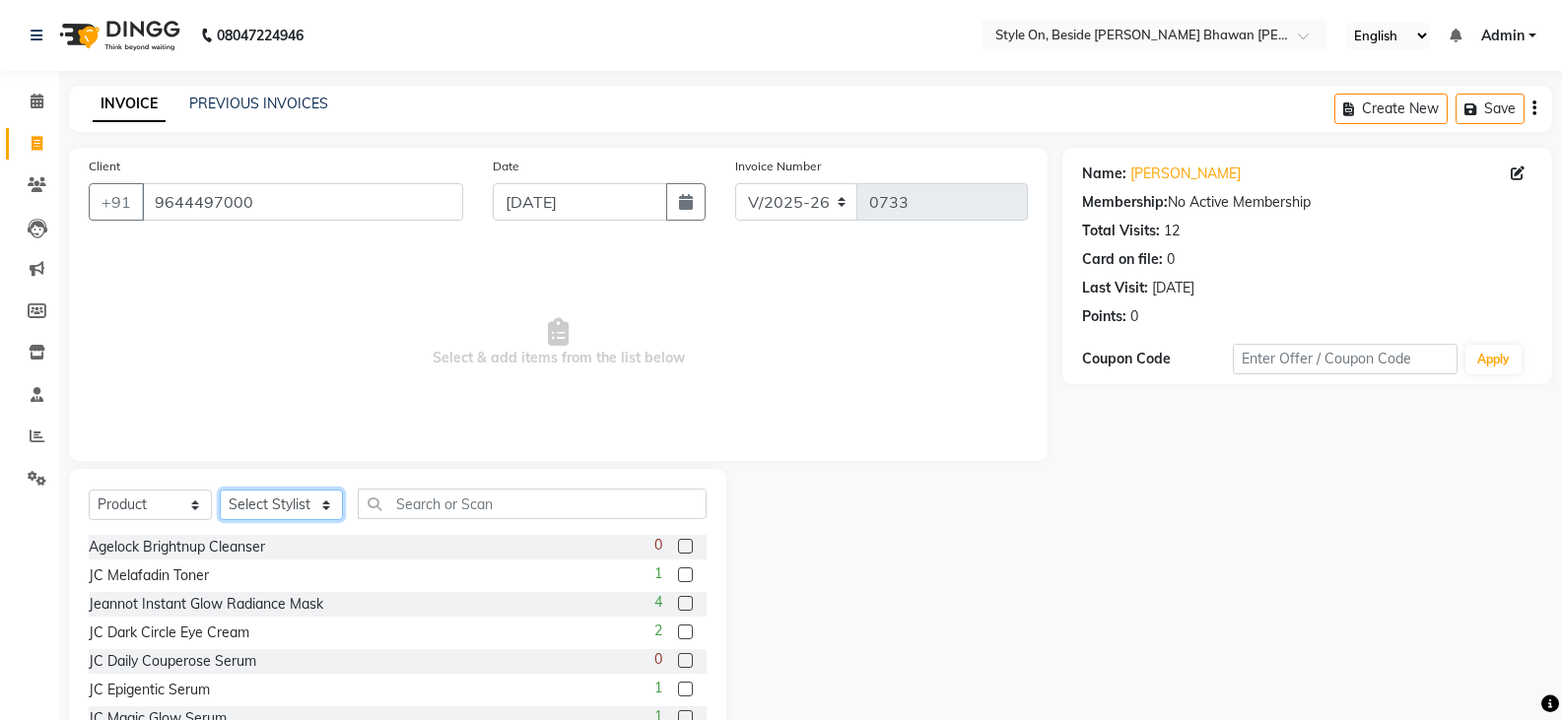
click at [260, 507] on select "Select Stylist [PERSON_NAME] Anju [PERSON_NAME] [PERSON_NAME] [PERSON_NAME] [PE…" at bounding box center [281, 505] width 123 height 31
click at [220, 490] on select "Select Stylist [PERSON_NAME] Anju [PERSON_NAME] [PERSON_NAME] [PERSON_NAME] [PE…" at bounding box center [281, 505] width 123 height 31
click at [275, 491] on select "Select Stylist [PERSON_NAME] Anju [PERSON_NAME] [PERSON_NAME] [PERSON_NAME] [PE…" at bounding box center [281, 505] width 123 height 31
click at [220, 490] on select "Select Stylist [PERSON_NAME] Anju [PERSON_NAME] [PERSON_NAME] [PERSON_NAME] [PE…" at bounding box center [281, 505] width 123 height 31
click at [292, 500] on select "Select Stylist [PERSON_NAME] Anju [PERSON_NAME] [PERSON_NAME] [PERSON_NAME] [PE…" at bounding box center [281, 505] width 123 height 31
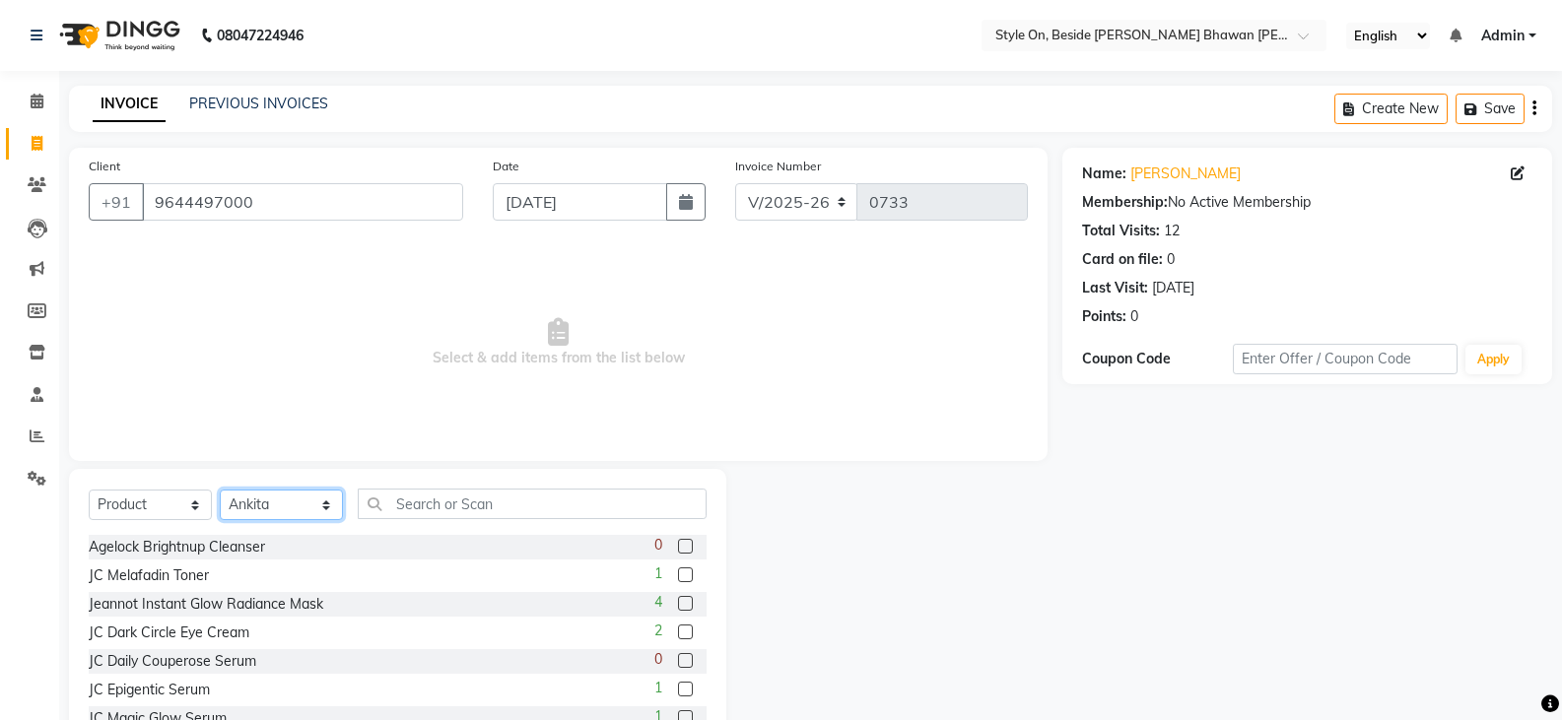
click at [292, 500] on select "Select Stylist [PERSON_NAME] Anju [PERSON_NAME] [PERSON_NAME] [PERSON_NAME] [PE…" at bounding box center [281, 505] width 123 height 31
select select "27821"
click at [220, 490] on select "Select Stylist [PERSON_NAME] Anju [PERSON_NAME] [PERSON_NAME] [PERSON_NAME] [PE…" at bounding box center [281, 505] width 123 height 31
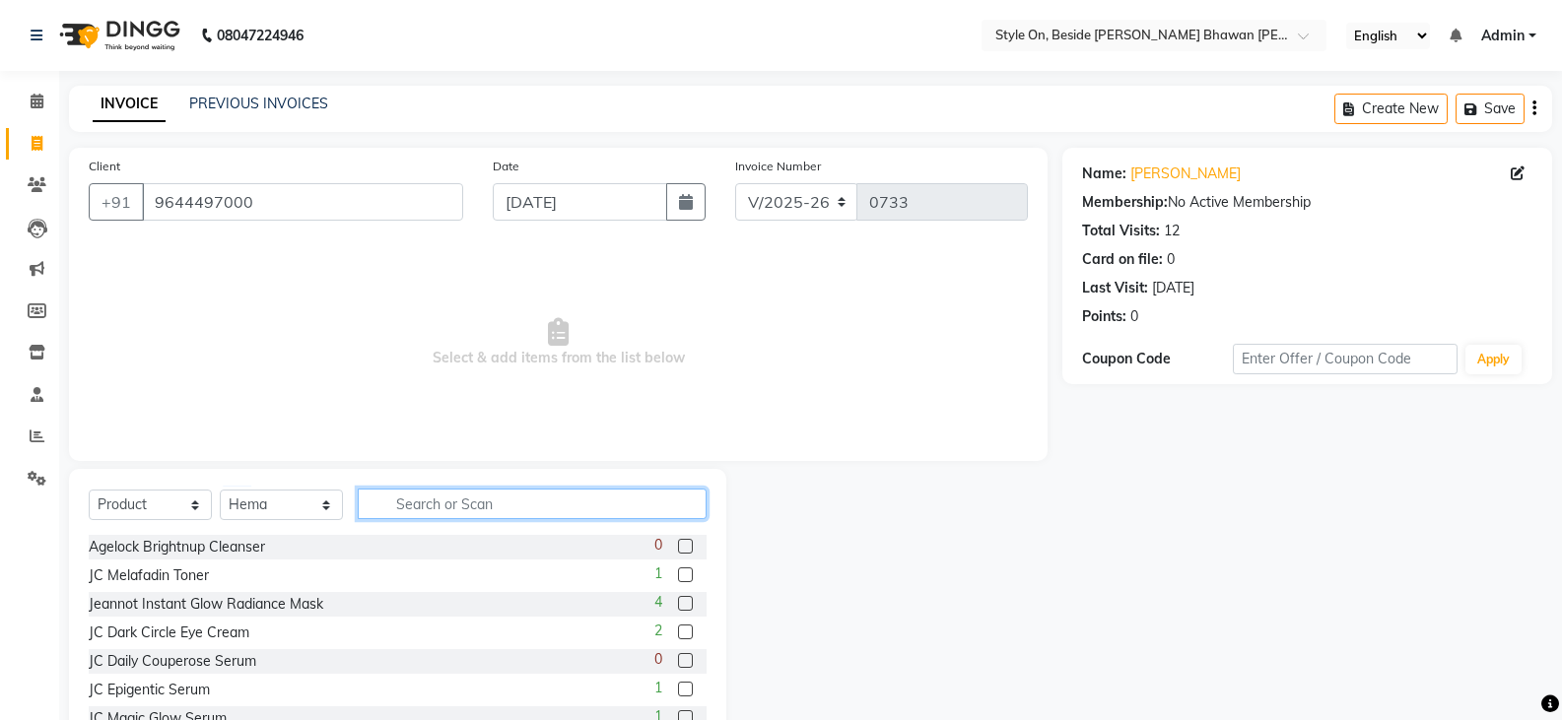
click at [468, 494] on input "text" at bounding box center [532, 504] width 349 height 31
type input "w"
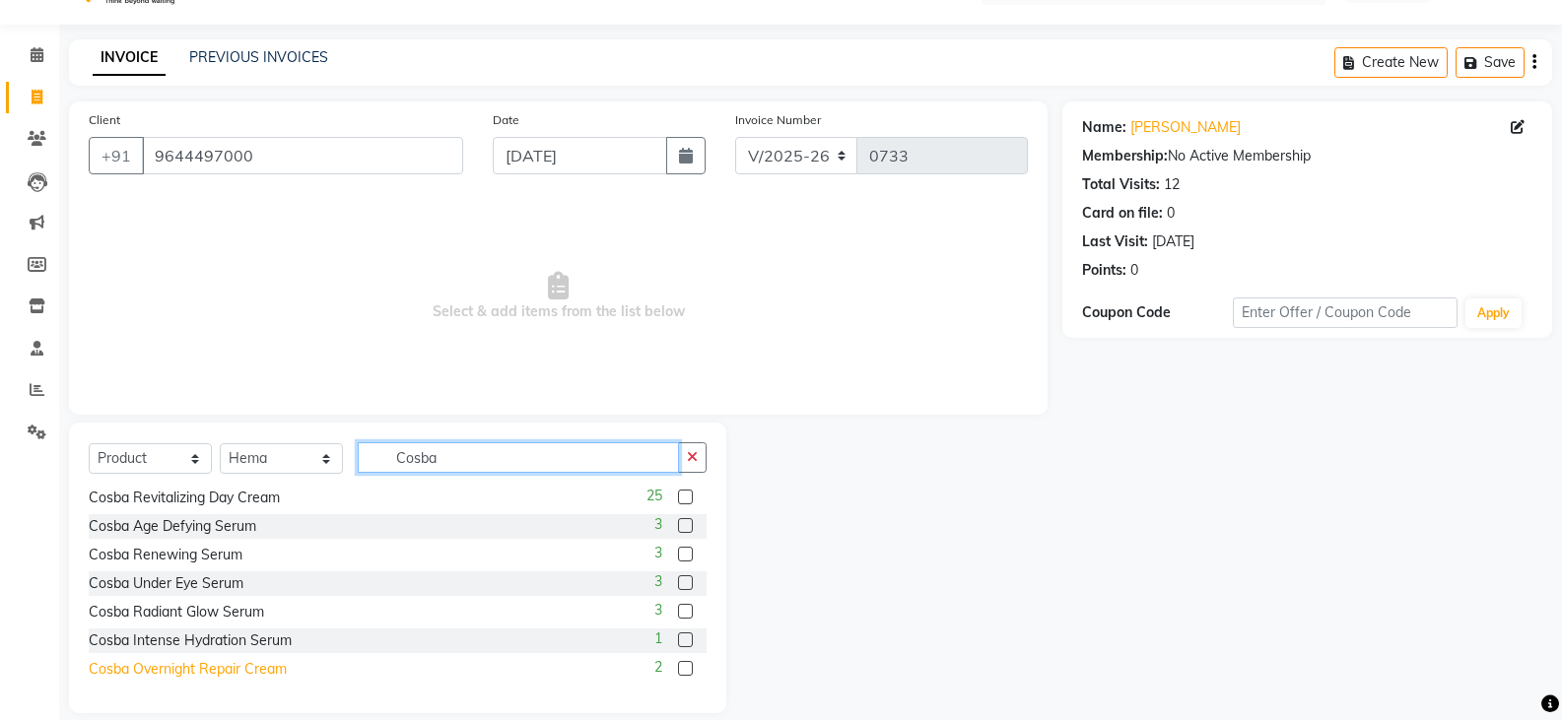
scroll to position [69, 0]
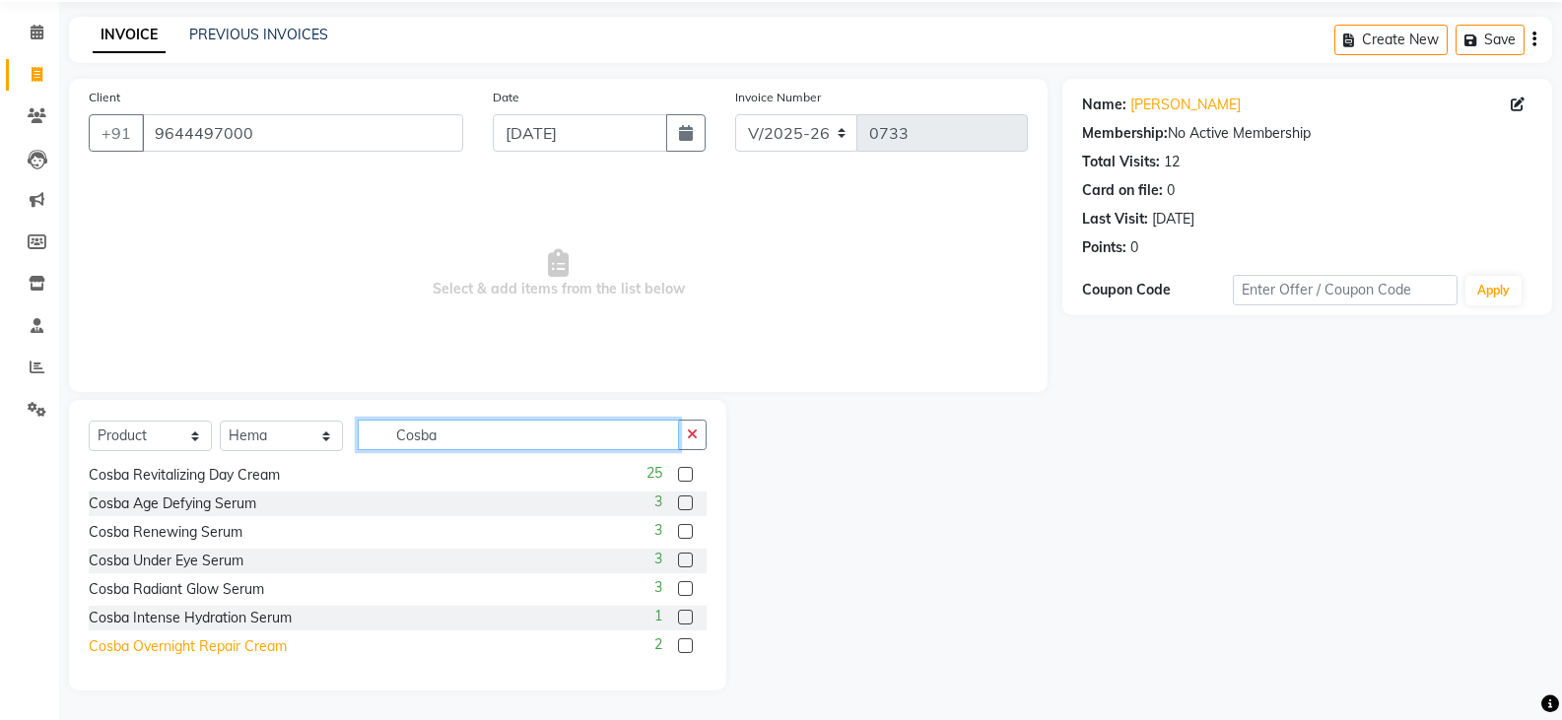
type input "Cosba"
click at [193, 643] on div "Cosba Overnight Repair Cream" at bounding box center [188, 646] width 198 height 21
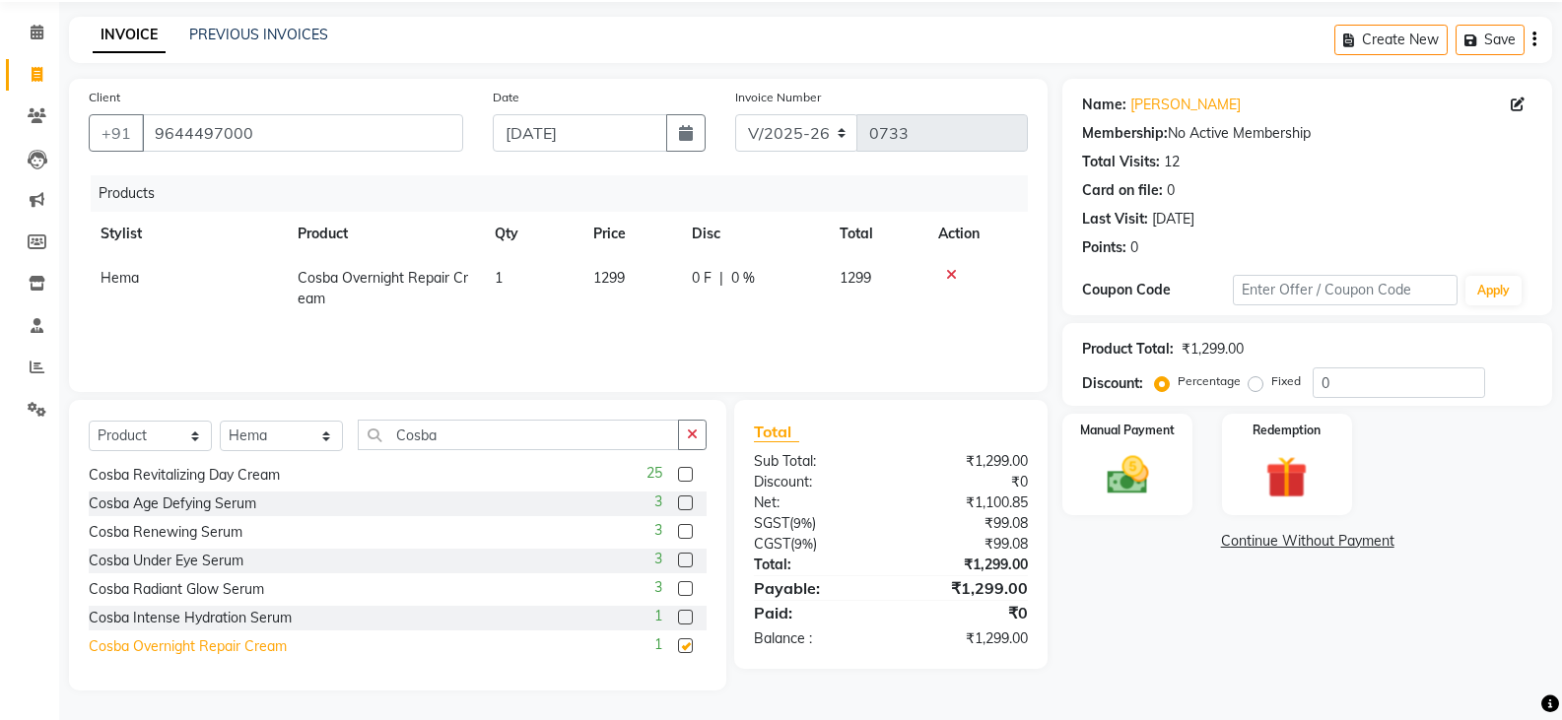
checkbox input "false"
click at [1106, 474] on img at bounding box center [1127, 475] width 70 height 50
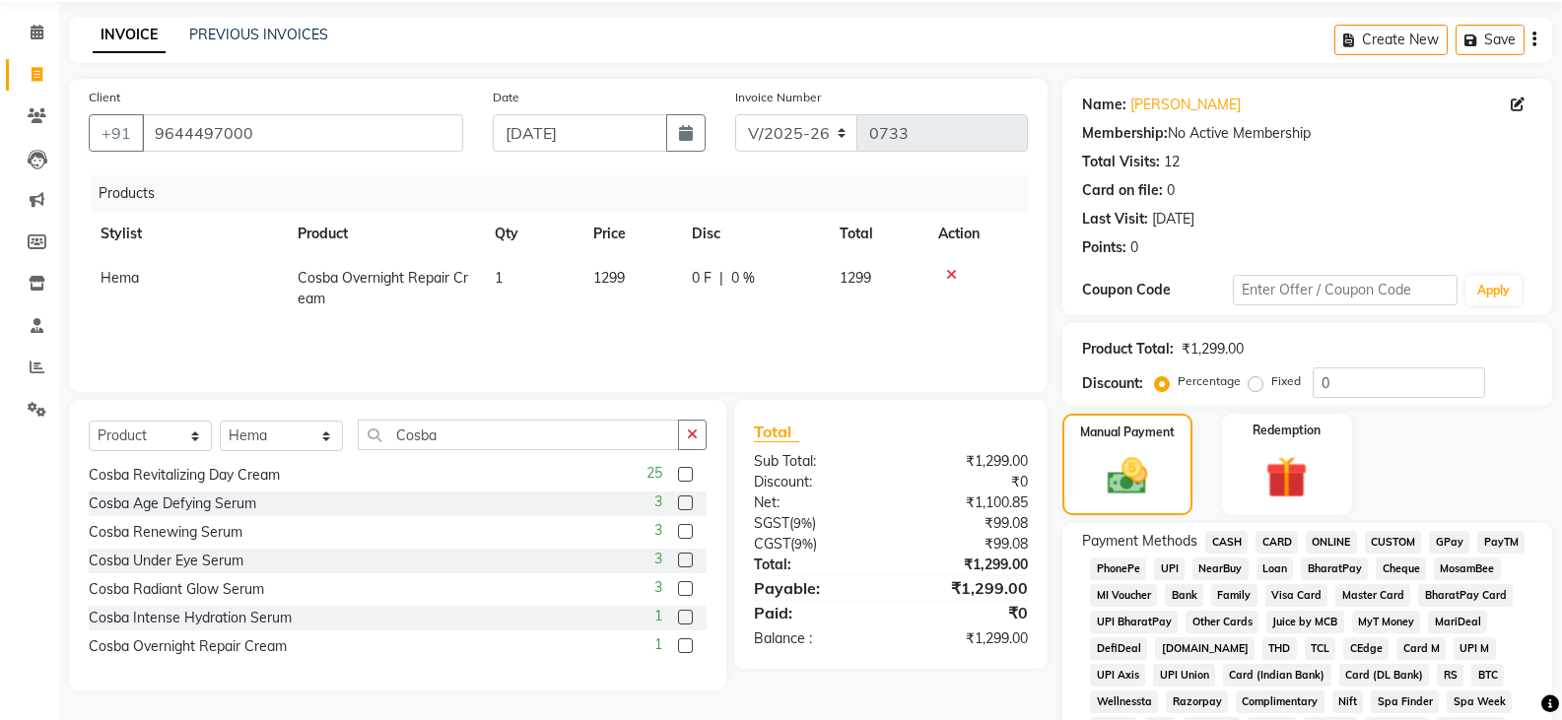
click at [1224, 544] on span "CASH" at bounding box center [1226, 542] width 42 height 23
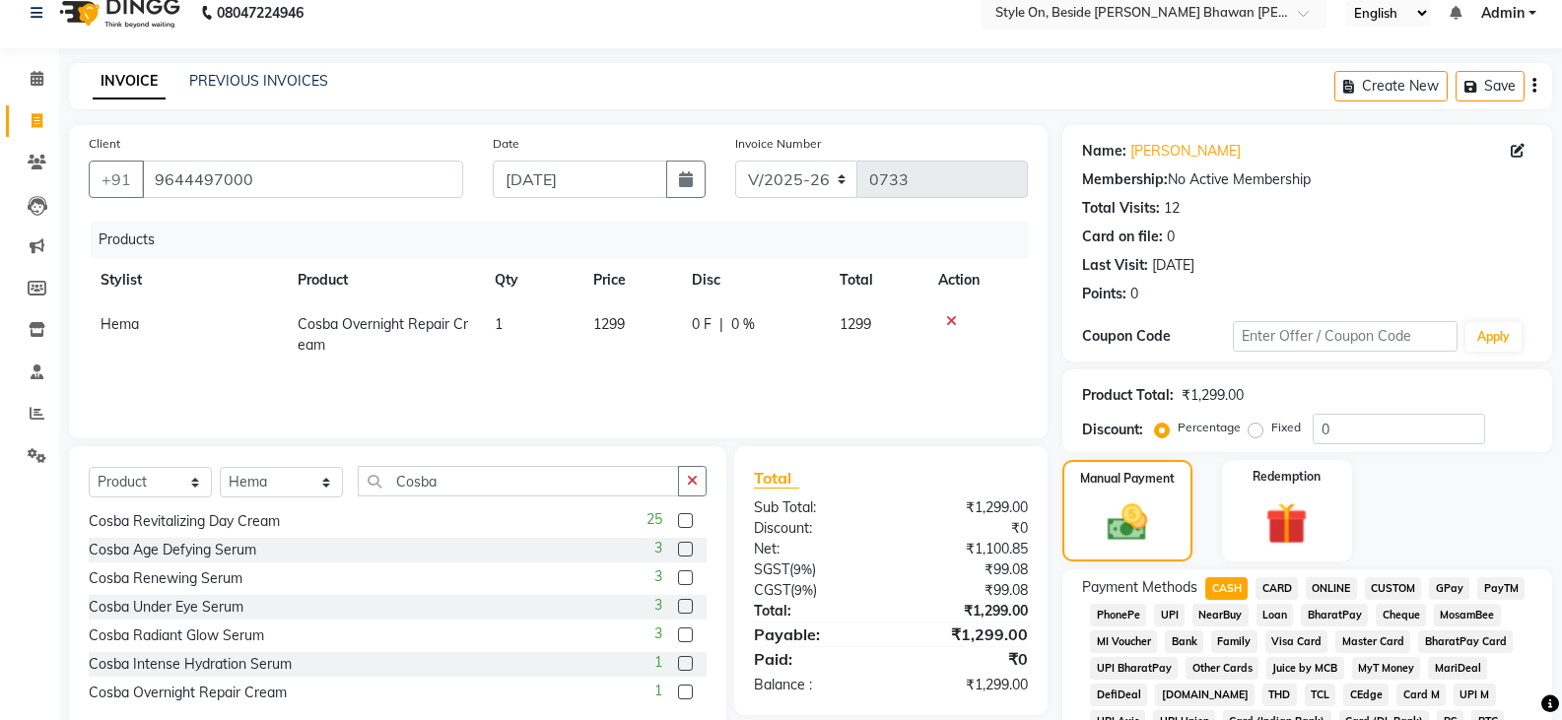
scroll to position [0, 0]
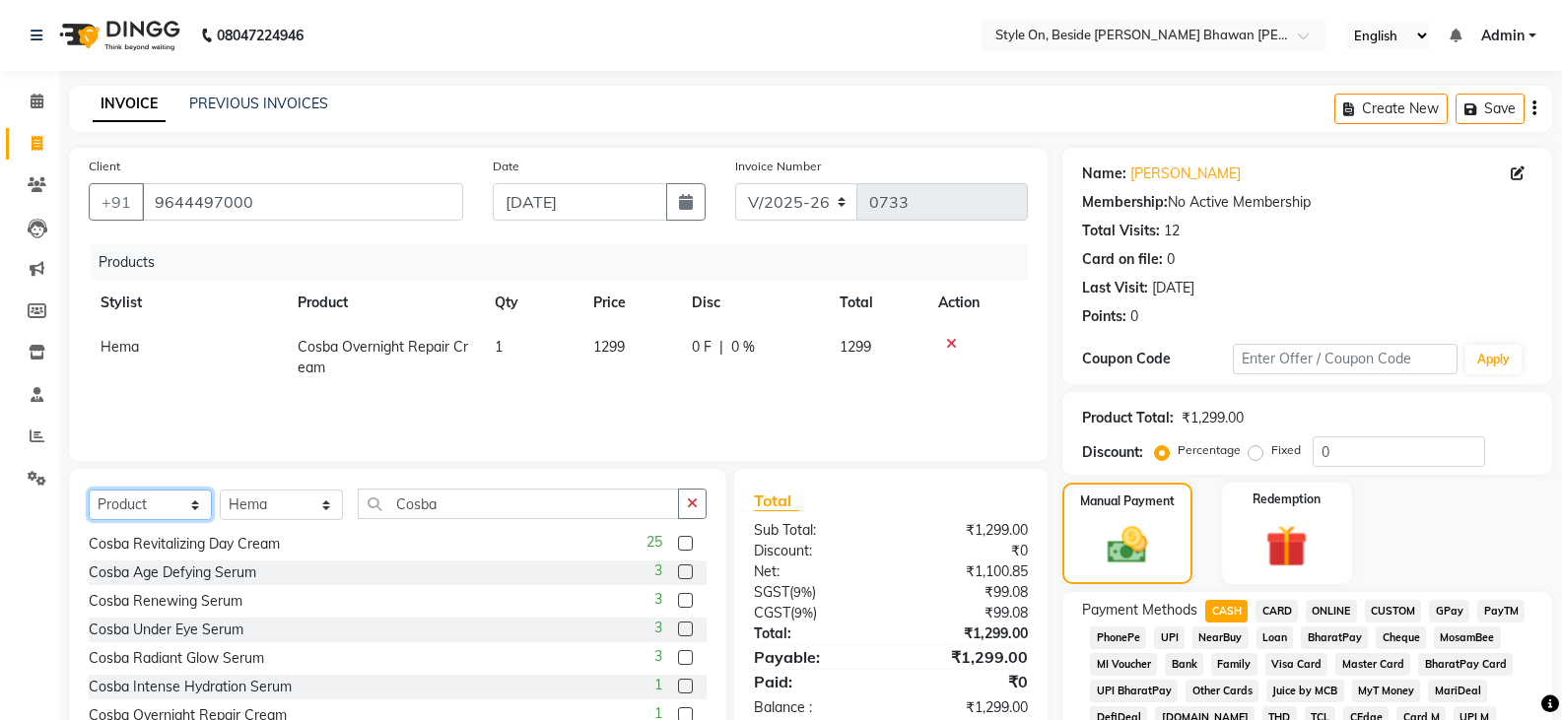
click at [166, 508] on select "Select Service Product Membership Package Voucher Prepaid Gift Card" at bounding box center [150, 505] width 123 height 31
select select "service"
click at [89, 490] on select "Select Service Product Membership Package Voucher Prepaid Gift Card" at bounding box center [150, 505] width 123 height 31
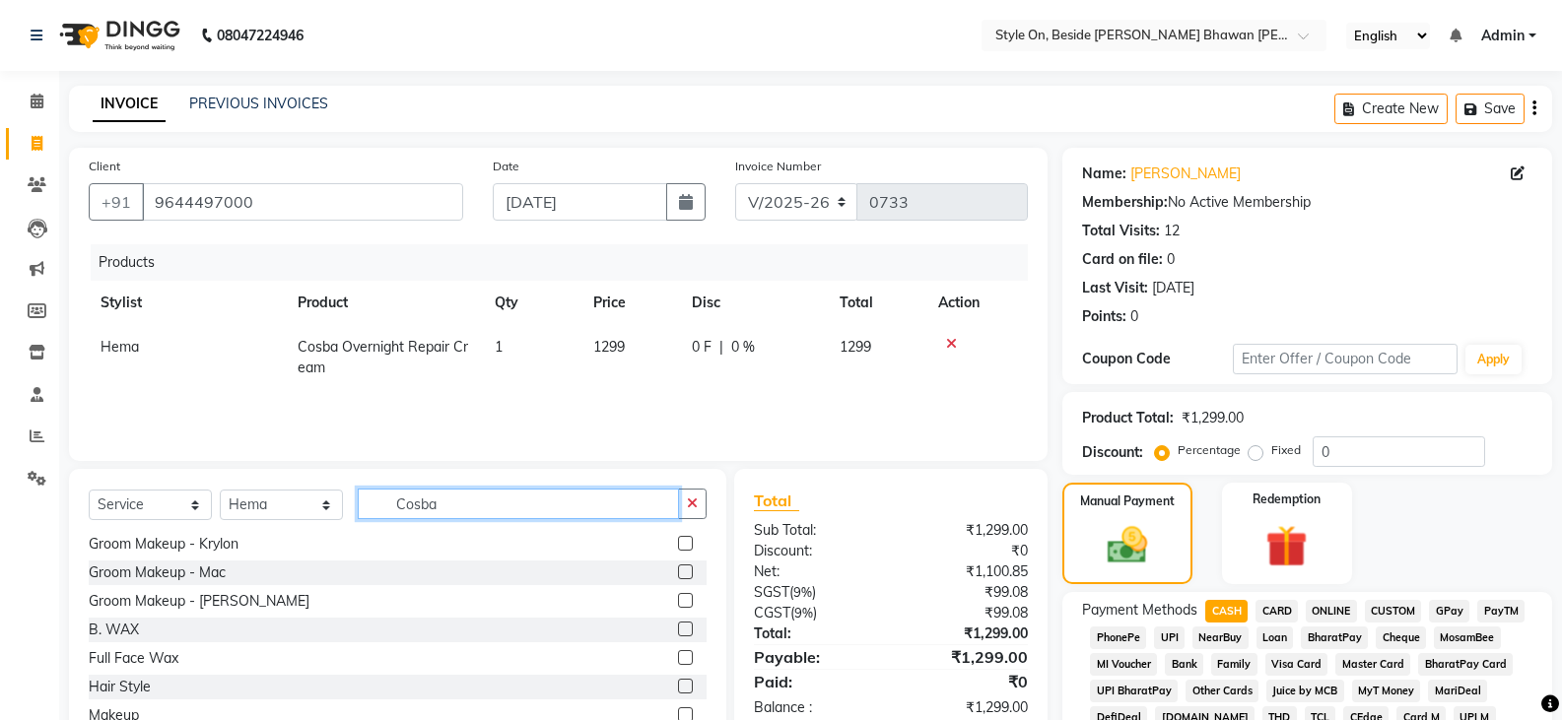
drag, startPoint x: 469, startPoint y: 511, endPoint x: 352, endPoint y: 516, distance: 117.3
click at [352, 516] on div "Select Service Product Membership Package Voucher Prepaid Gift Card Select Styl…" at bounding box center [398, 512] width 618 height 46
click at [948, 341] on icon at bounding box center [951, 344] width 11 height 14
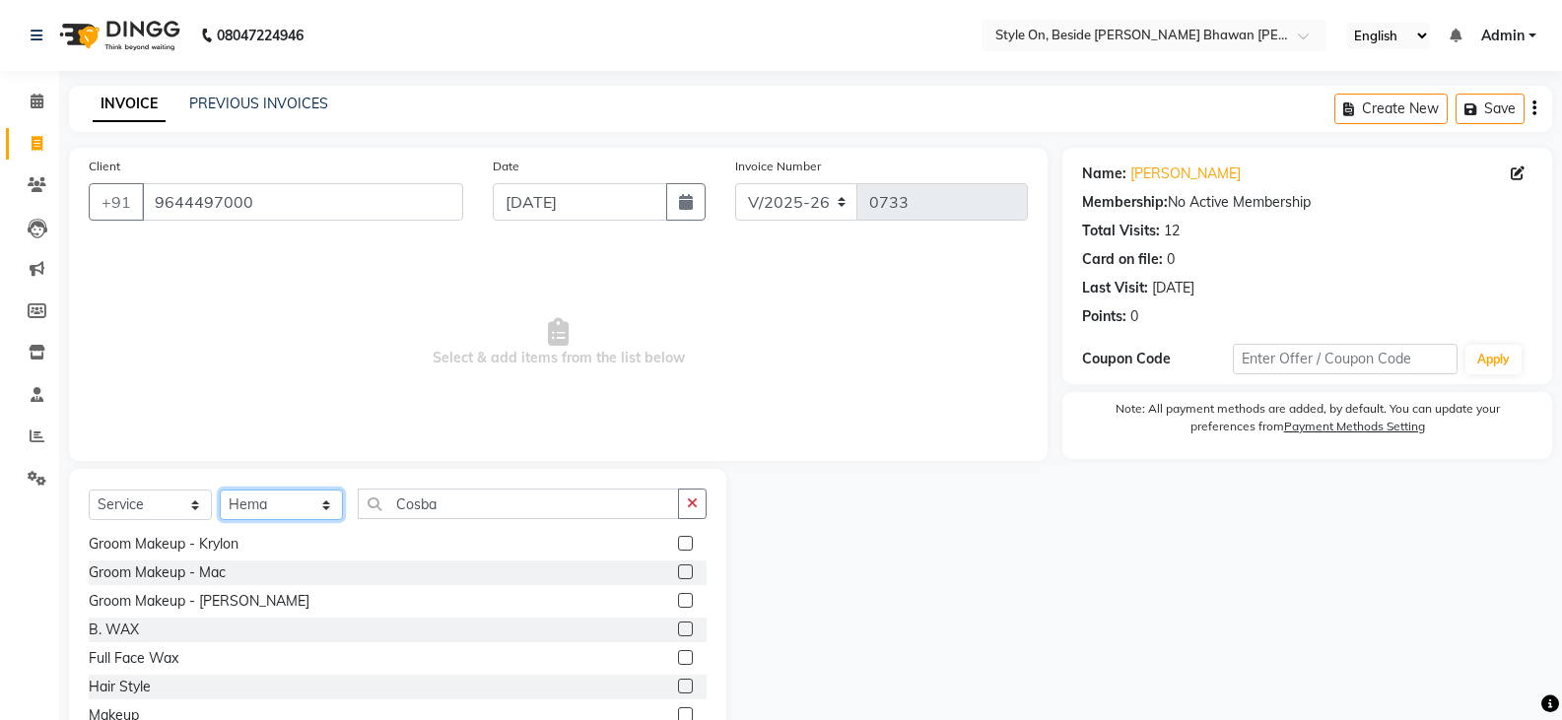
click at [253, 501] on select "Select Stylist [PERSON_NAME] Anju [PERSON_NAME] [PERSON_NAME] [PERSON_NAME] [PE…" at bounding box center [281, 505] width 123 height 31
select select "28057"
click at [220, 490] on select "Select Stylist [PERSON_NAME] Anju [PERSON_NAME] [PERSON_NAME] [PERSON_NAME] [PE…" at bounding box center [281, 505] width 123 height 31
drag, startPoint x: 446, startPoint y: 500, endPoint x: 356, endPoint y: 513, distance: 91.7
click at [357, 513] on div "Select Service Product Membership Package Voucher Prepaid Gift Card Select Styl…" at bounding box center [398, 512] width 618 height 46
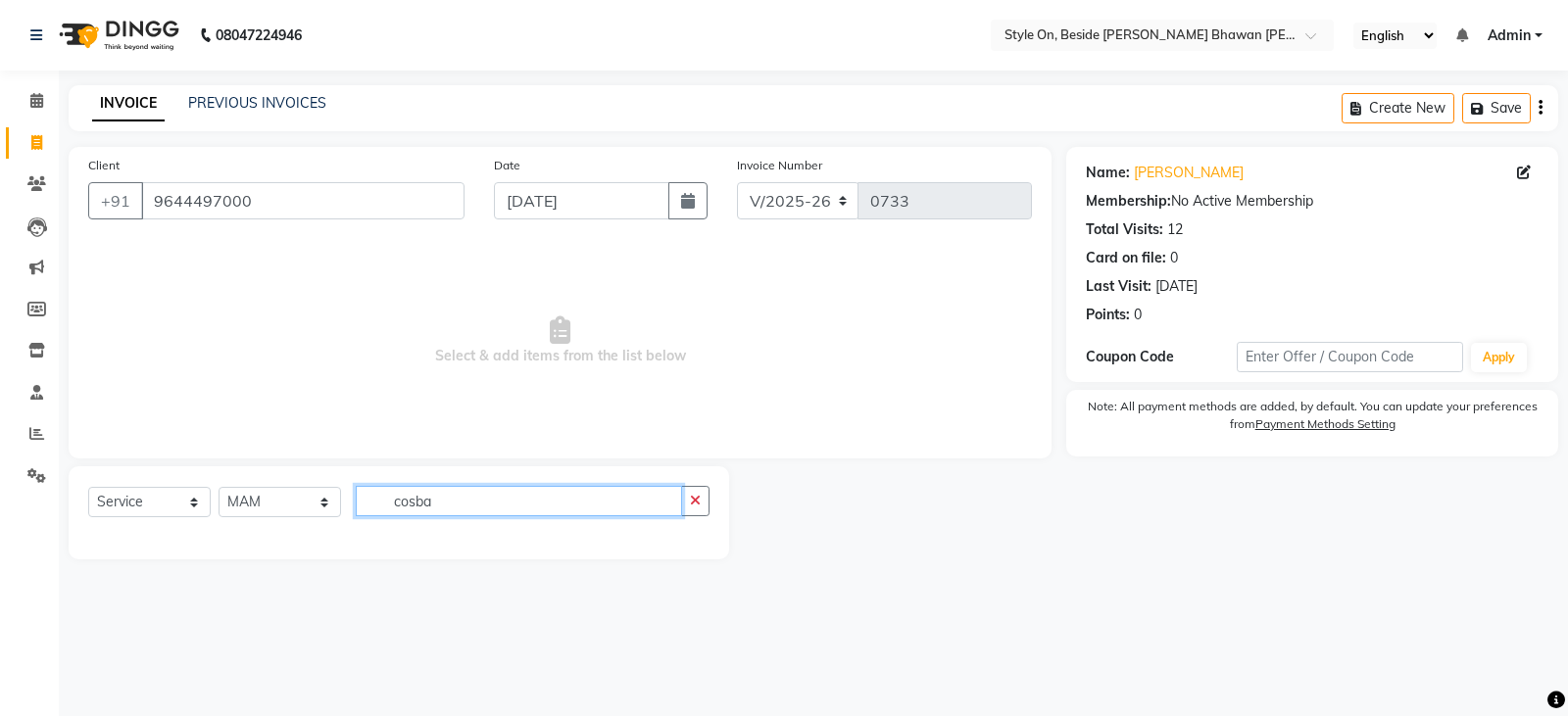
type input "cosba"
click at [127, 507] on select "Select Service Product Membership Package Voucher Prepaid Gift Card" at bounding box center [149, 502] width 122 height 31
select select "product"
click at [89, 487] on select "Select Service Product Membership Package Voucher Prepaid Gift Card" at bounding box center [149, 502] width 122 height 31
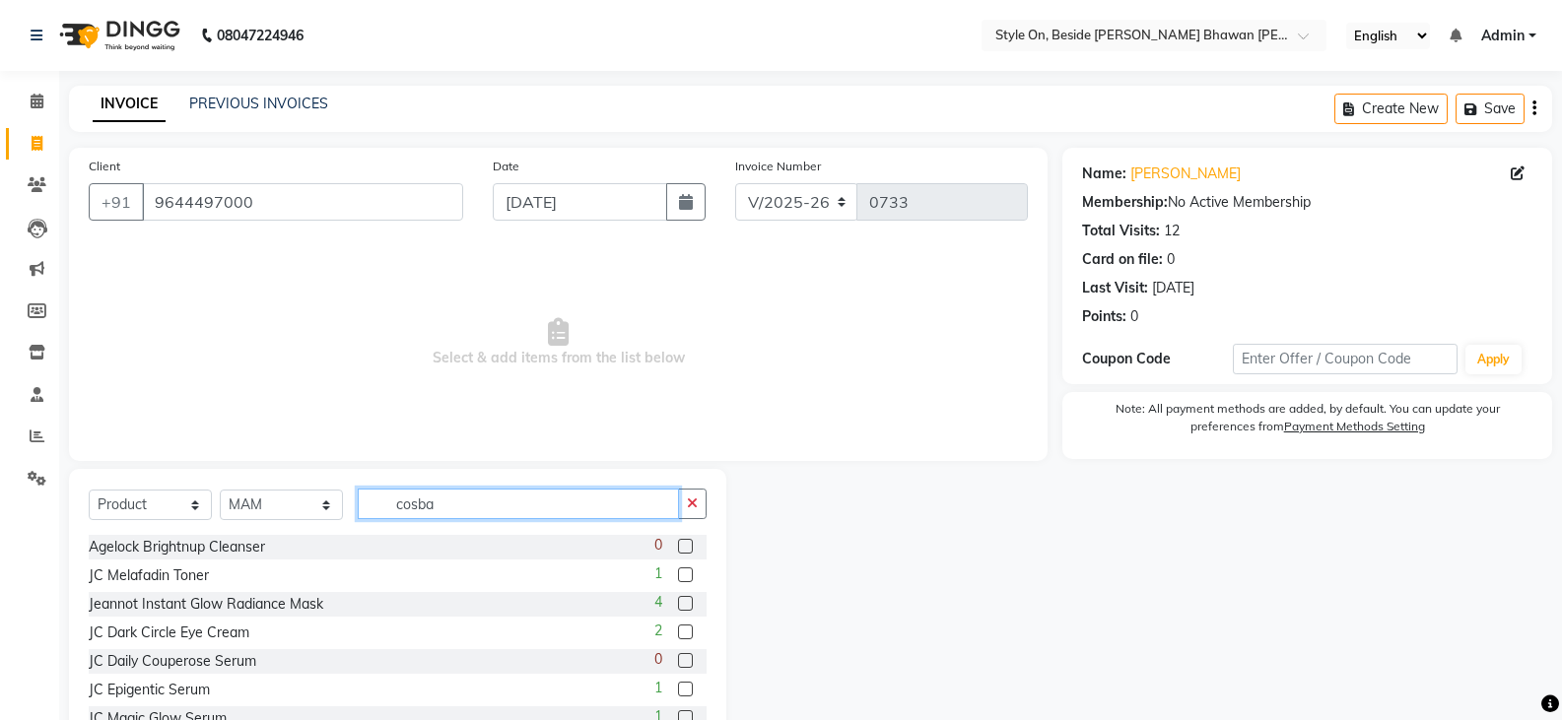
drag, startPoint x: 456, startPoint y: 516, endPoint x: 317, endPoint y: 527, distance: 139.3
click at [319, 524] on div "Select Service Product Membership Package Voucher Prepaid Gift Card Select Styl…" at bounding box center [398, 512] width 618 height 46
type input "cosba"
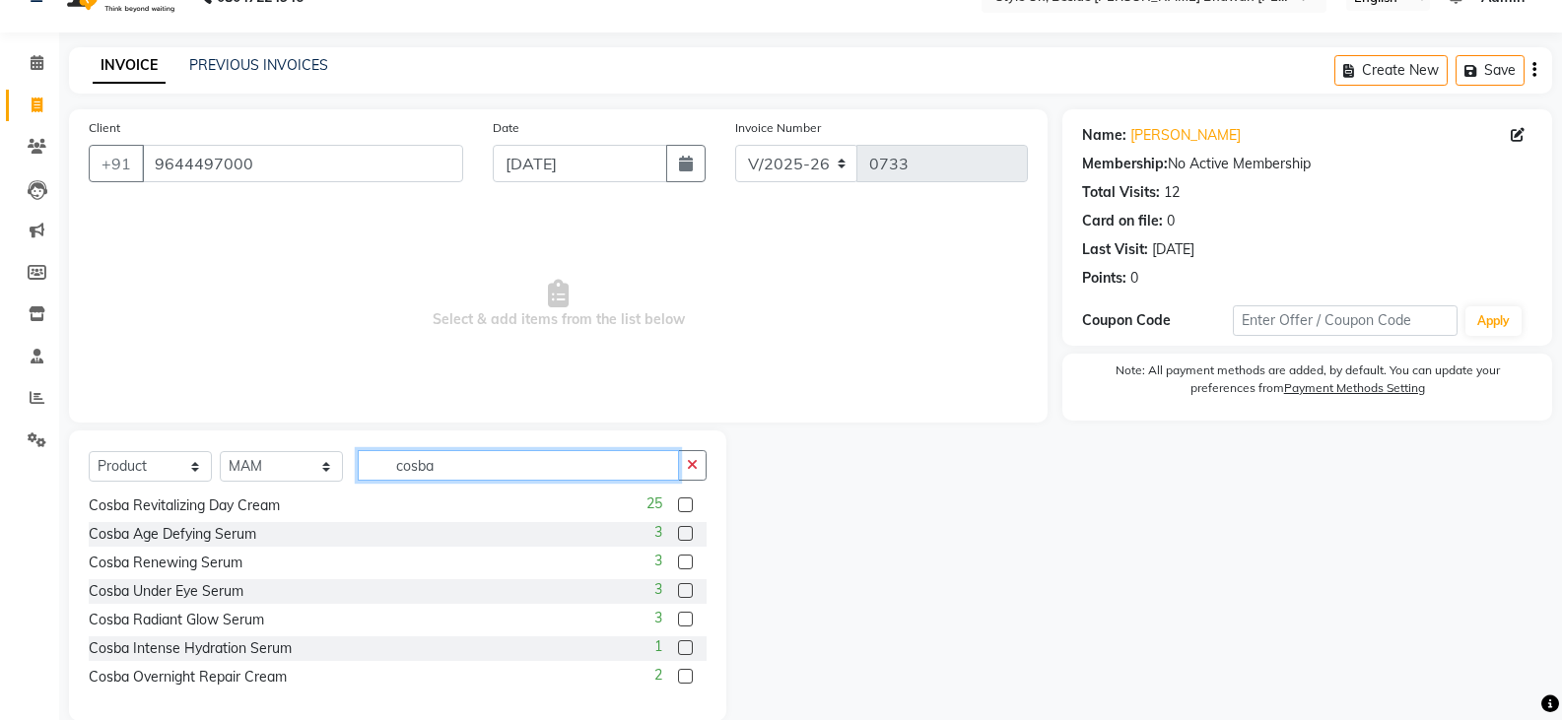
scroll to position [69, 0]
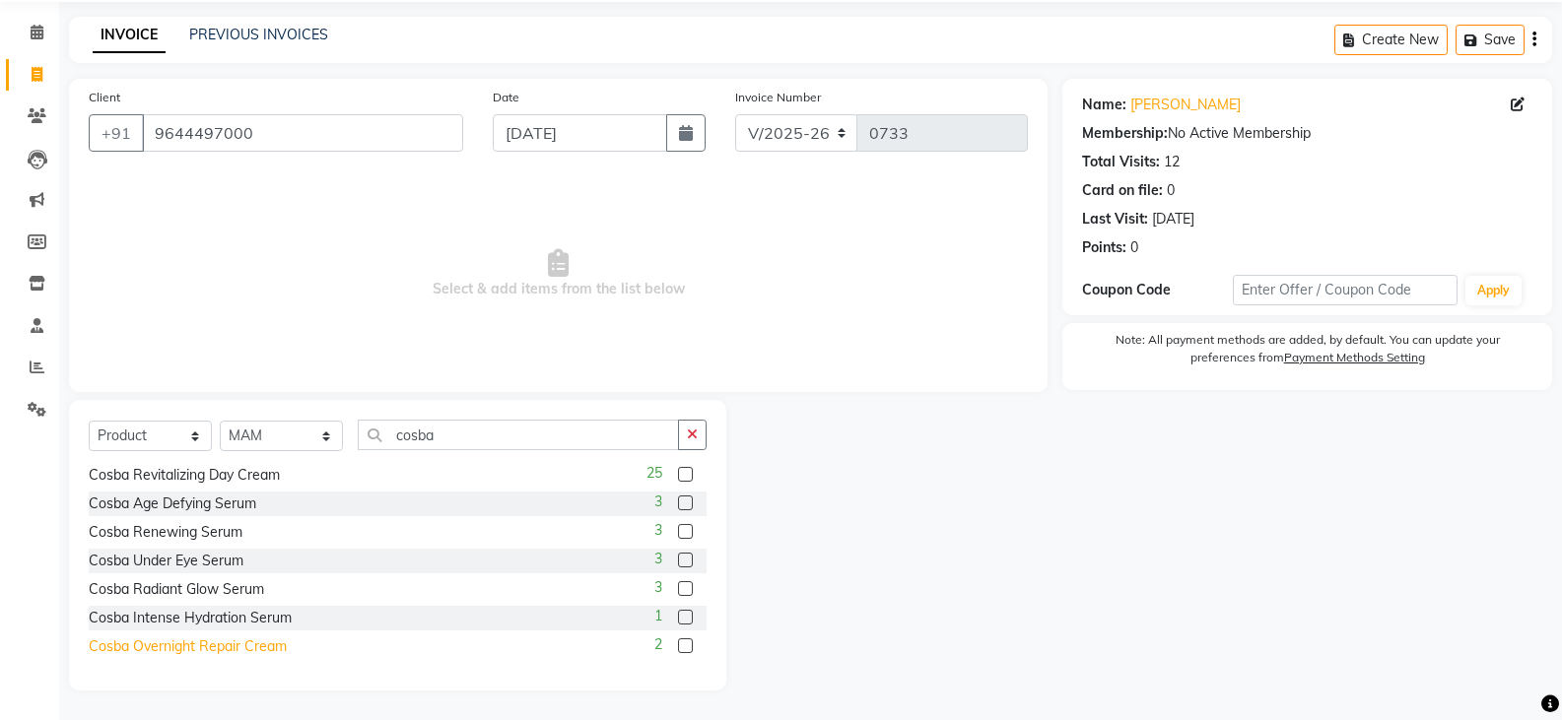
click at [249, 650] on div "Cosba Overnight Repair Cream" at bounding box center [188, 646] width 198 height 21
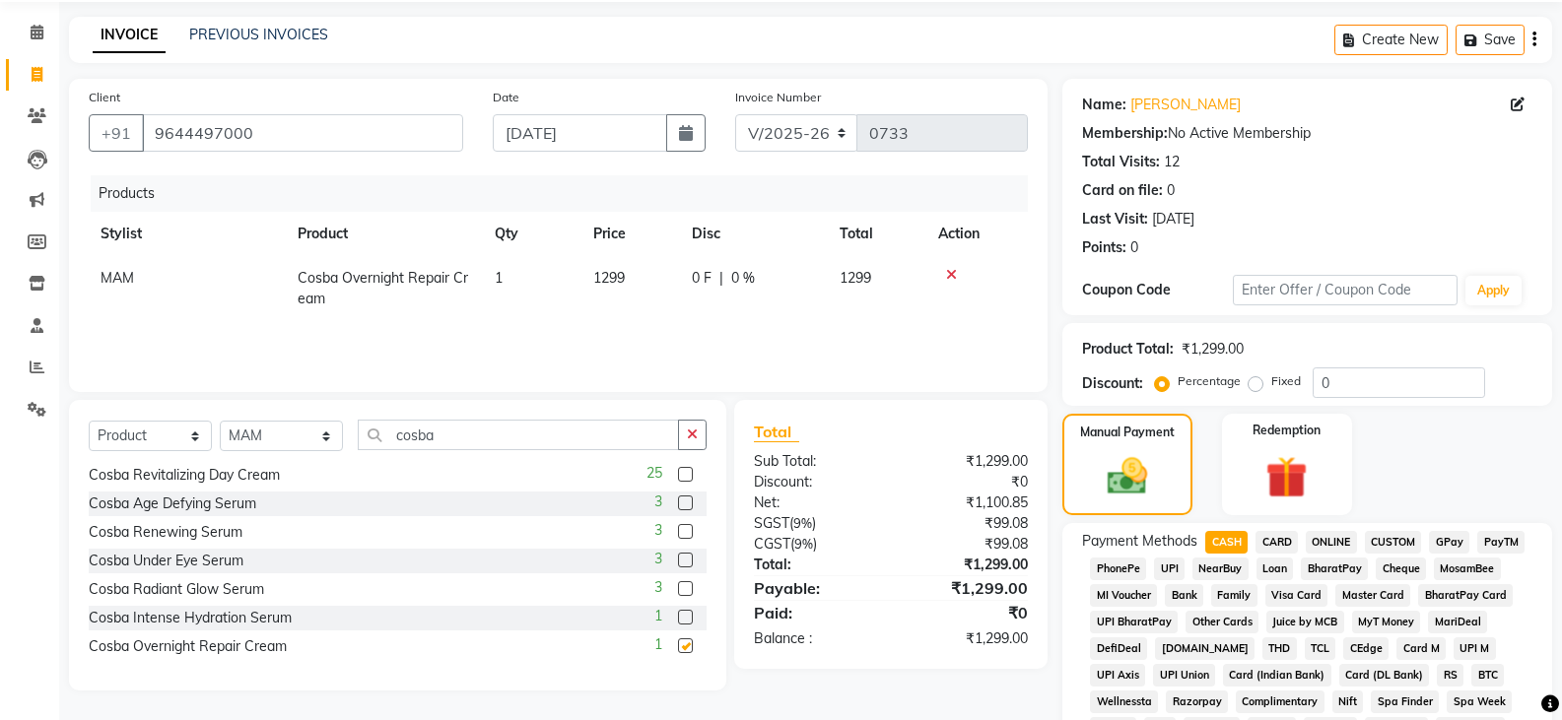
checkbox input "false"
click at [649, 313] on td "1299" at bounding box center [630, 288] width 99 height 65
select select "28057"
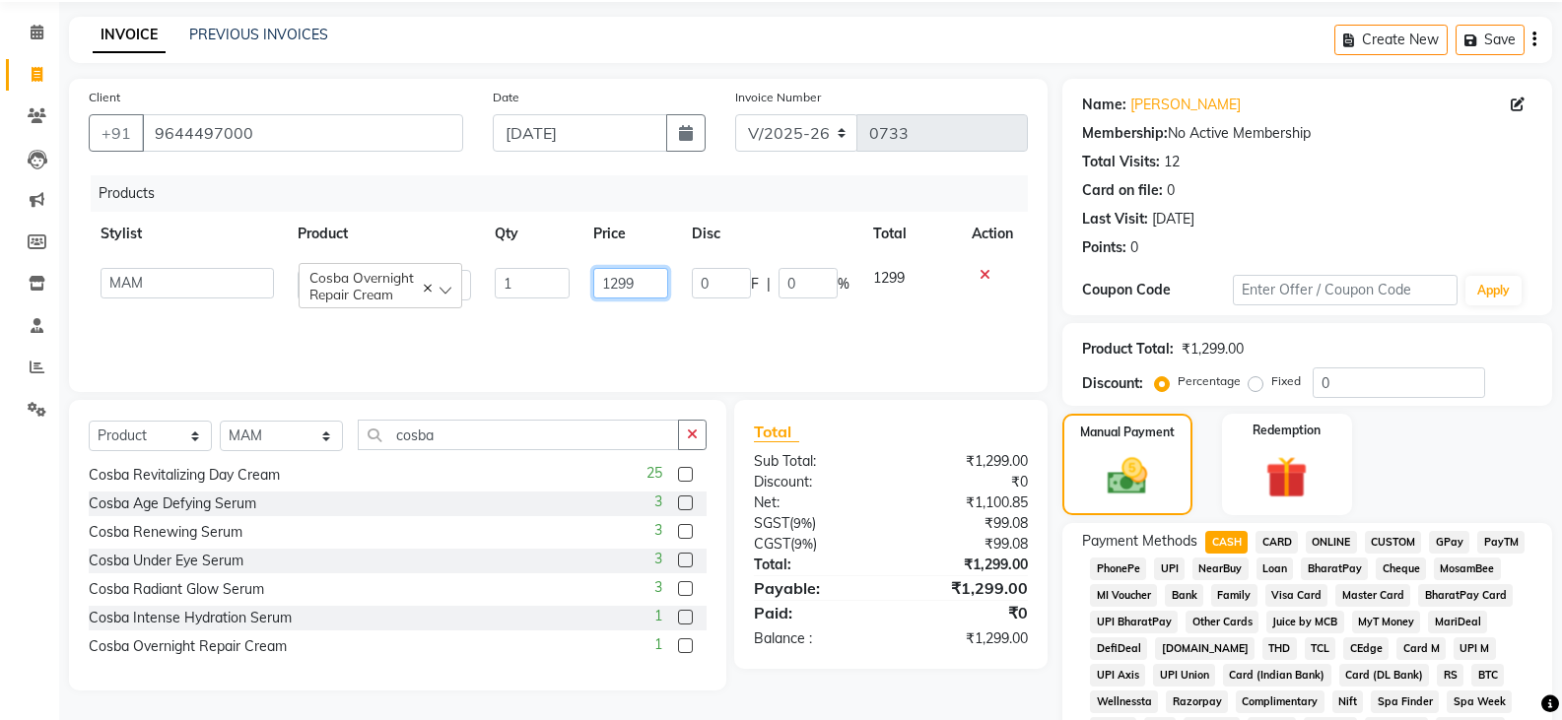
click at [612, 297] on input "1299" at bounding box center [630, 283] width 75 height 31
type input "1300"
click at [627, 311] on td "1300" at bounding box center [630, 284] width 99 height 56
select select "28057"
click at [118, 436] on select "Select Service Product Membership Package Voucher Prepaid Gift Card" at bounding box center [150, 436] width 123 height 31
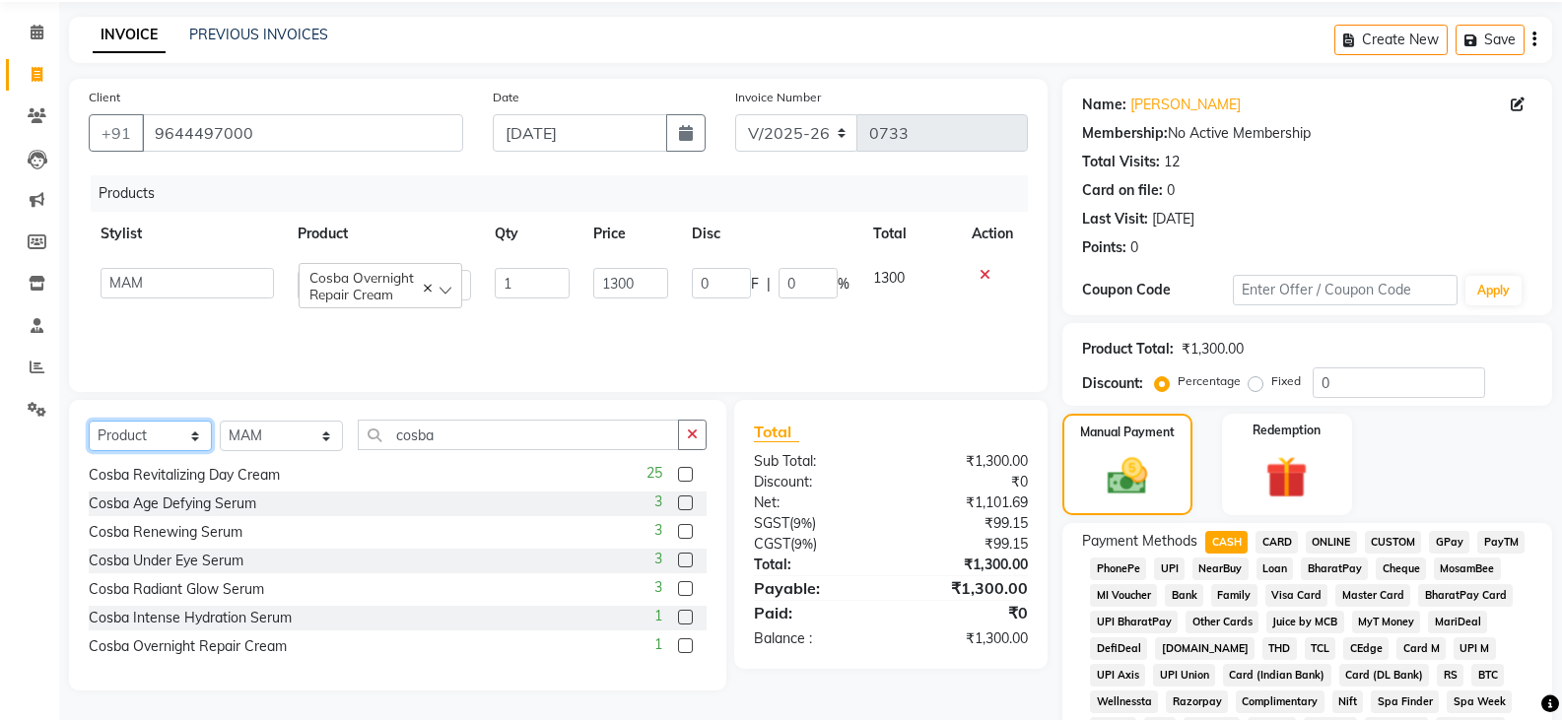
select select "service"
click at [89, 421] on select "Select Service Product Membership Package Voucher Prepaid Gift Card" at bounding box center [150, 436] width 123 height 31
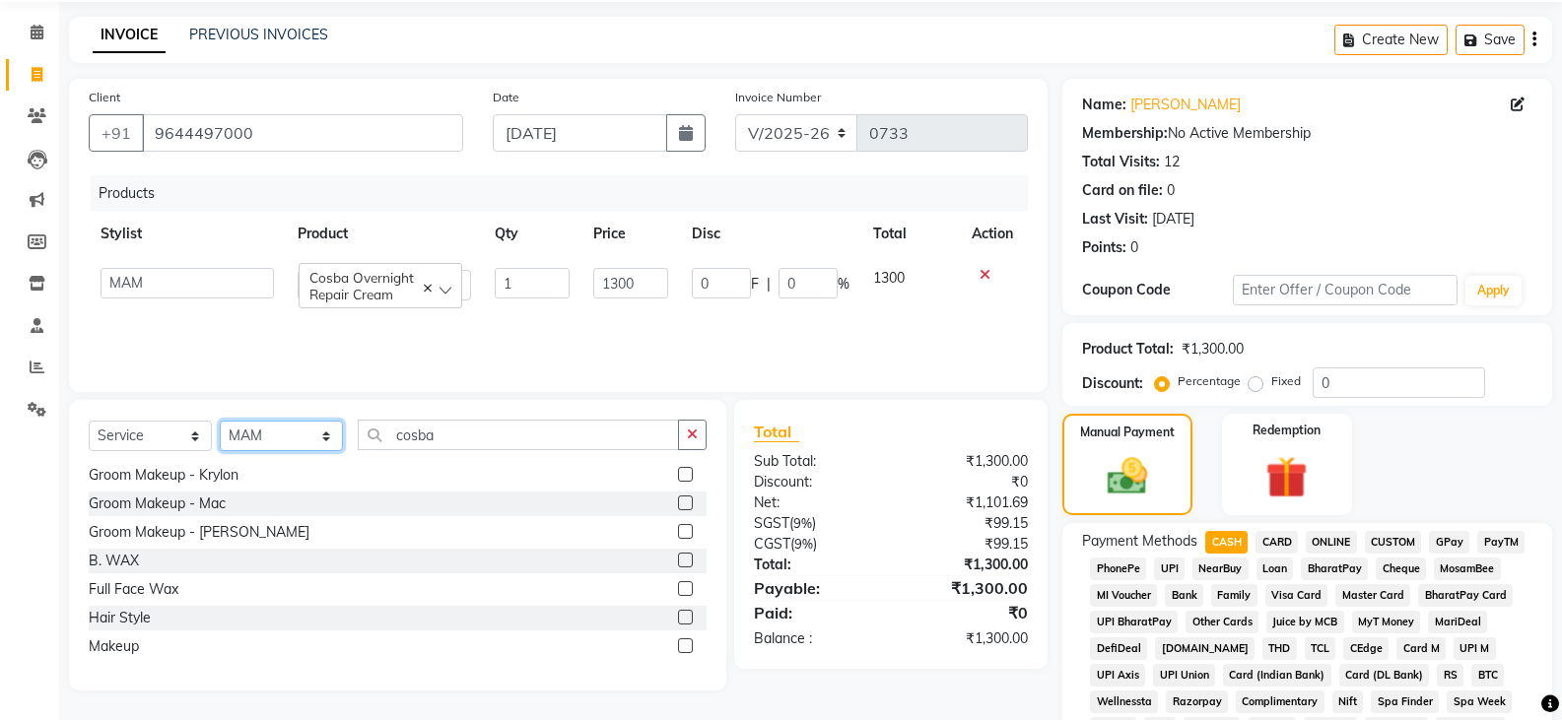
click at [288, 441] on select "Select Stylist [PERSON_NAME] Anju [PERSON_NAME] [PERSON_NAME] [PERSON_NAME] [PE…" at bounding box center [281, 436] width 123 height 31
select select "27828"
drag, startPoint x: 276, startPoint y: 443, endPoint x: 289, endPoint y: 441, distance: 13.0
click at [276, 443] on select "Select Stylist [PERSON_NAME] Anju [PERSON_NAME] [PERSON_NAME] [PERSON_NAME] [PE…" at bounding box center [281, 436] width 123 height 31
drag, startPoint x: 480, startPoint y: 442, endPoint x: 303, endPoint y: 471, distance: 178.7
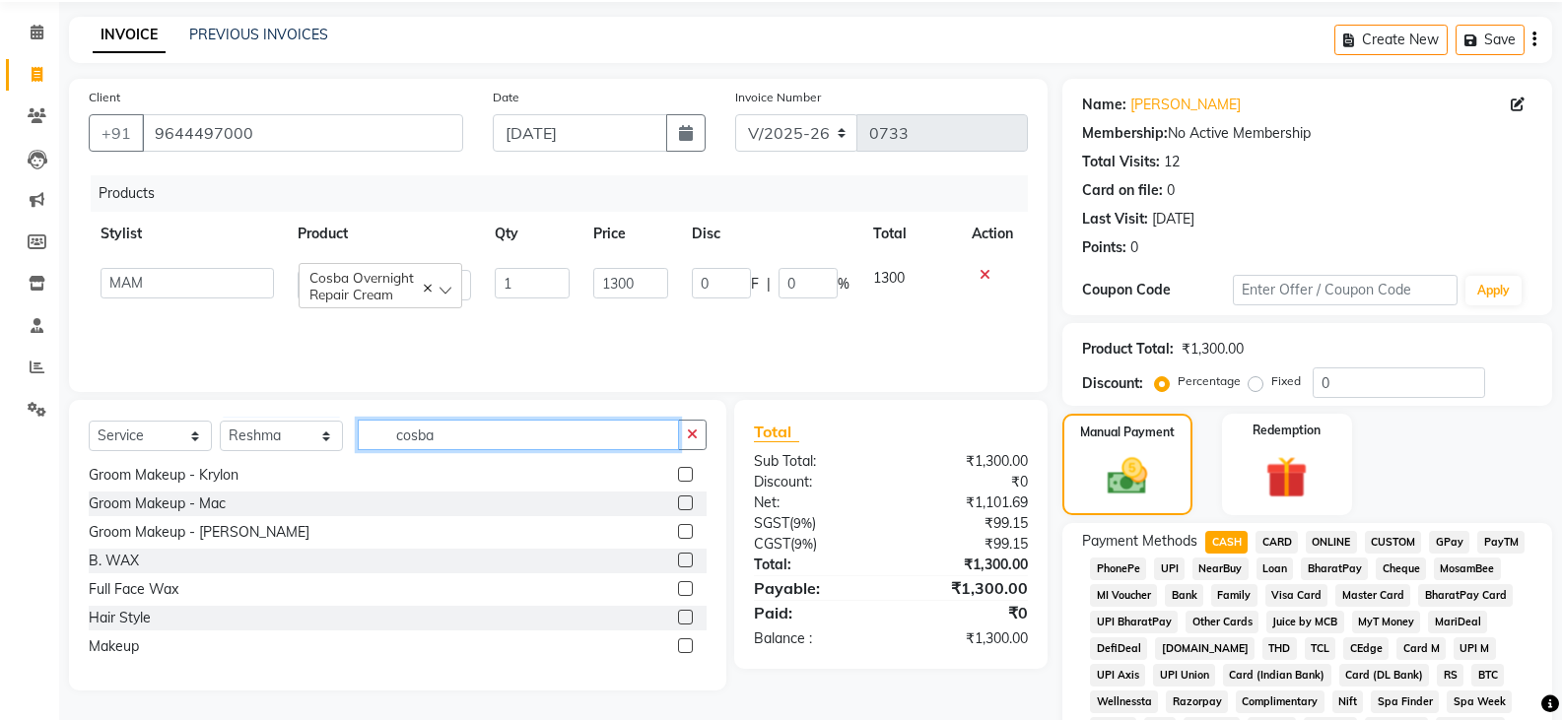
click at [305, 470] on div "Select Service Product Membership Package Voucher Prepaid Gift Card Select Styl…" at bounding box center [397, 545] width 657 height 291
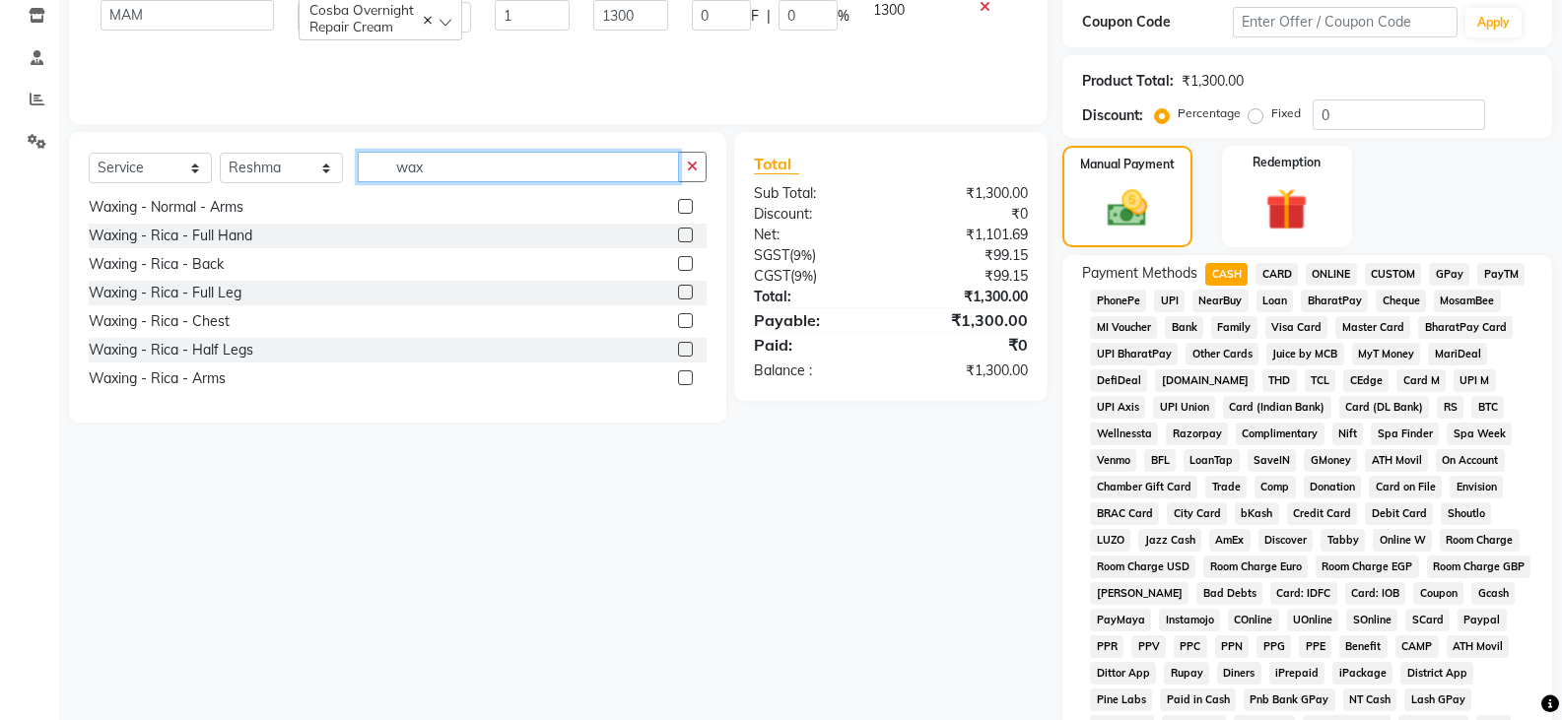
scroll to position [365, 0]
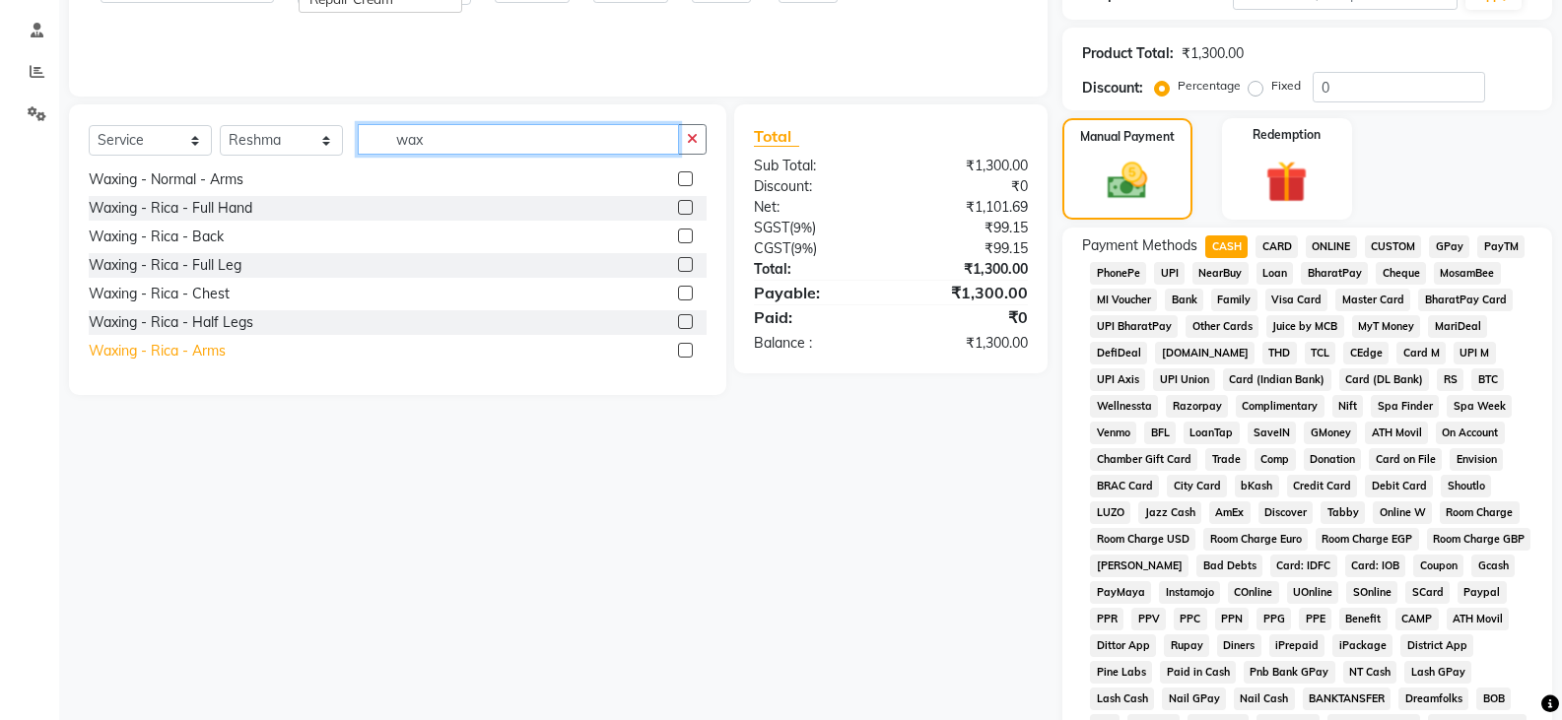
type input "wax"
click at [207, 355] on div "Waxing - Rica - Arms" at bounding box center [157, 351] width 137 height 21
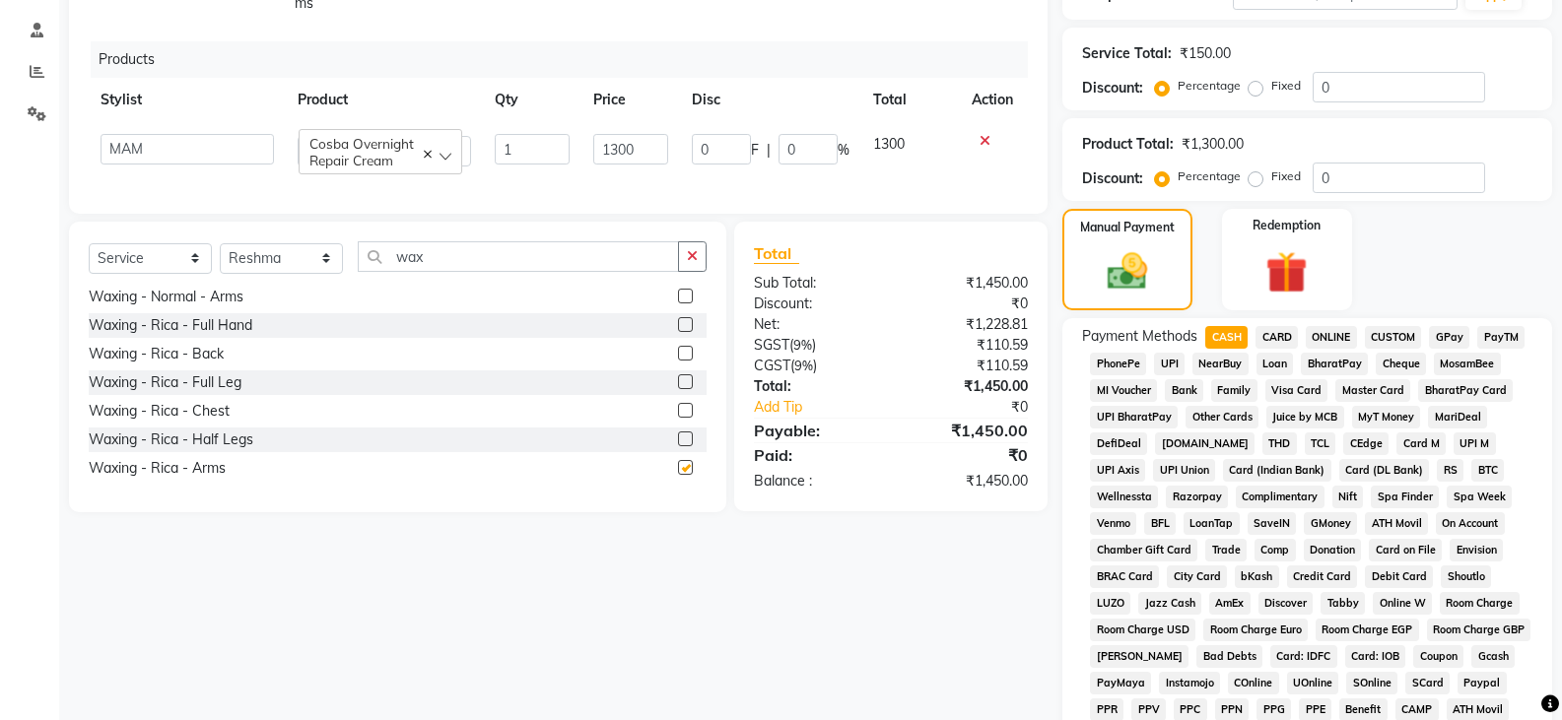
checkbox input "false"
click at [228, 336] on div "Waxing - Rica - Full Hand" at bounding box center [171, 325] width 164 height 21
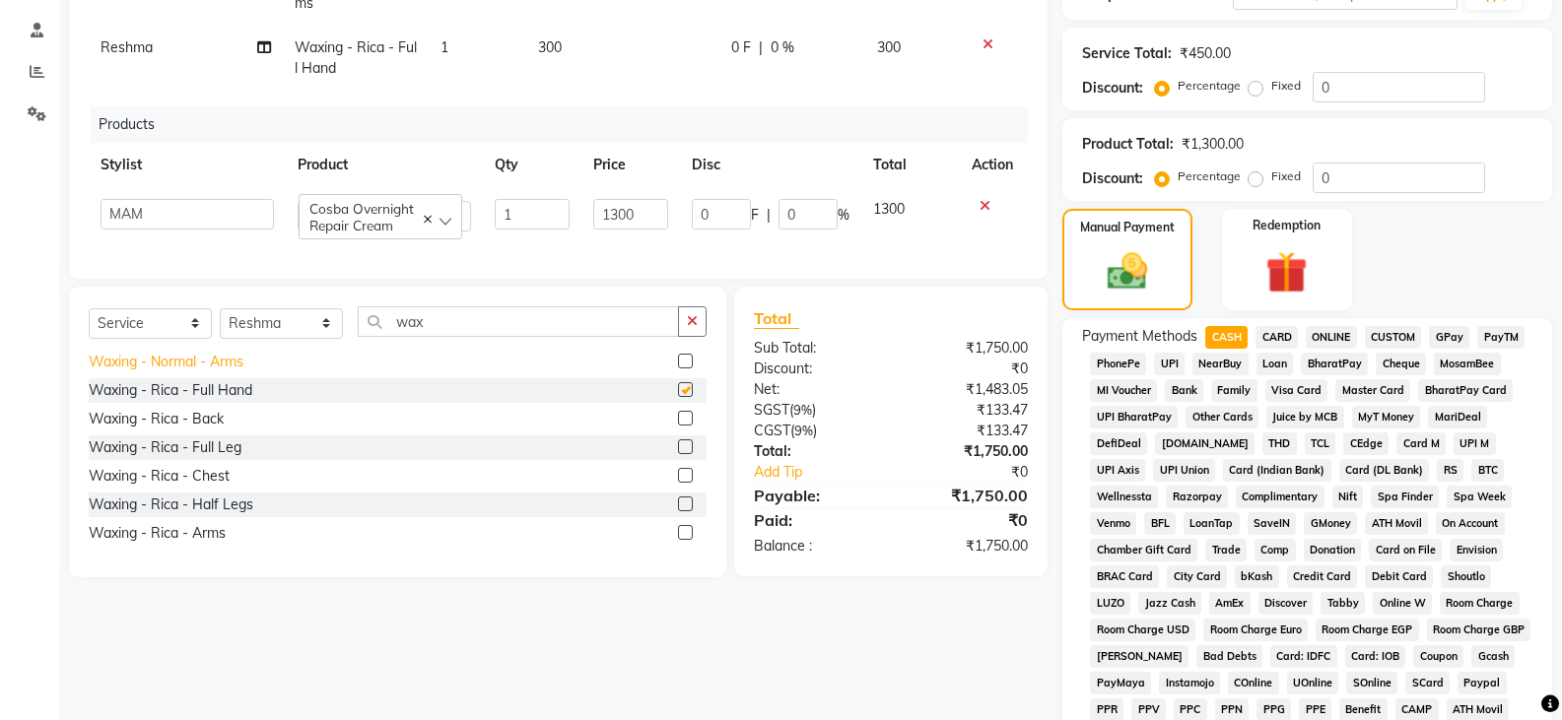
checkbox input "false"
click at [222, 515] on div "Waxing - Rica - Half Legs" at bounding box center [171, 505] width 165 height 21
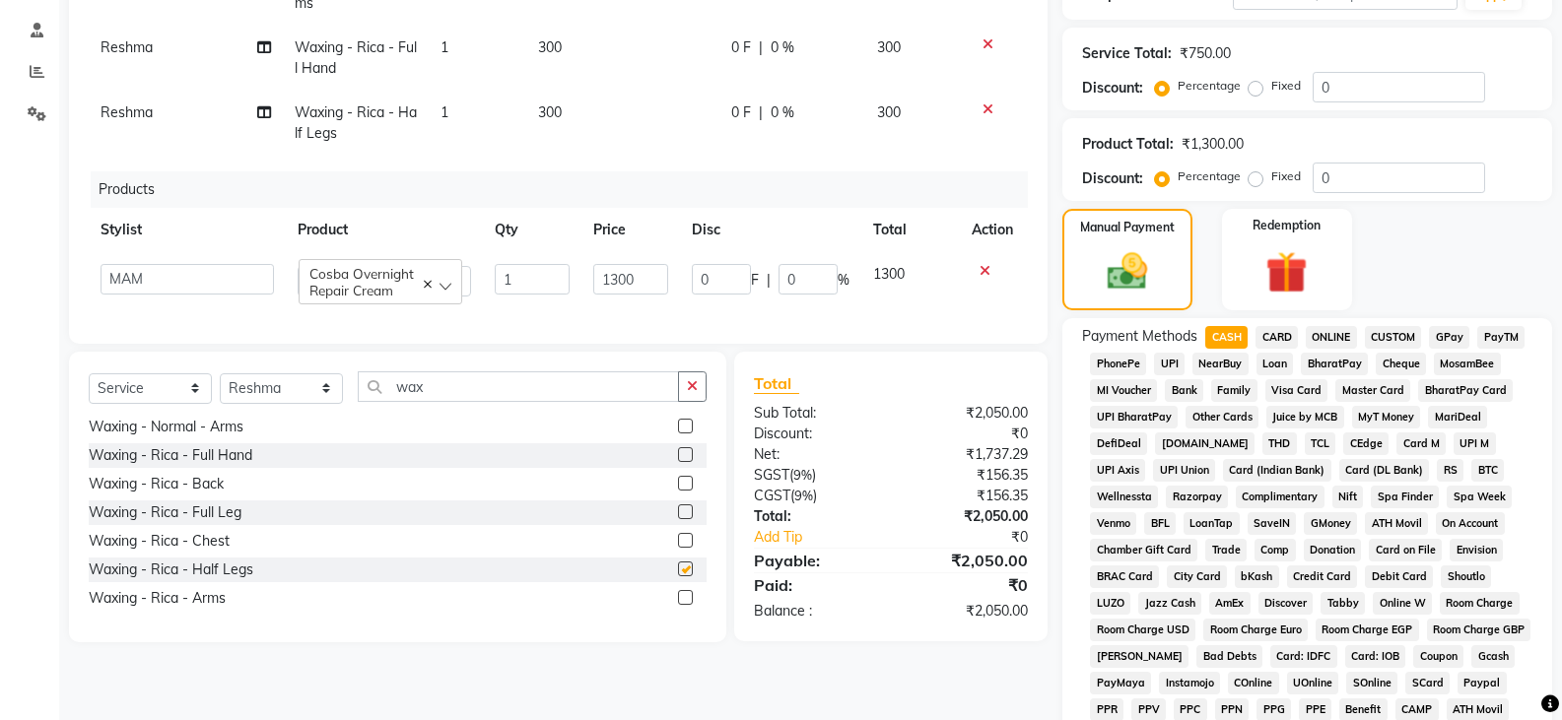
checkbox input "false"
drag, startPoint x: 406, startPoint y: 399, endPoint x: 352, endPoint y: 409, distance: 55.1
click at [352, 409] on div "Select Service Product Membership Package Voucher Prepaid Gift Card Select Styl…" at bounding box center [398, 394] width 618 height 46
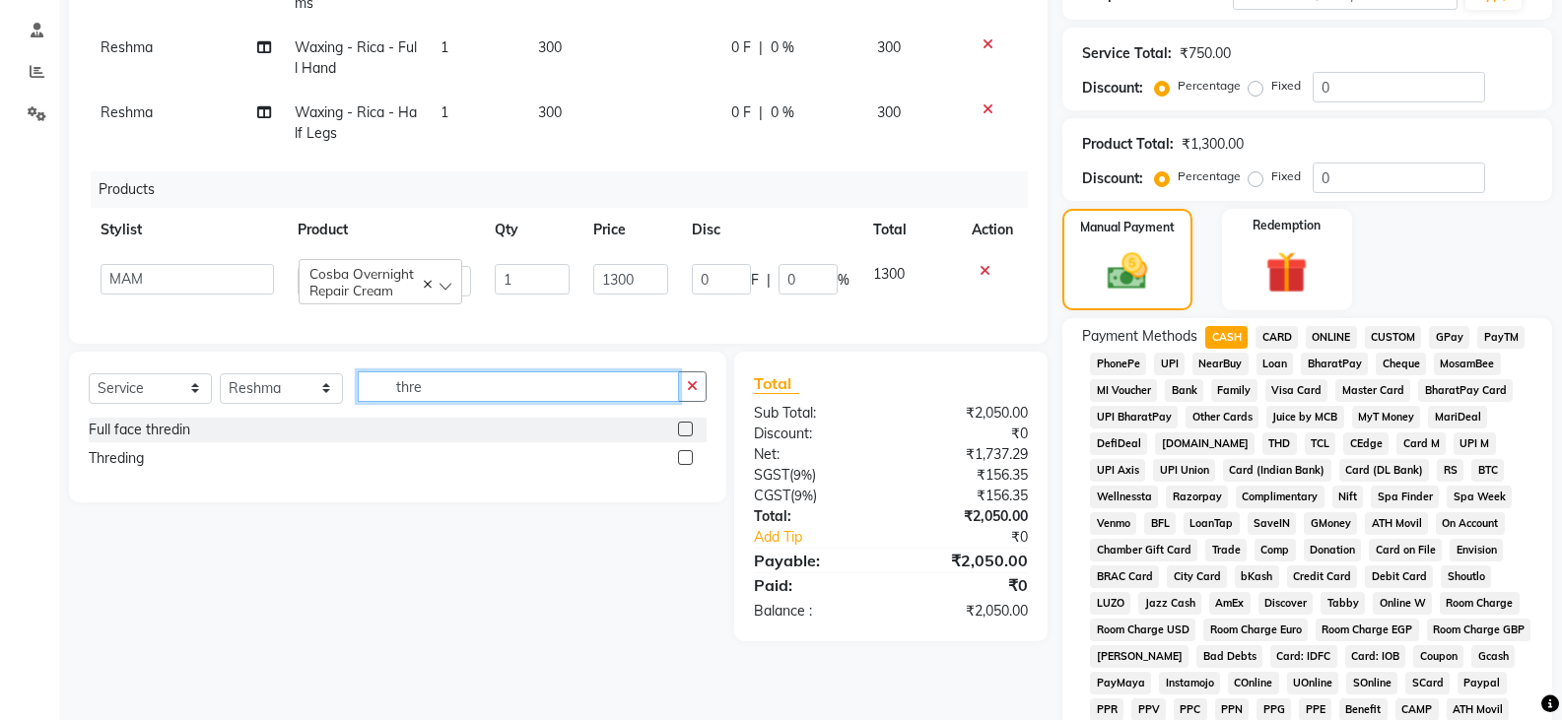
scroll to position [0, 0]
type input "thre"
click at [95, 469] on div "Threding" at bounding box center [116, 458] width 55 height 21
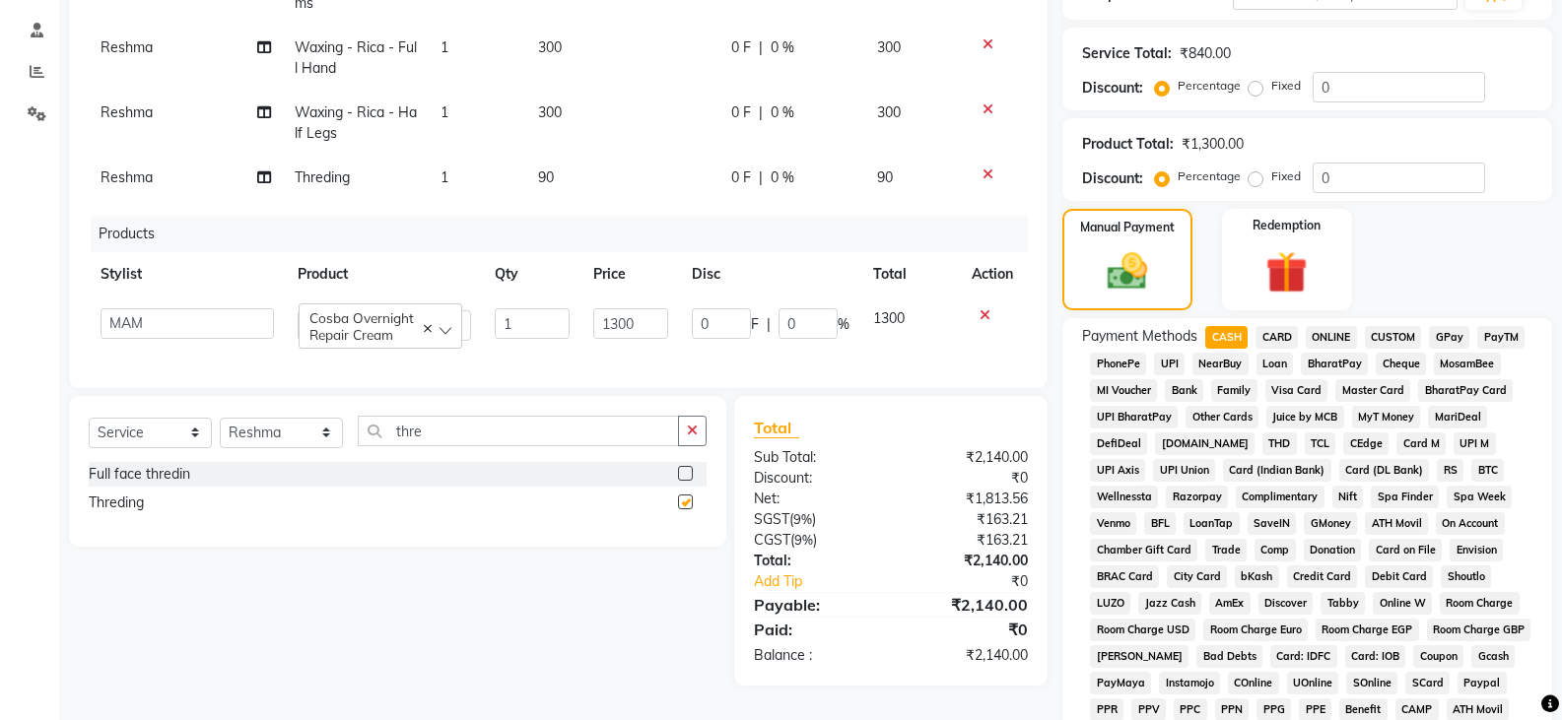
checkbox input "false"
click at [584, 218] on div "Products" at bounding box center [567, 234] width 952 height 36
click at [594, 189] on td "90" at bounding box center [623, 178] width 194 height 44
select select "27828"
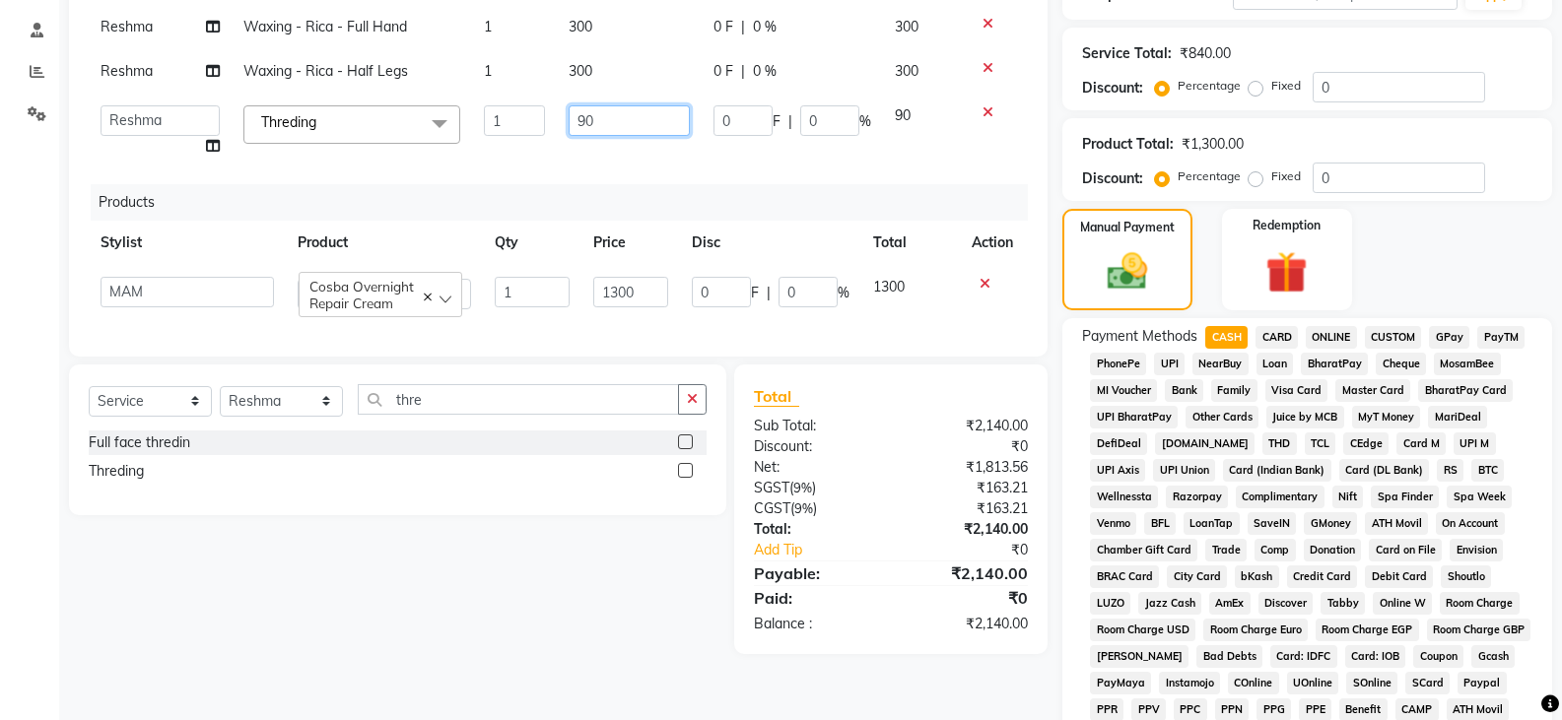
drag, startPoint x: 595, startPoint y: 129, endPoint x: 554, endPoint y: 140, distance: 42.8
click at [555, 139] on tr "Anjana Anju Nayak Ankita Arshi Bhawna Hema Indu Kiran Laxmi Mahi MAM Nisha Raju…" at bounding box center [558, 131] width 939 height 75
type input "120"
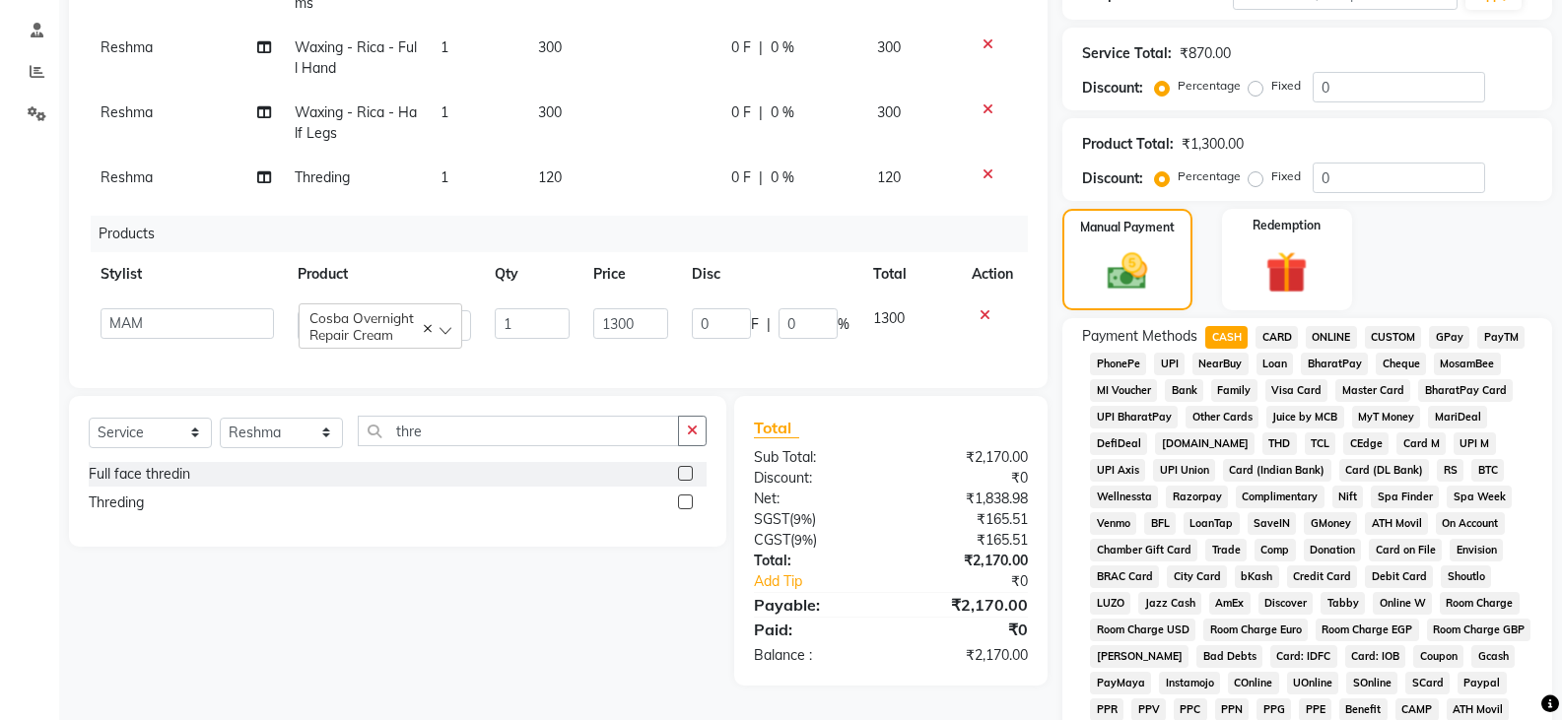
click at [591, 157] on td "120" at bounding box center [623, 178] width 194 height 44
select select "27828"
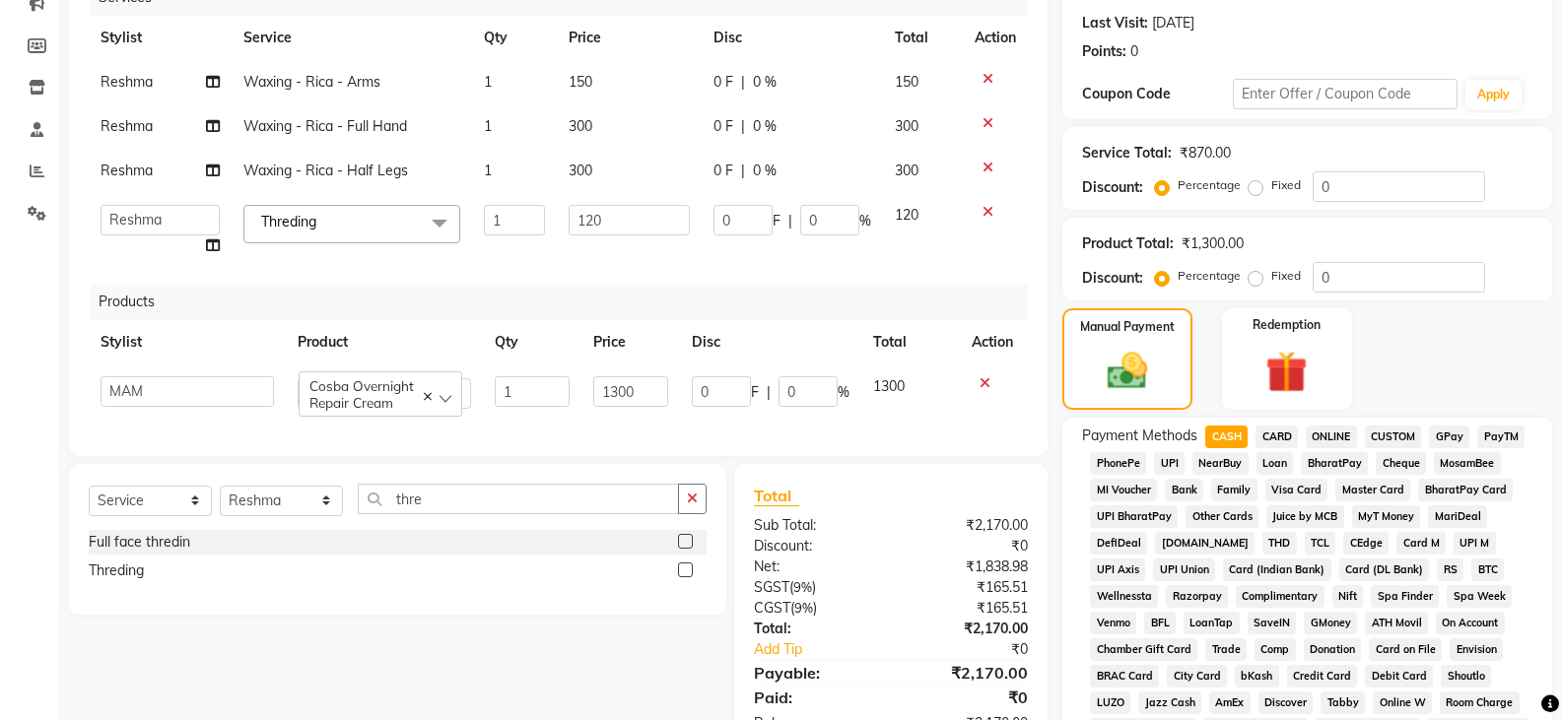
scroll to position [437, 0]
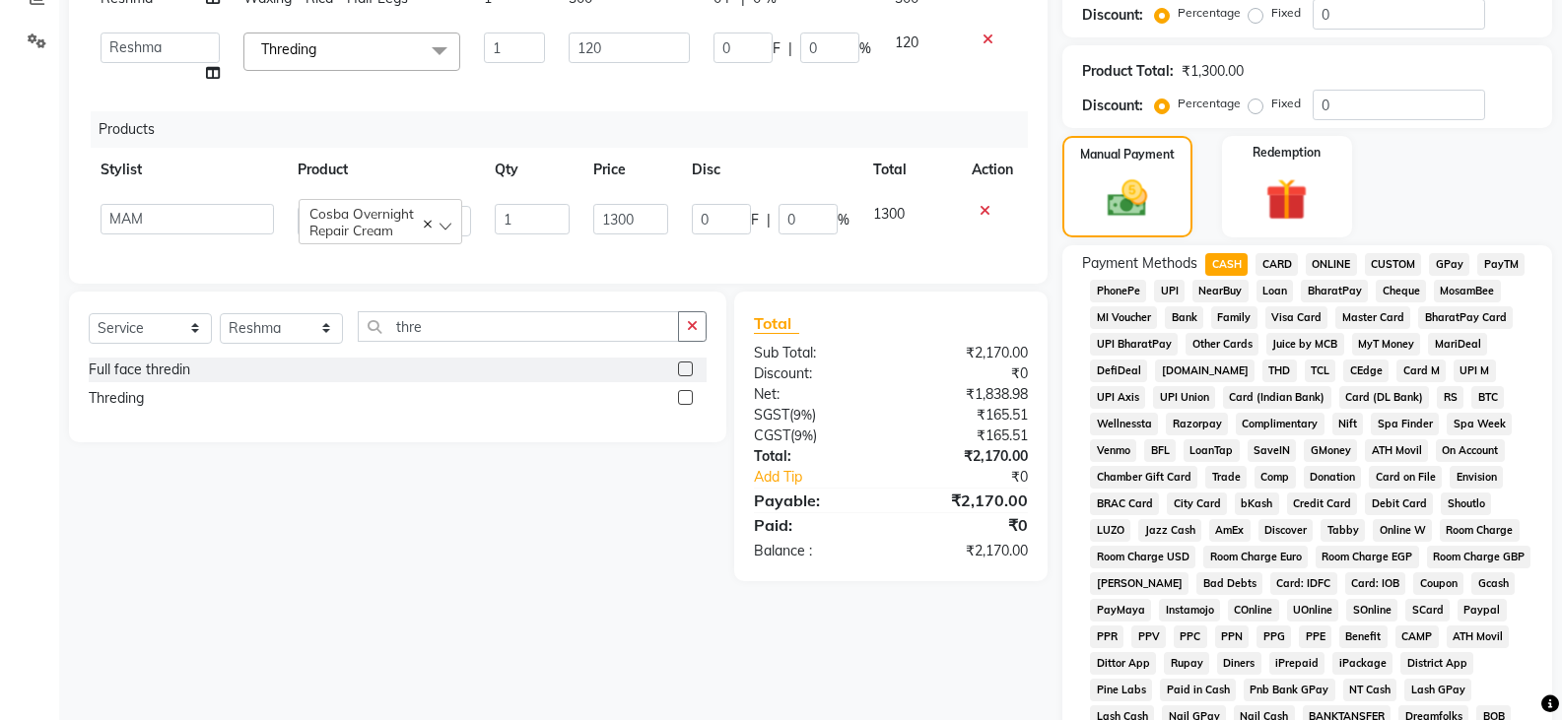
click at [1268, 265] on span "CARD" at bounding box center [1276, 264] width 42 height 23
type input "2170"
click at [1232, 262] on span "CASH" at bounding box center [1226, 264] width 42 height 23
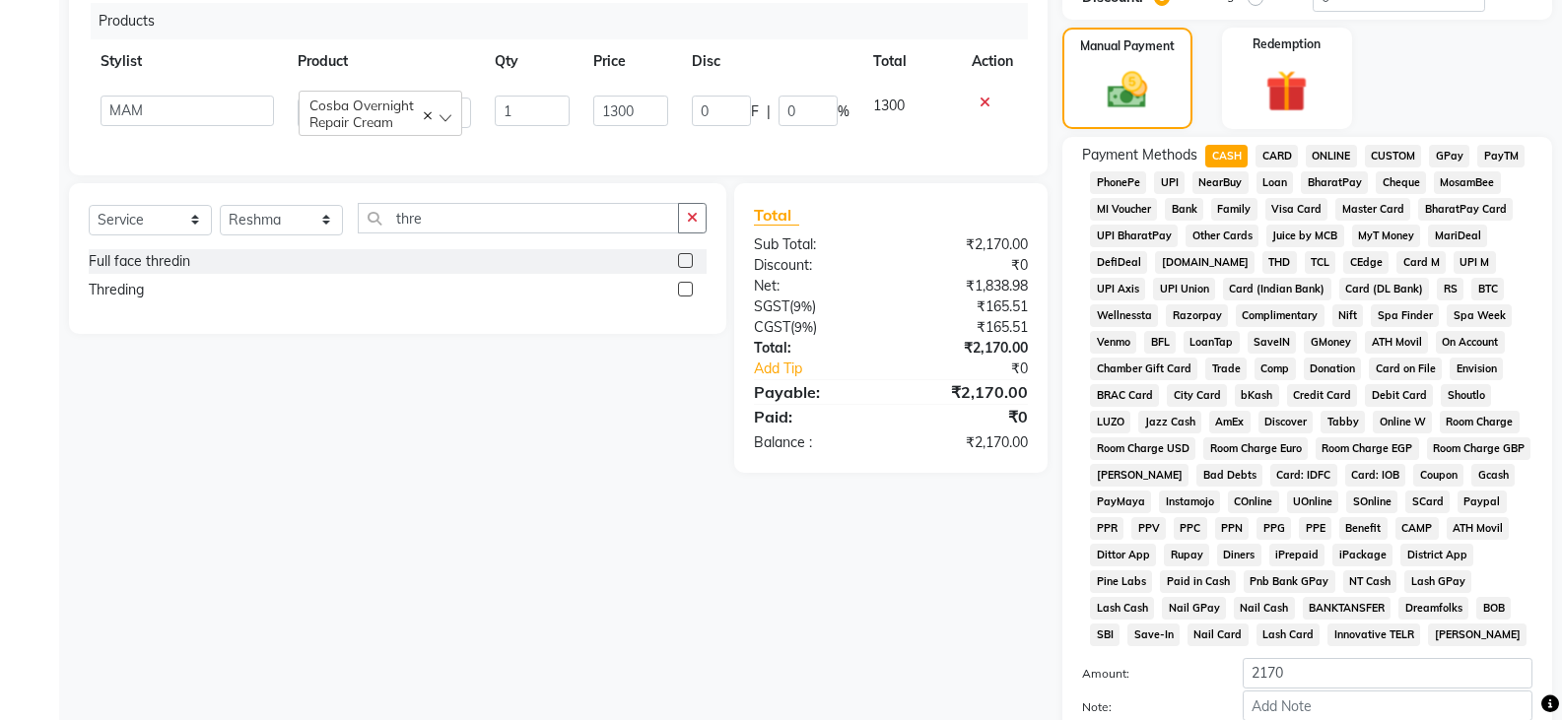
scroll to position [733, 0]
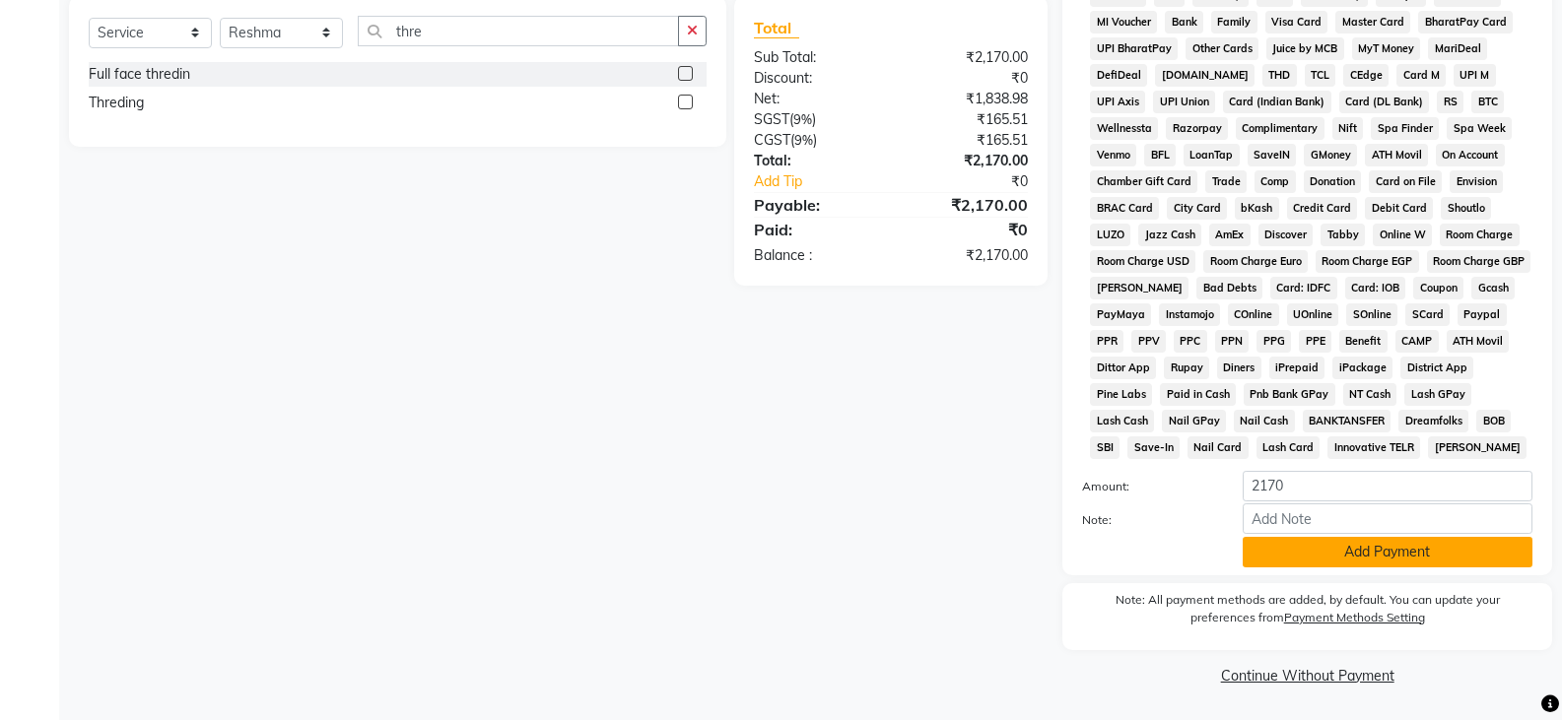
click at [1305, 560] on button "Add Payment" at bounding box center [1387, 552] width 290 height 31
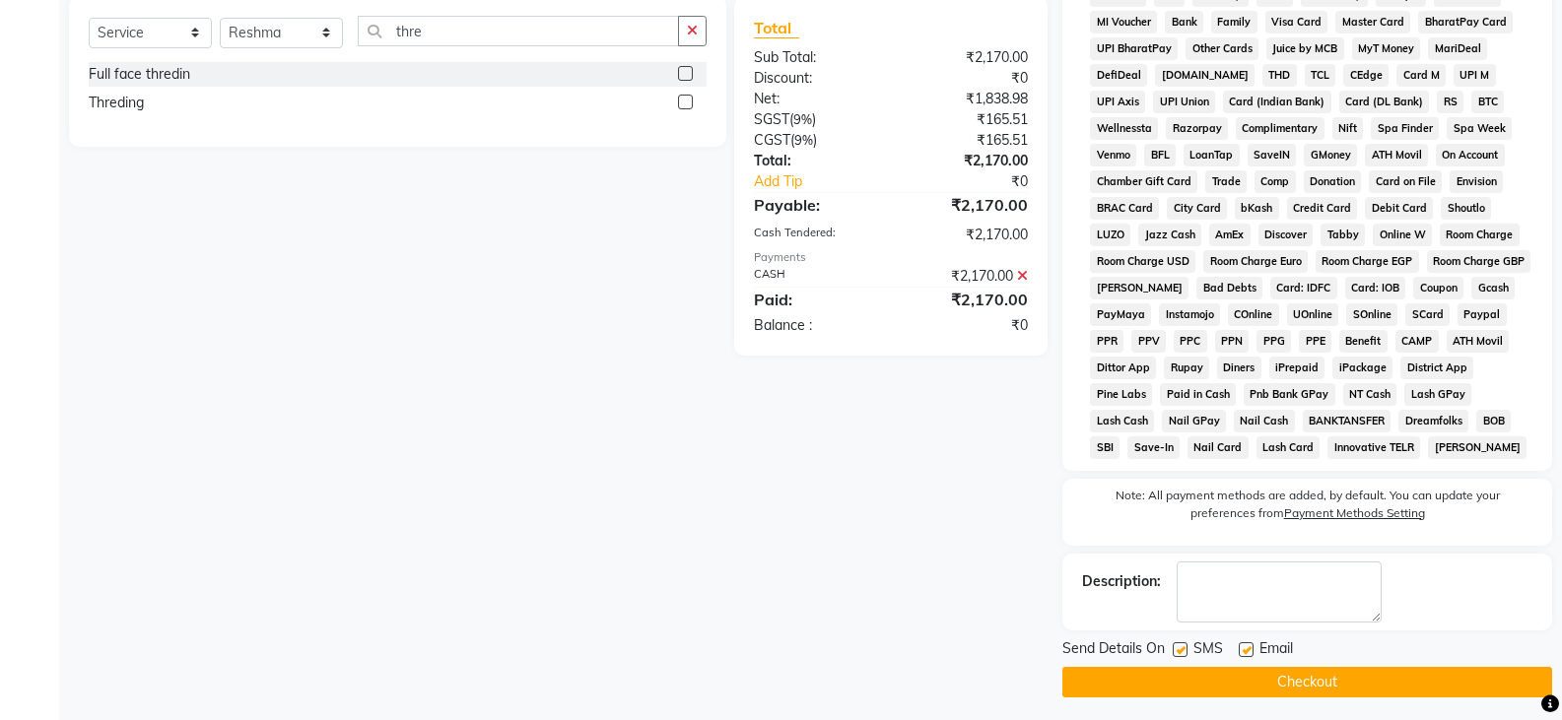
click at [1319, 671] on button "Checkout" at bounding box center [1307, 682] width 490 height 31
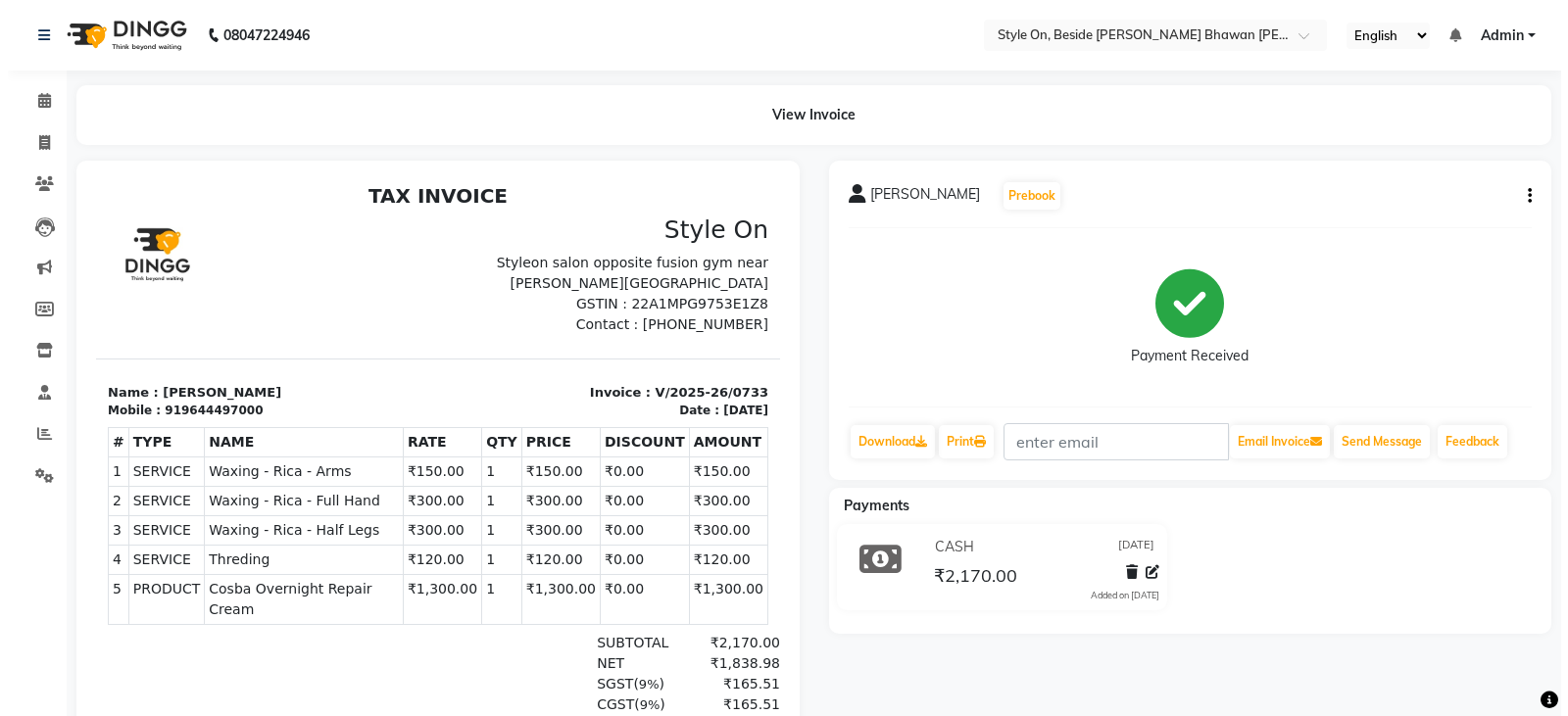
scroll to position [16, 0]
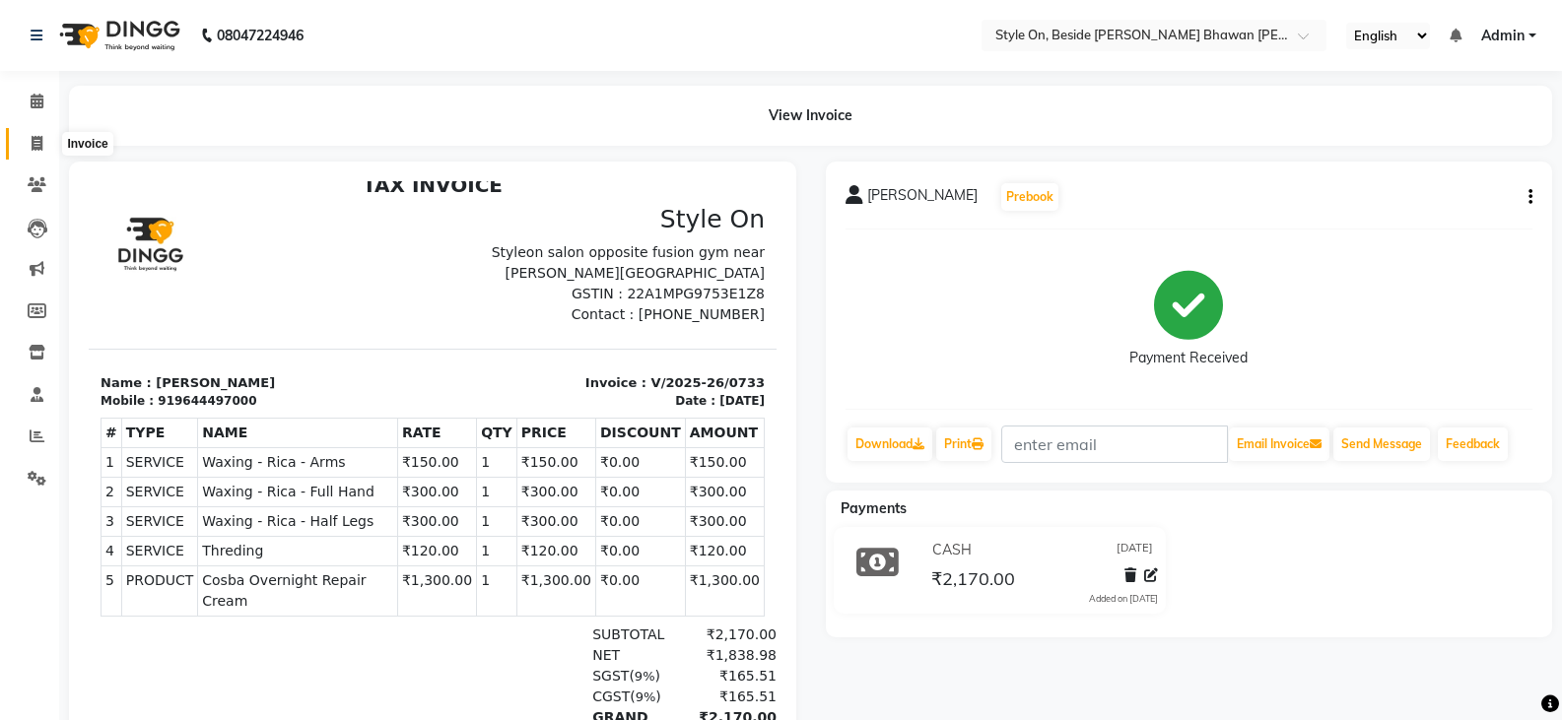
drag, startPoint x: 31, startPoint y: 147, endPoint x: 40, endPoint y: 144, distance: 10.3
click at [32, 147] on icon at bounding box center [37, 143] width 11 height 15
select select "service"
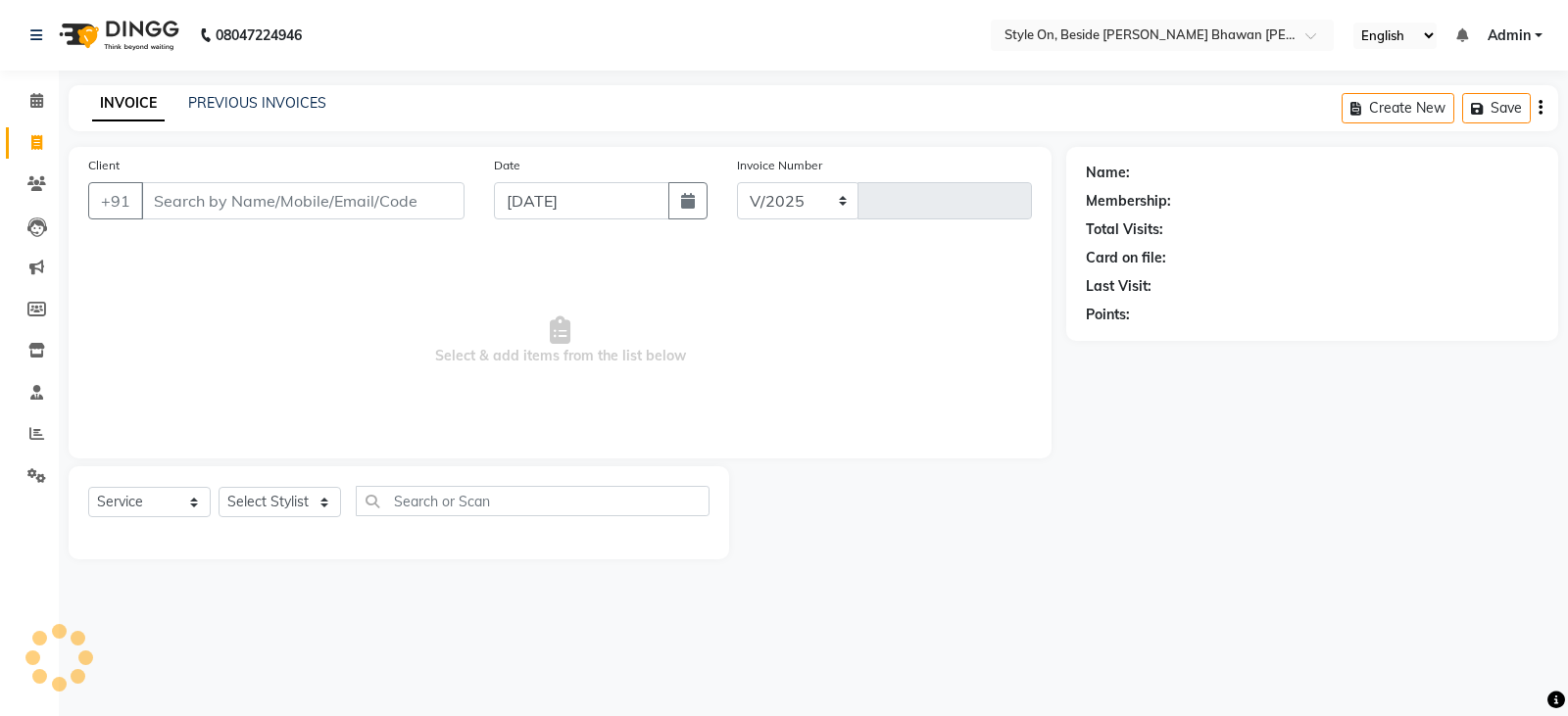
select select "4700"
type input "0734"
